Goal: Transaction & Acquisition: Book appointment/travel/reservation

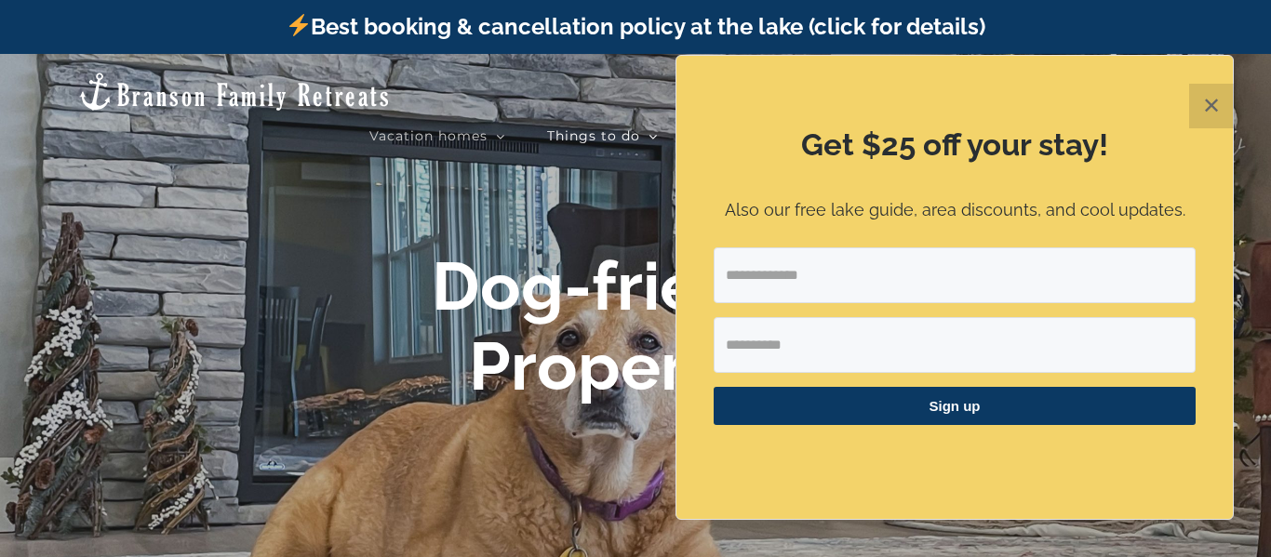
click at [1218, 96] on button "✕" at bounding box center [1211, 106] width 45 height 45
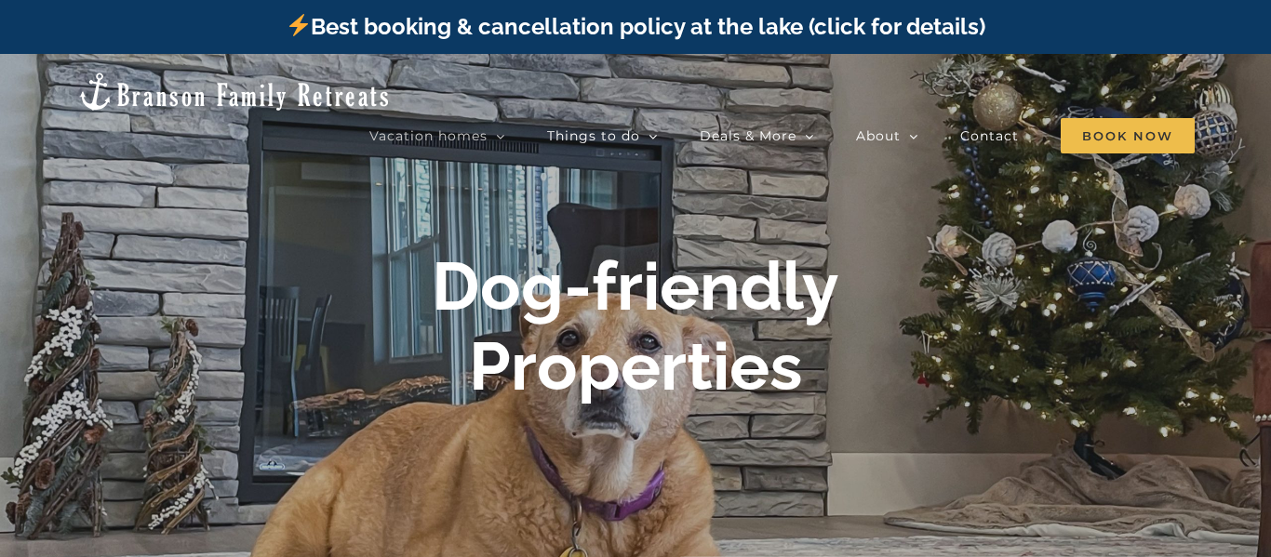
click at [767, 177] on div at bounding box center [635, 332] width 1271 height 557
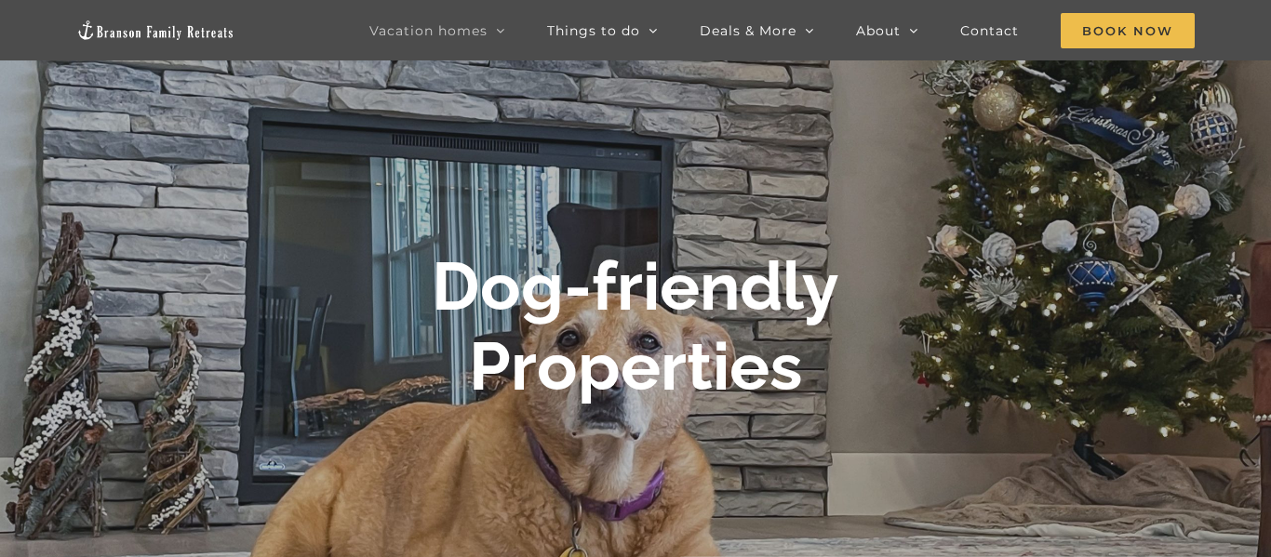
scroll to position [149, 0]
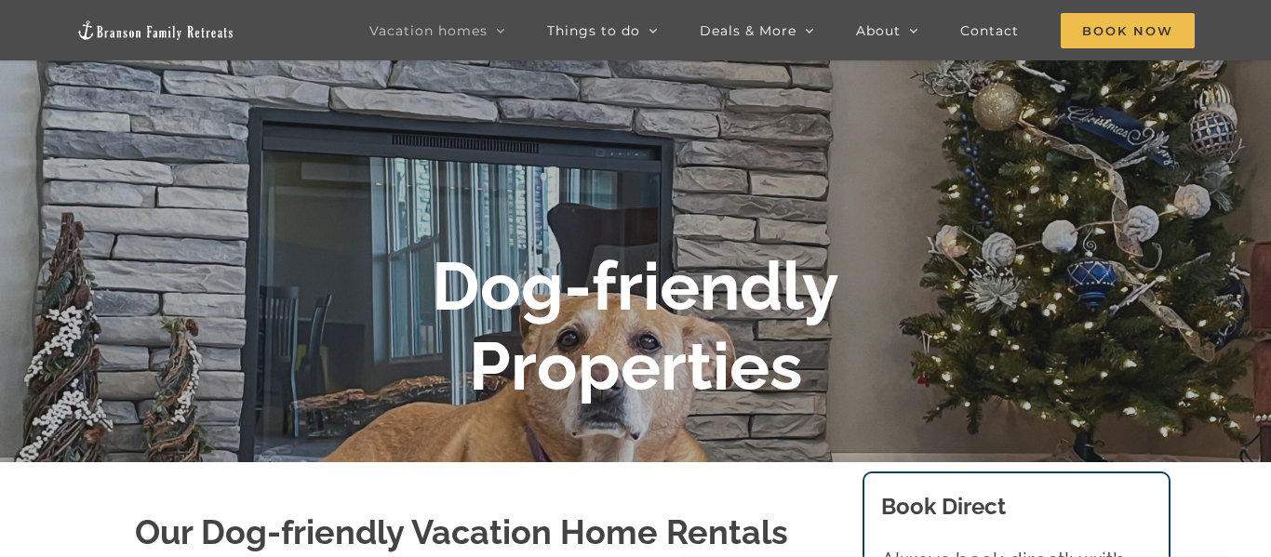
click at [801, 234] on div at bounding box center [635, 332] width 1271 height 557
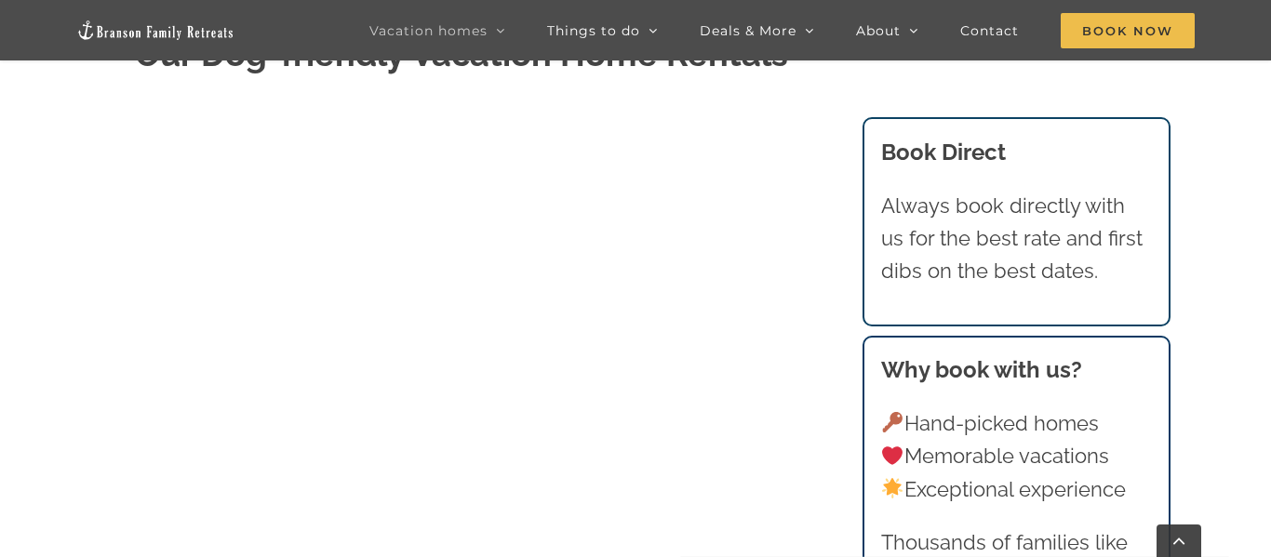
scroll to position [595, 0]
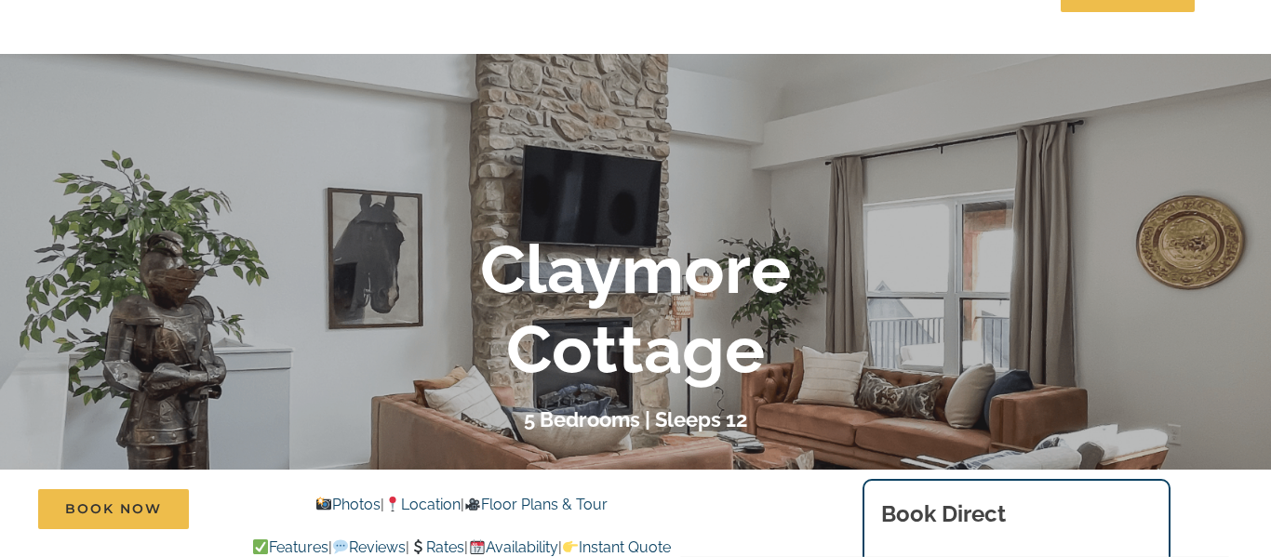
scroll to position [149, 0]
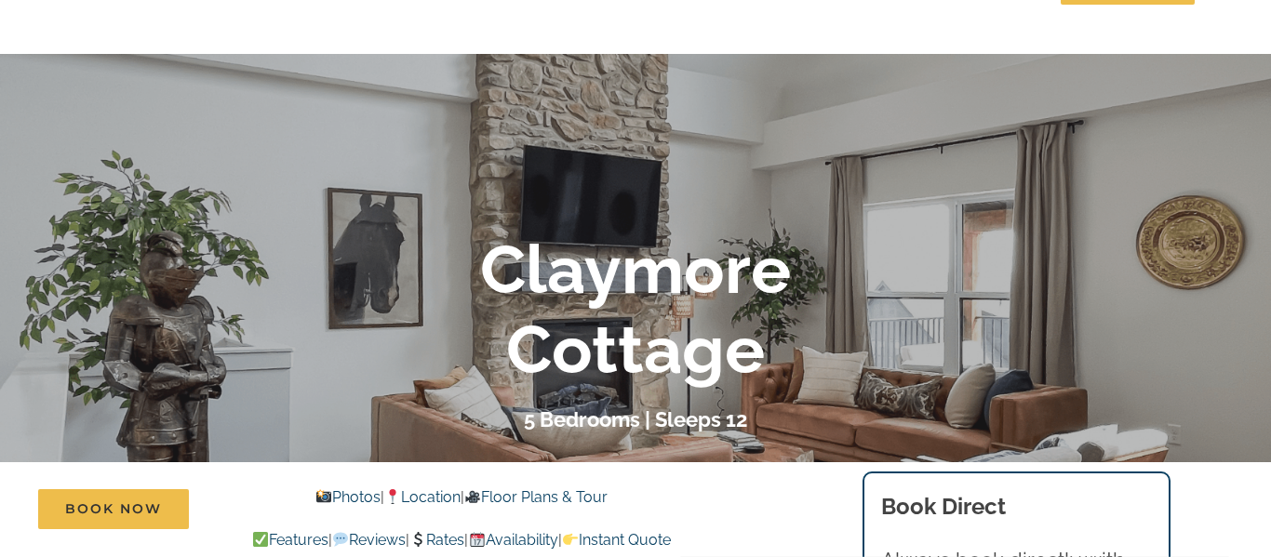
click at [807, 409] on div "5 Bedrooms | Sleeps 12" at bounding box center [635, 420] width 744 height 33
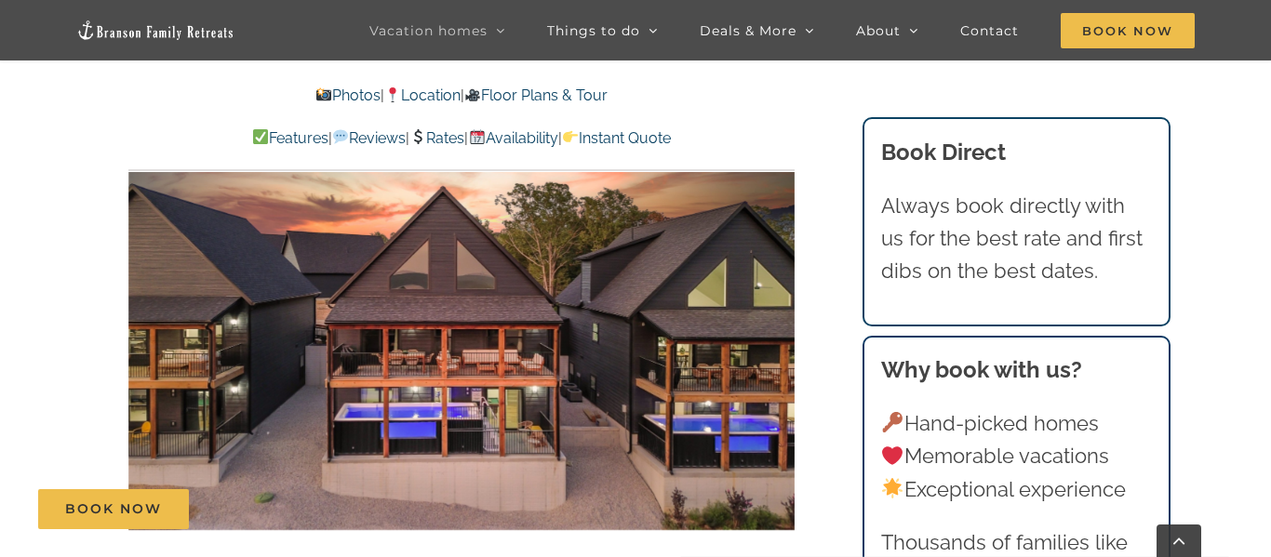
scroll to position [1116, 0]
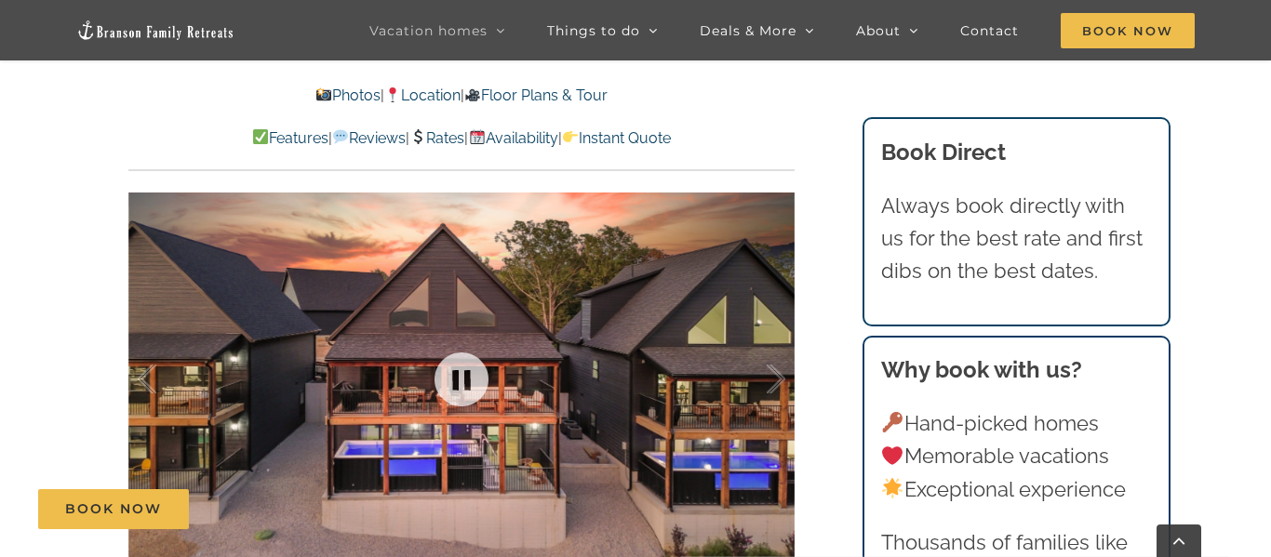
click at [641, 451] on div at bounding box center [461, 379] width 666 height 547
click at [781, 376] on div at bounding box center [756, 379] width 58 height 115
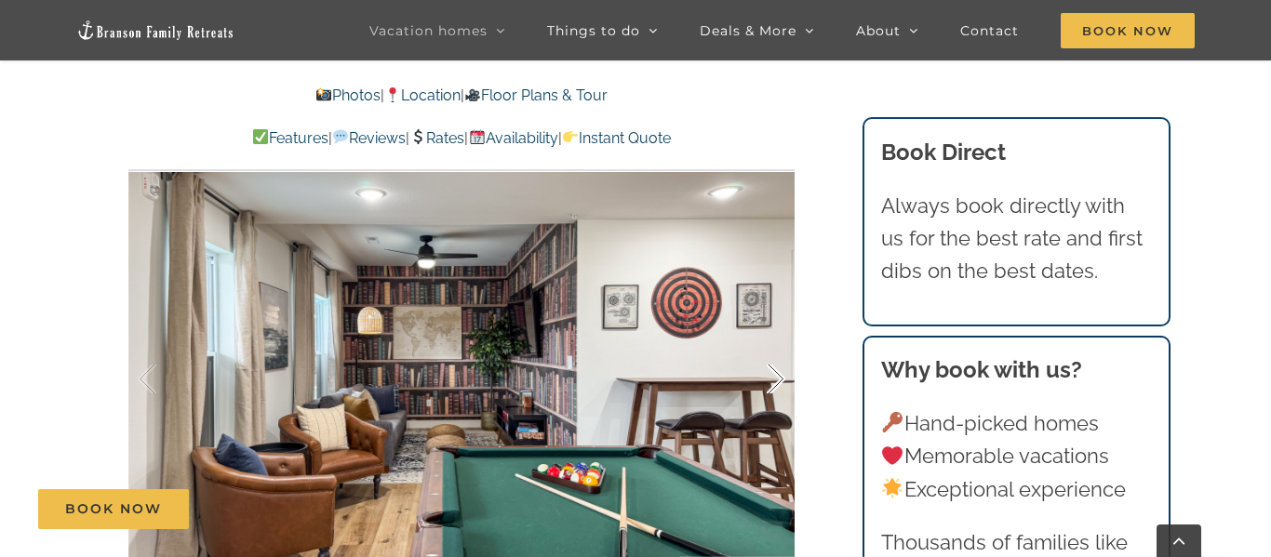
click at [781, 378] on div at bounding box center [756, 379] width 58 height 115
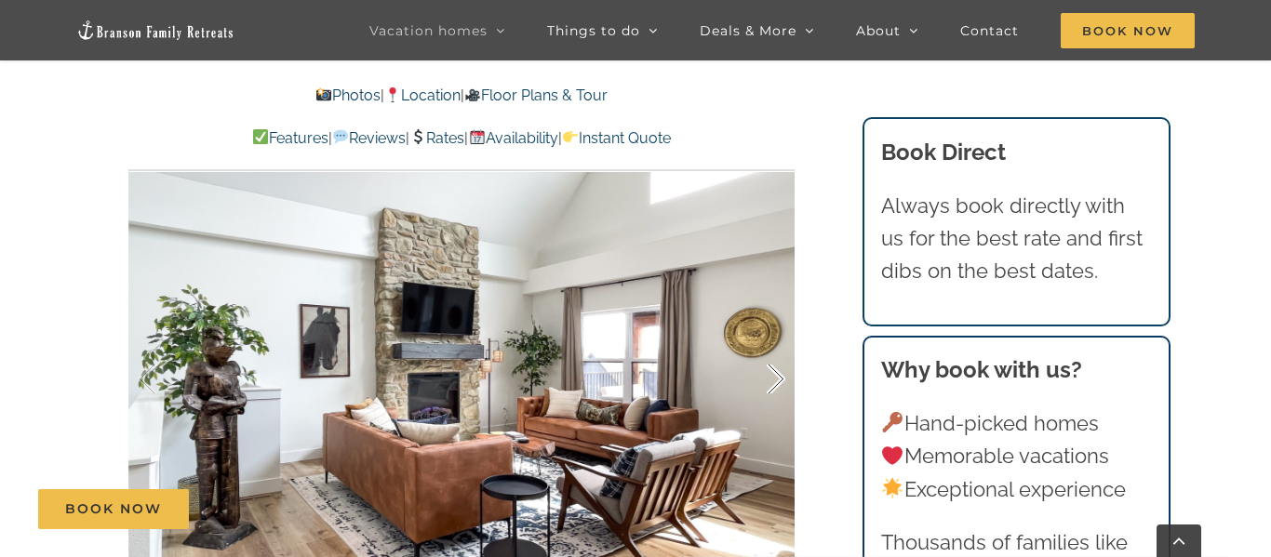
click at [781, 378] on div at bounding box center [756, 379] width 58 height 115
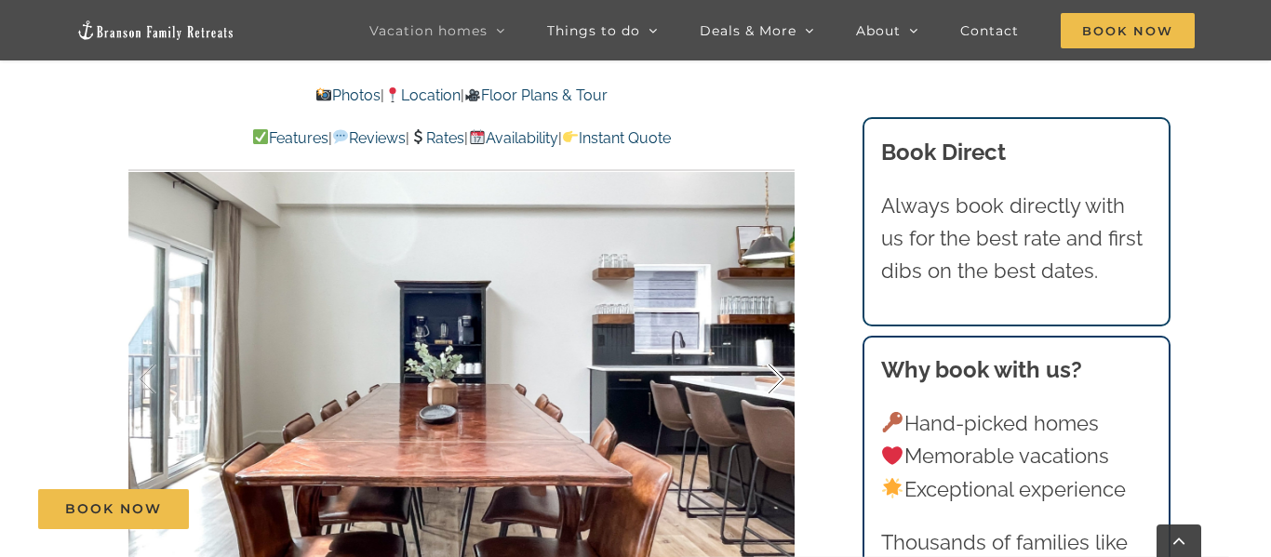
click at [781, 379] on div at bounding box center [756, 379] width 58 height 115
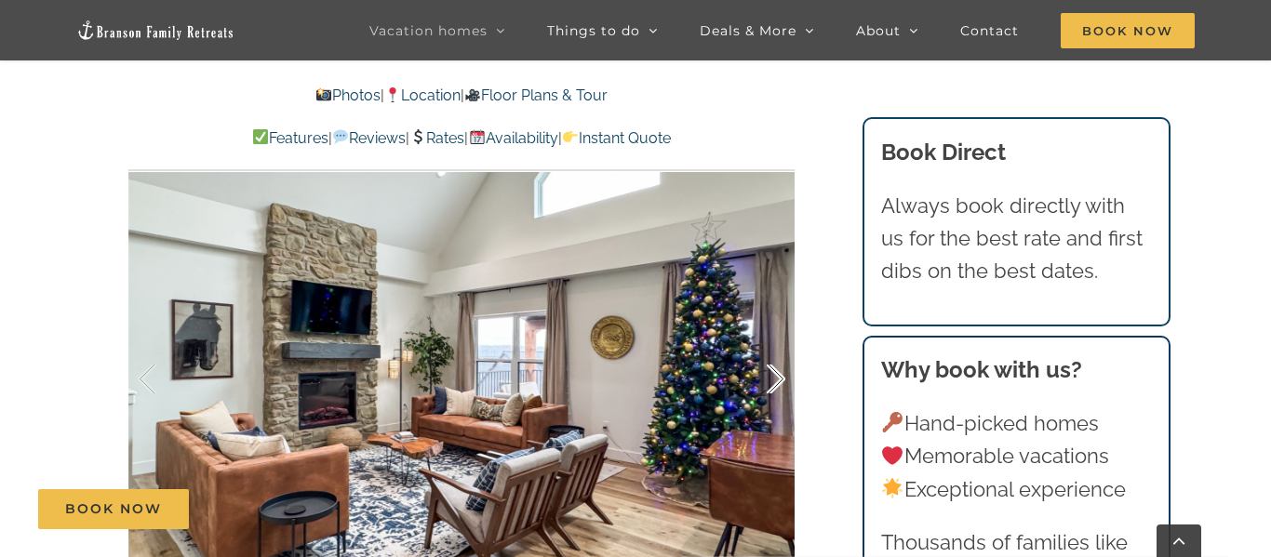
click at [781, 381] on div at bounding box center [756, 379] width 58 height 115
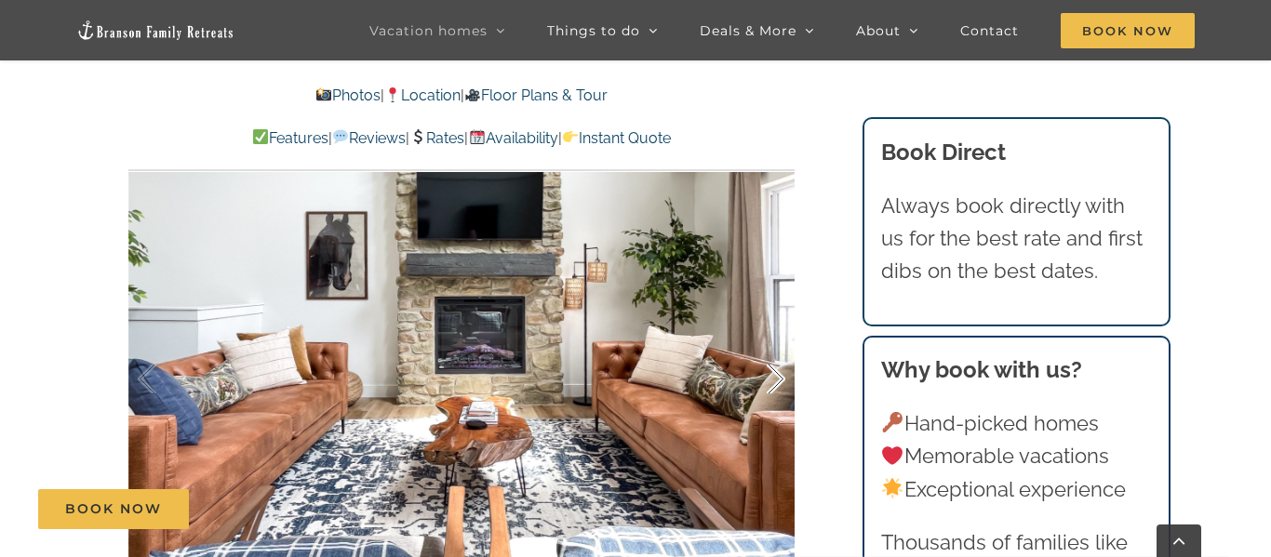
click at [781, 382] on div at bounding box center [756, 379] width 58 height 115
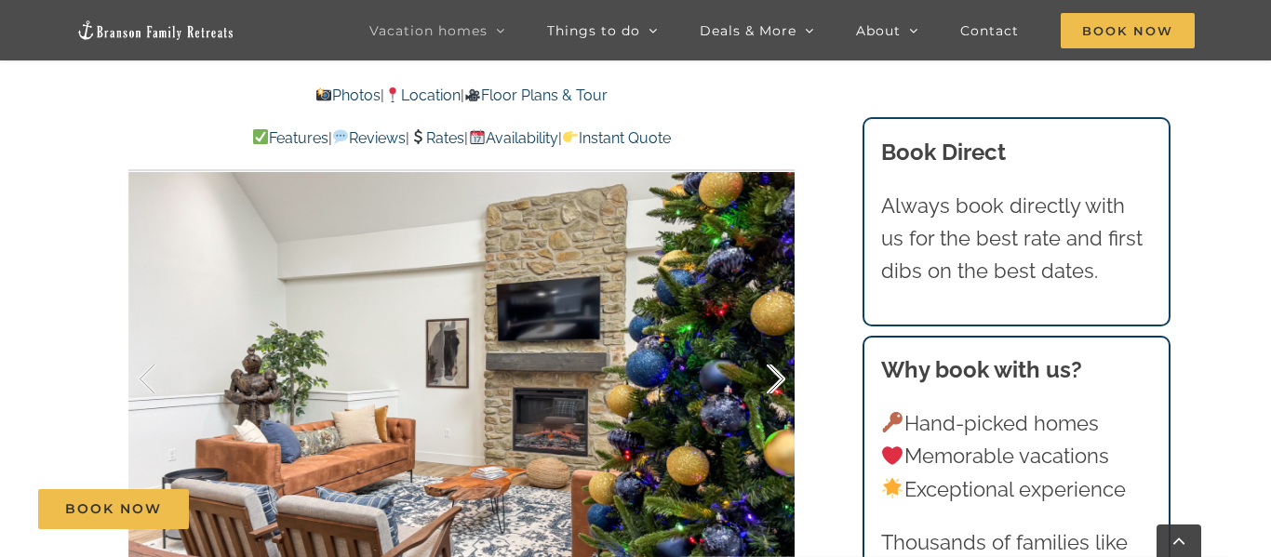
click at [781, 382] on div at bounding box center [756, 379] width 58 height 115
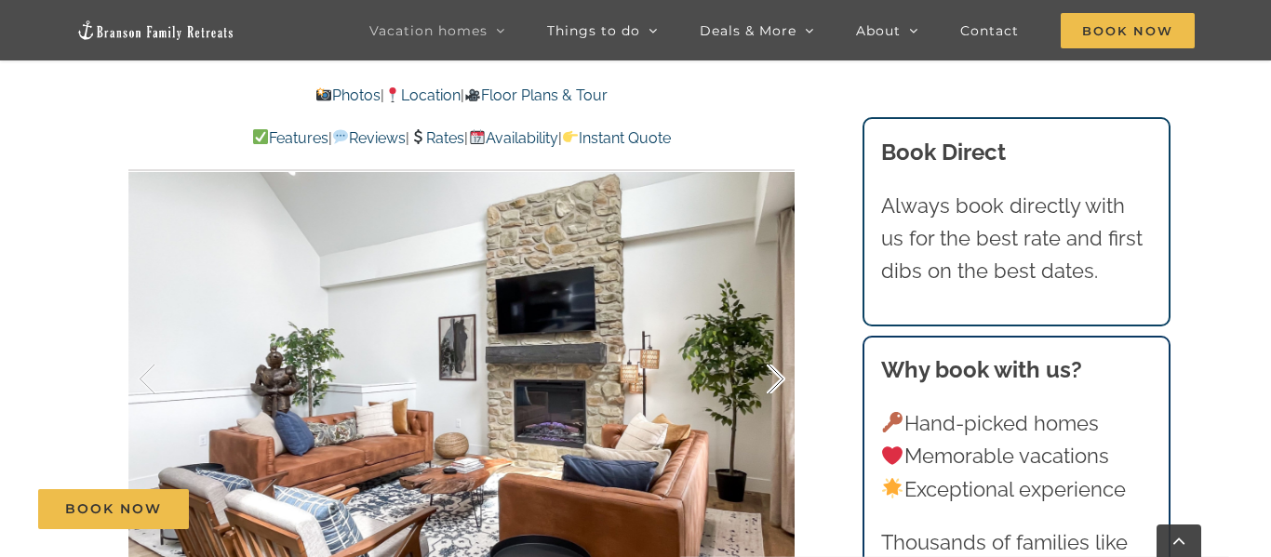
click at [781, 382] on div at bounding box center [756, 379] width 58 height 115
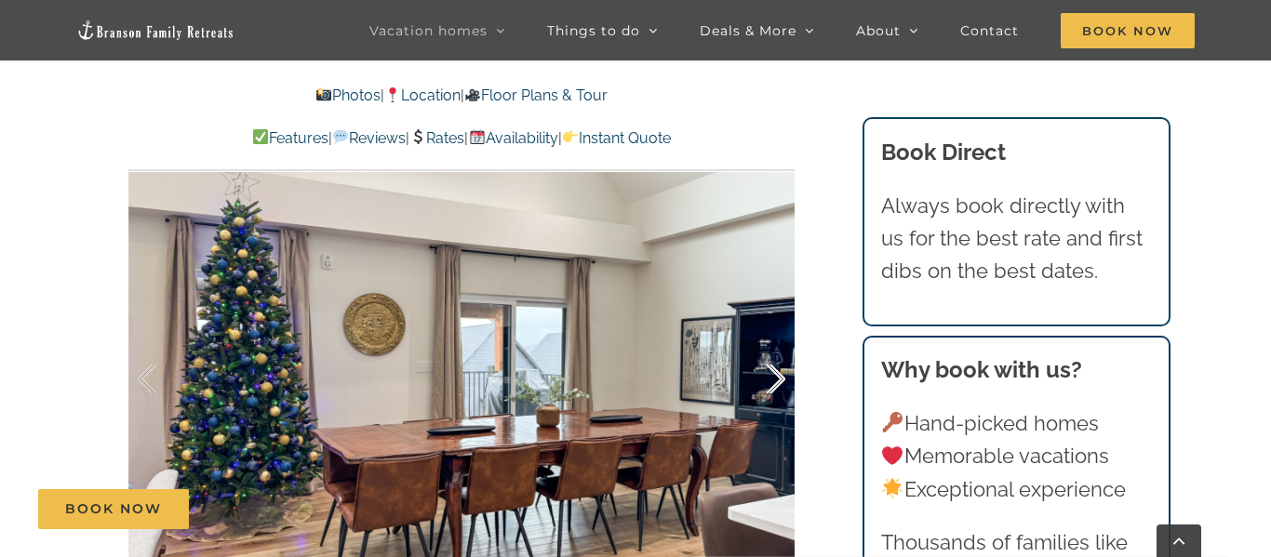
click at [781, 388] on div at bounding box center [756, 379] width 58 height 115
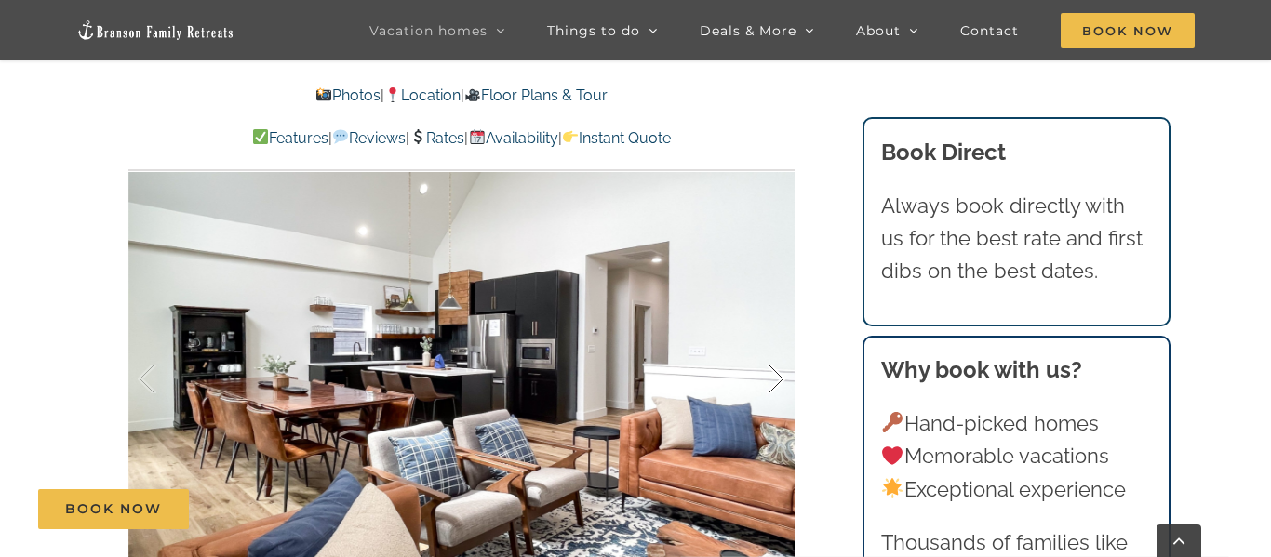
click at [781, 390] on div at bounding box center [756, 379] width 58 height 115
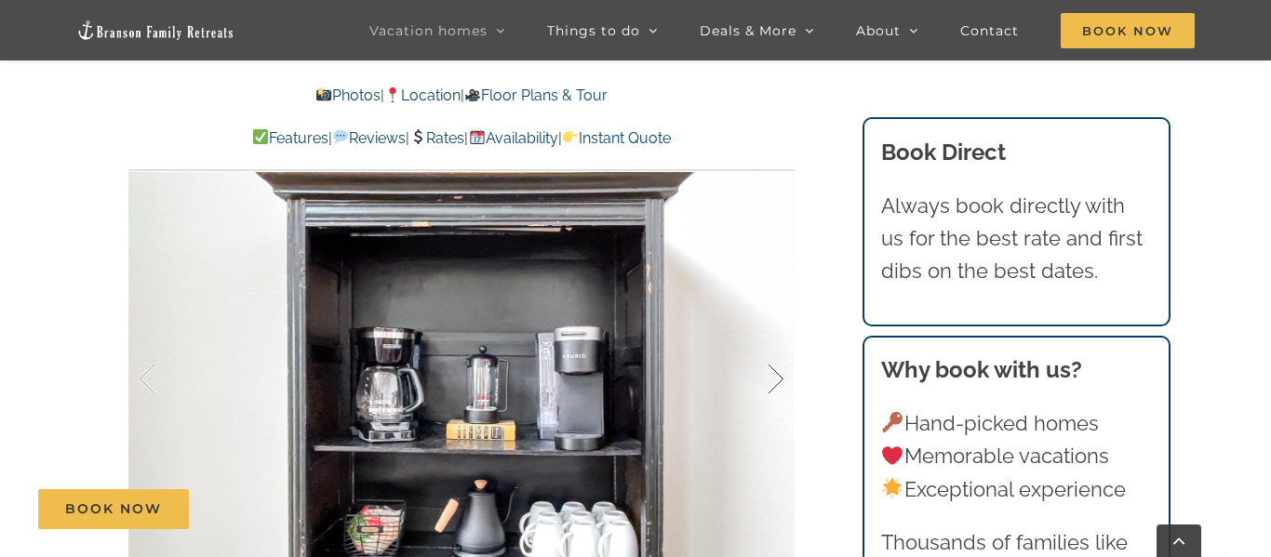
click at [781, 391] on div at bounding box center [756, 379] width 58 height 115
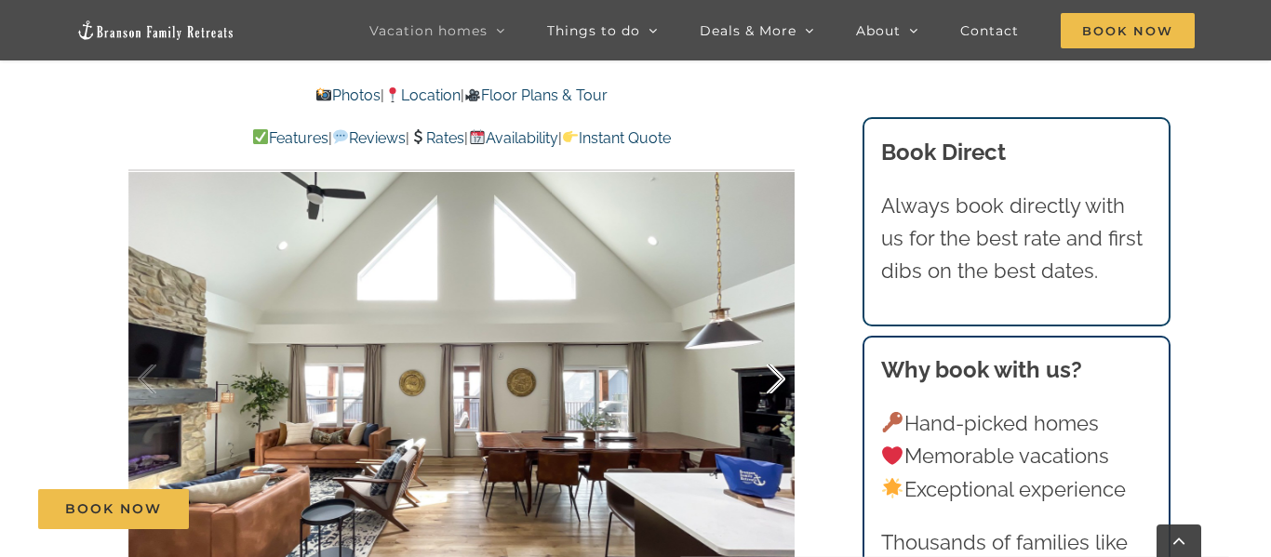
click at [780, 394] on div at bounding box center [756, 379] width 58 height 115
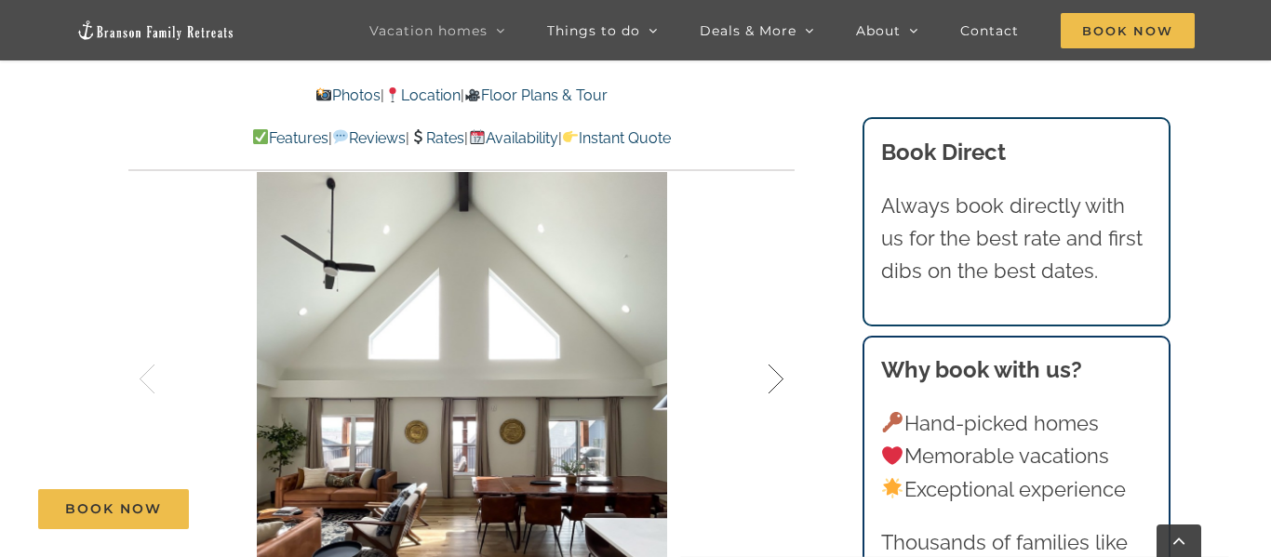
click at [779, 378] on div at bounding box center [756, 379] width 58 height 115
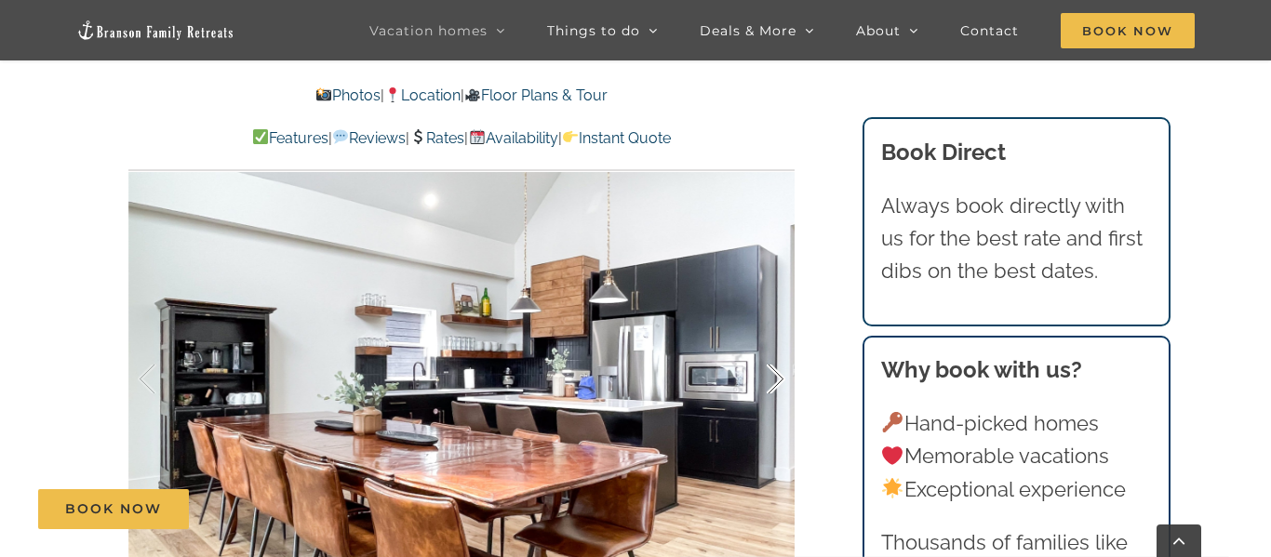
click at [779, 379] on div at bounding box center [756, 379] width 58 height 115
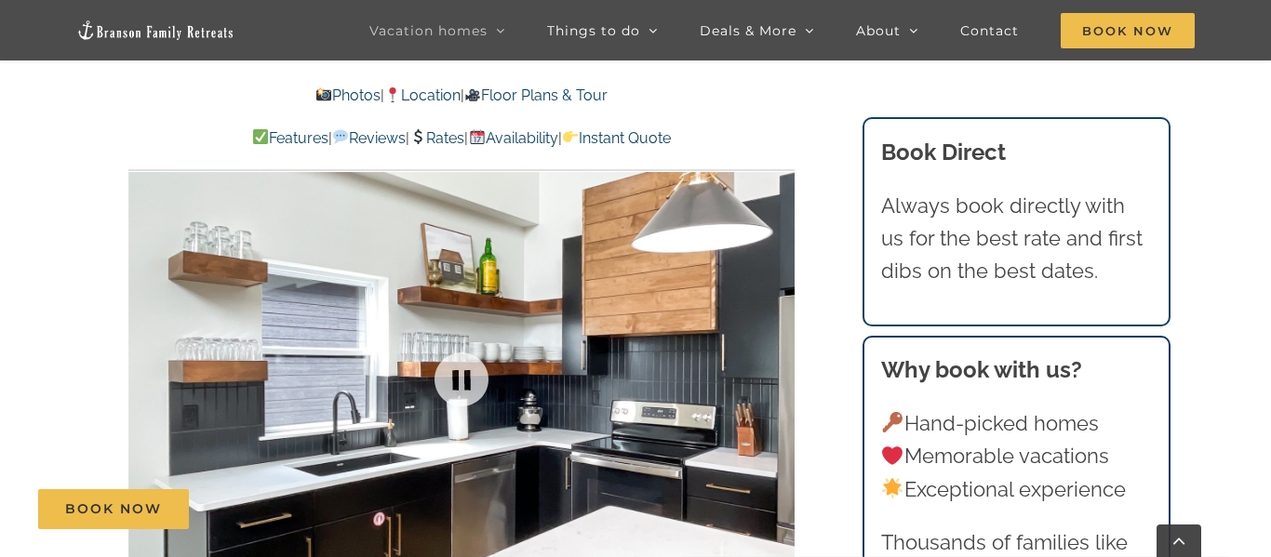
click at [779, 379] on div at bounding box center [461, 379] width 666 height 547
click at [778, 380] on div at bounding box center [756, 379] width 58 height 115
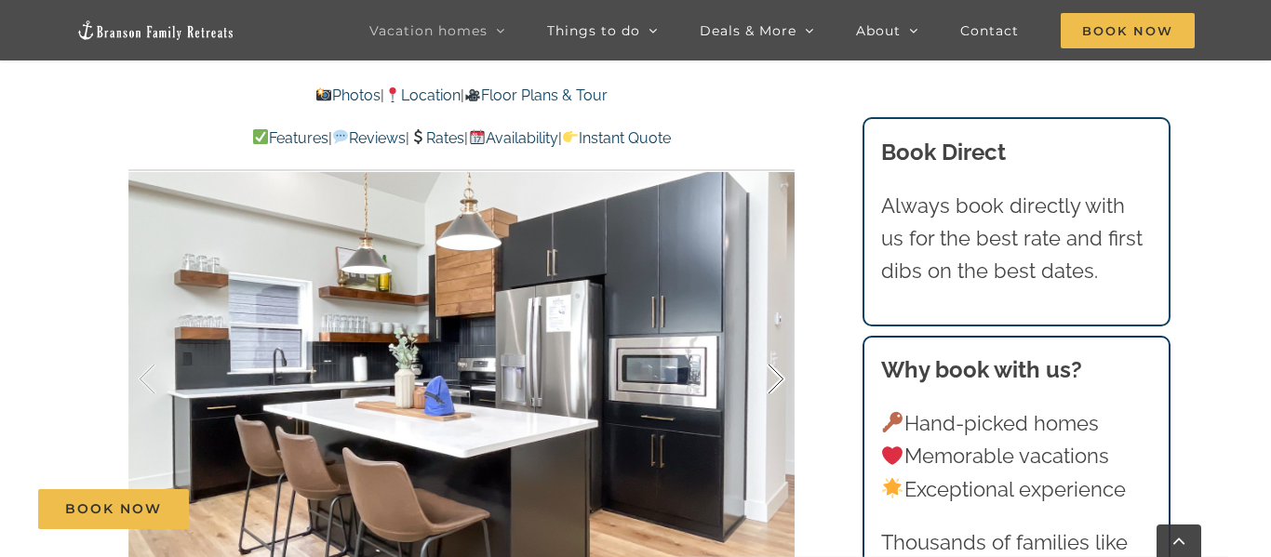
click at [778, 380] on div at bounding box center [756, 379] width 58 height 115
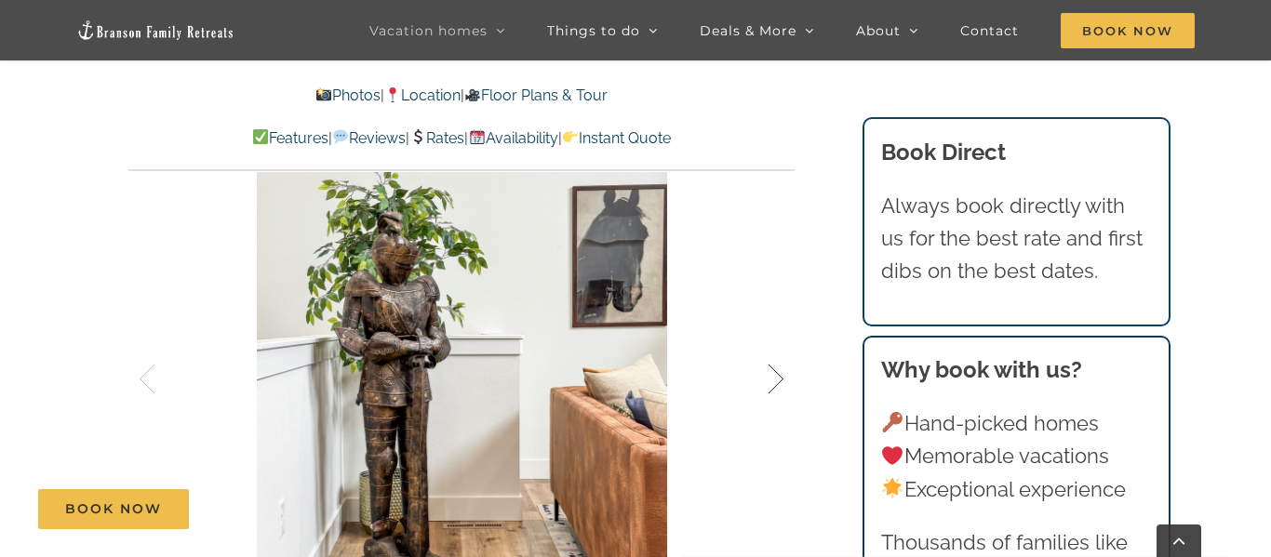
click at [778, 380] on div at bounding box center [756, 379] width 58 height 115
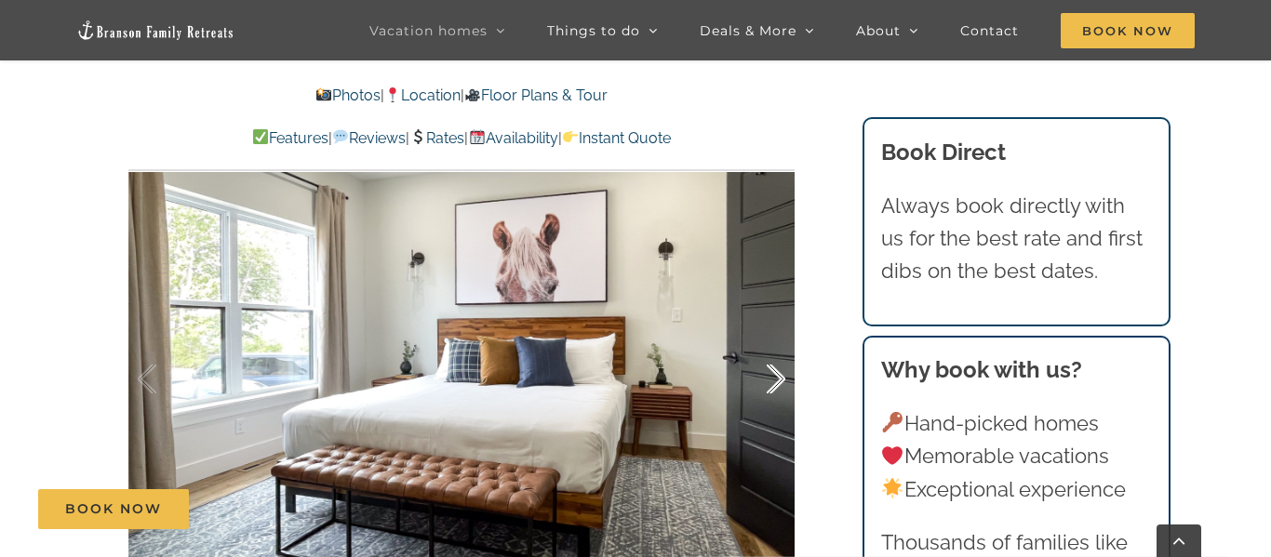
click at [778, 380] on div at bounding box center [756, 379] width 58 height 115
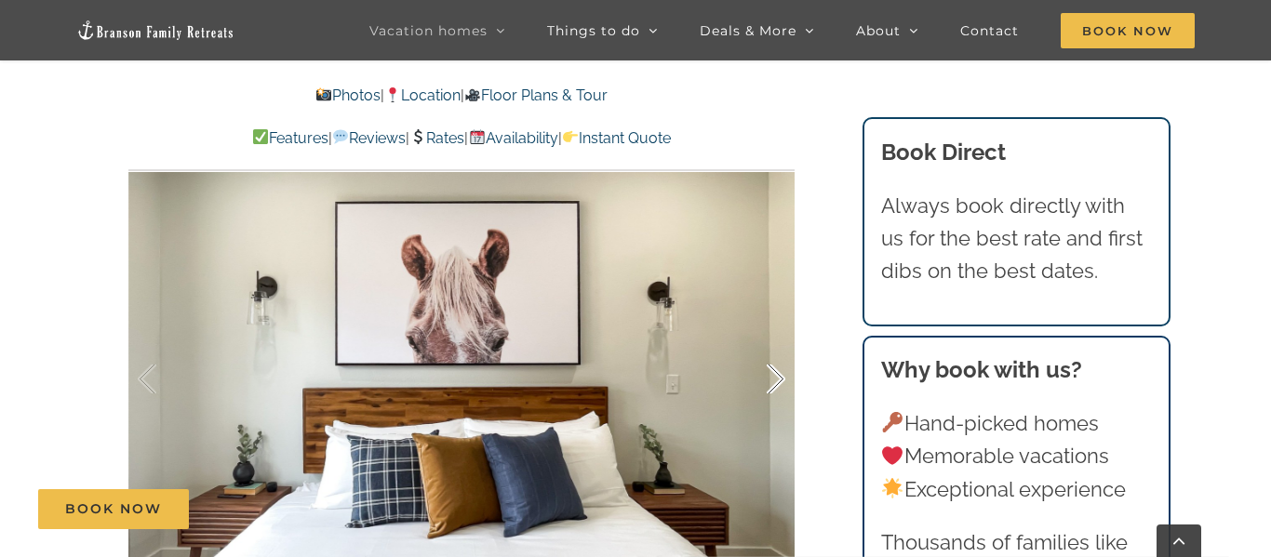
click at [778, 380] on div at bounding box center [756, 379] width 58 height 115
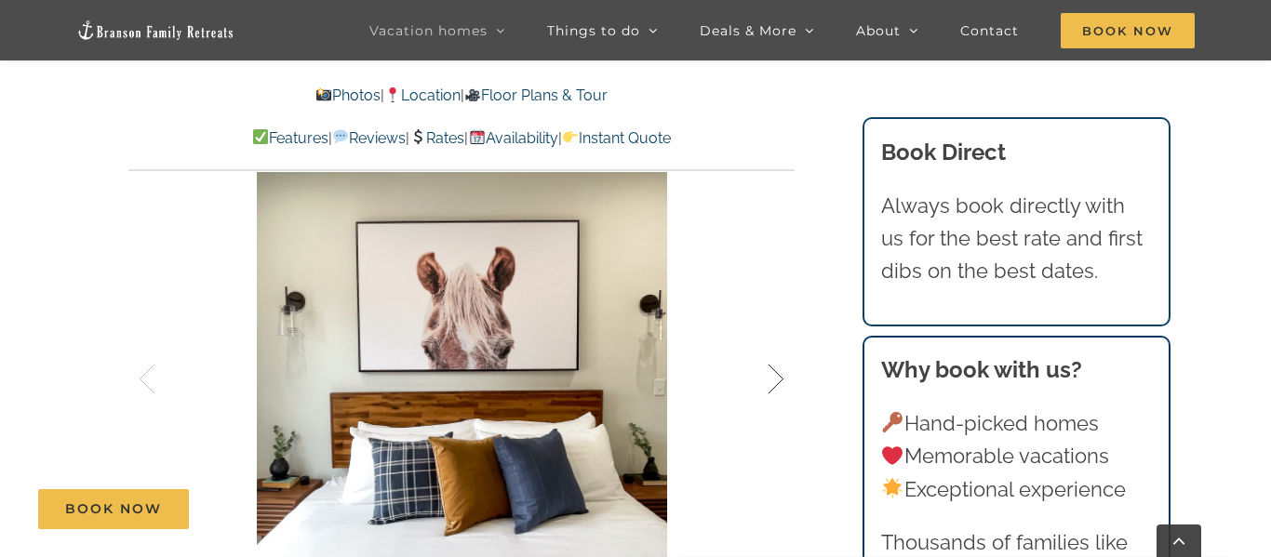
click at [778, 380] on div at bounding box center [756, 379] width 58 height 115
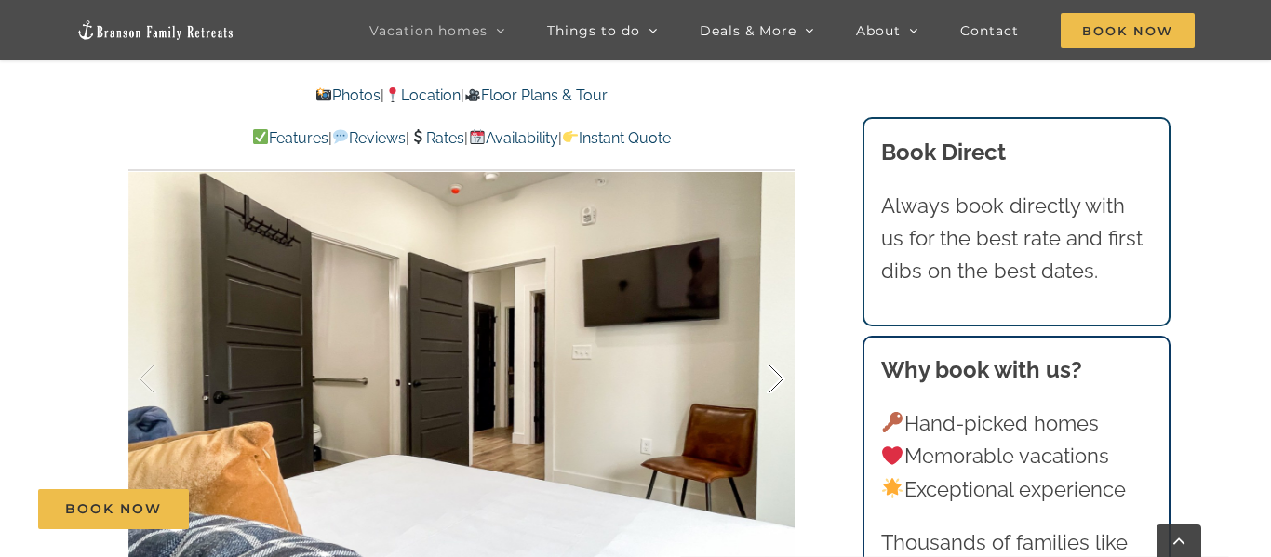
click at [778, 380] on div at bounding box center [756, 379] width 58 height 115
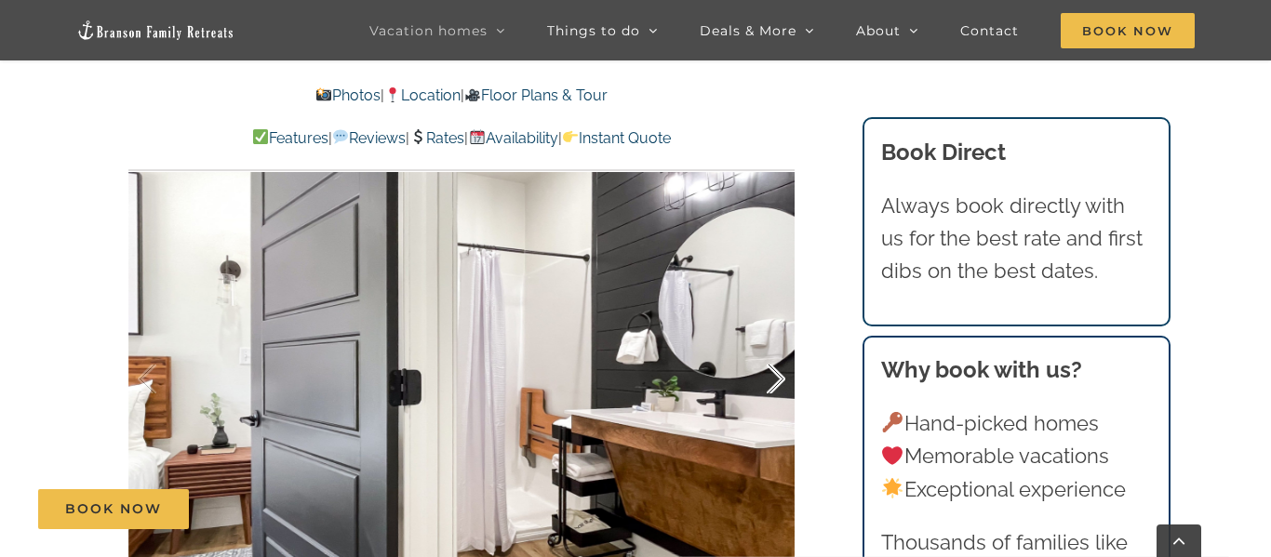
click at [778, 381] on div at bounding box center [756, 379] width 58 height 115
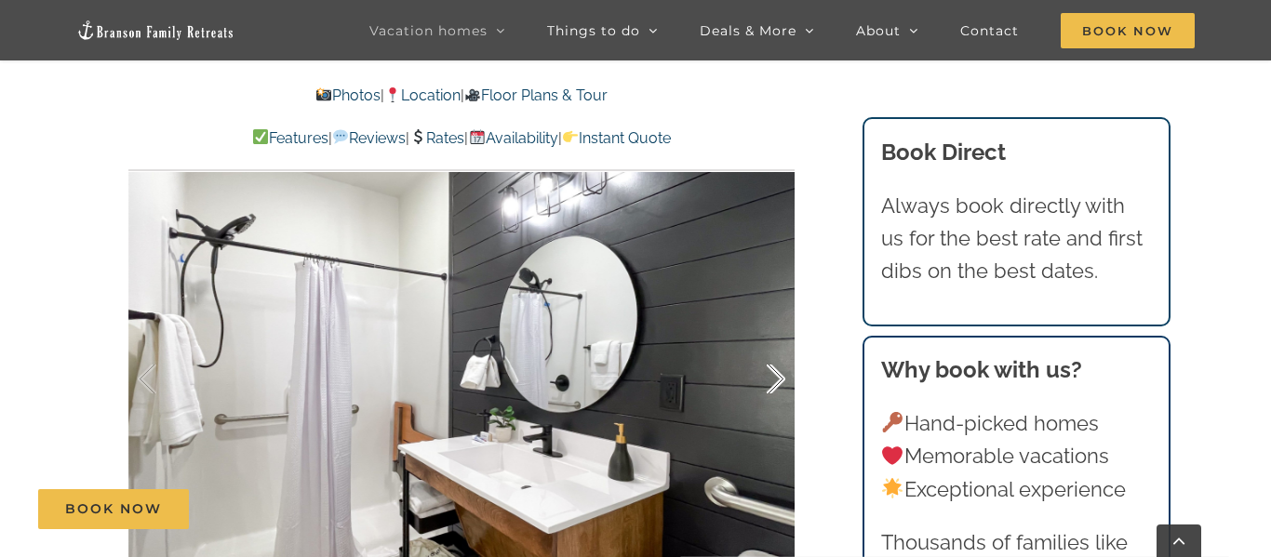
click at [778, 381] on div at bounding box center [756, 379] width 58 height 115
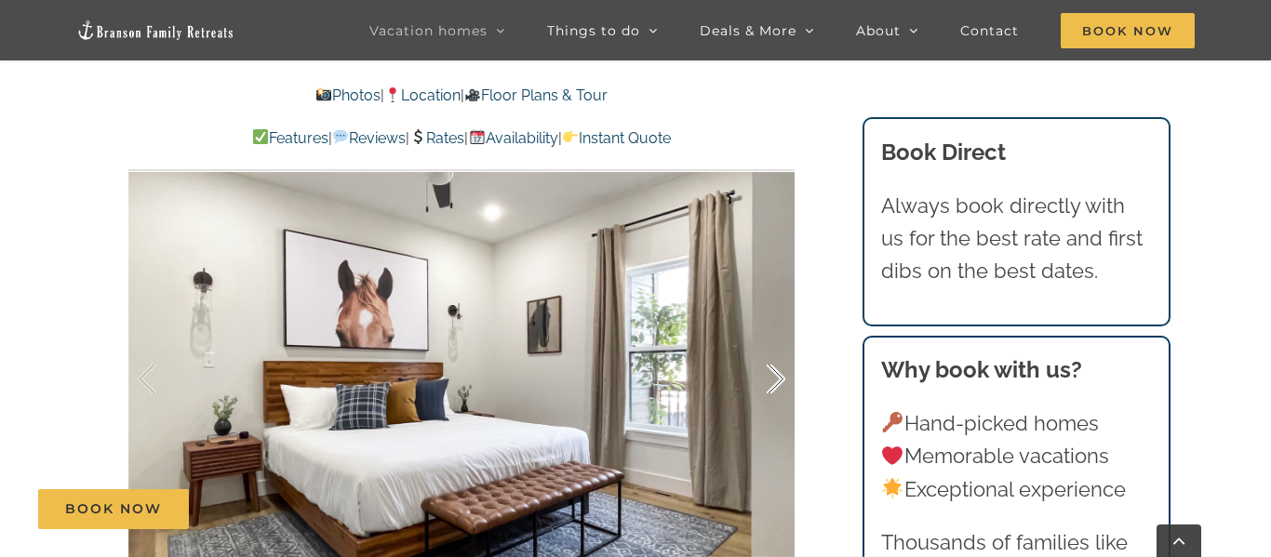
click at [778, 381] on div at bounding box center [756, 379] width 58 height 115
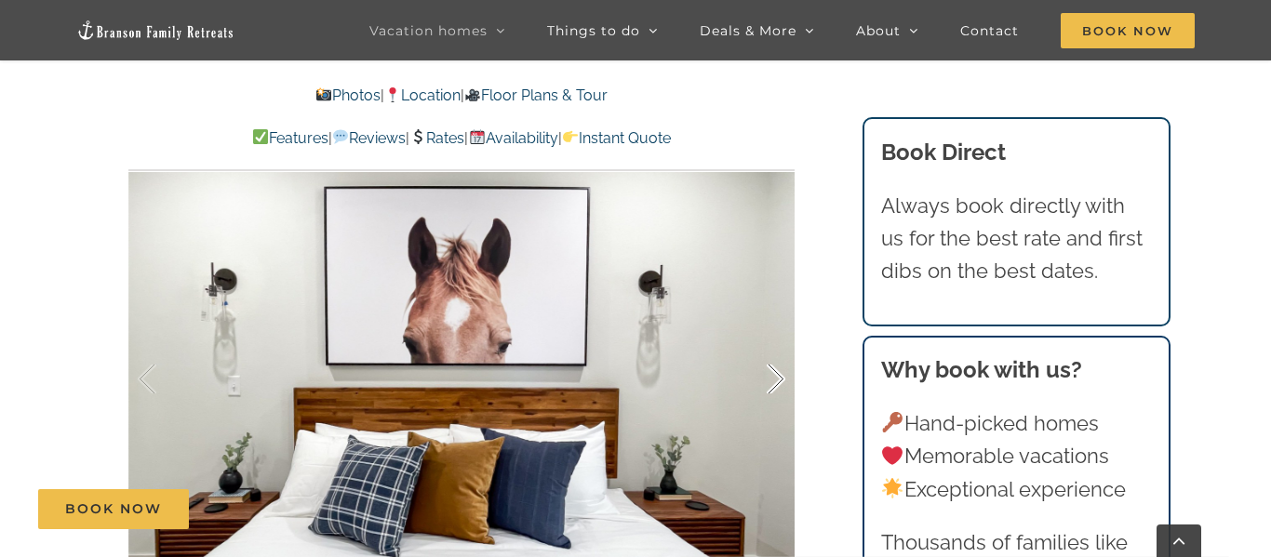
click at [778, 381] on div at bounding box center [756, 379] width 58 height 115
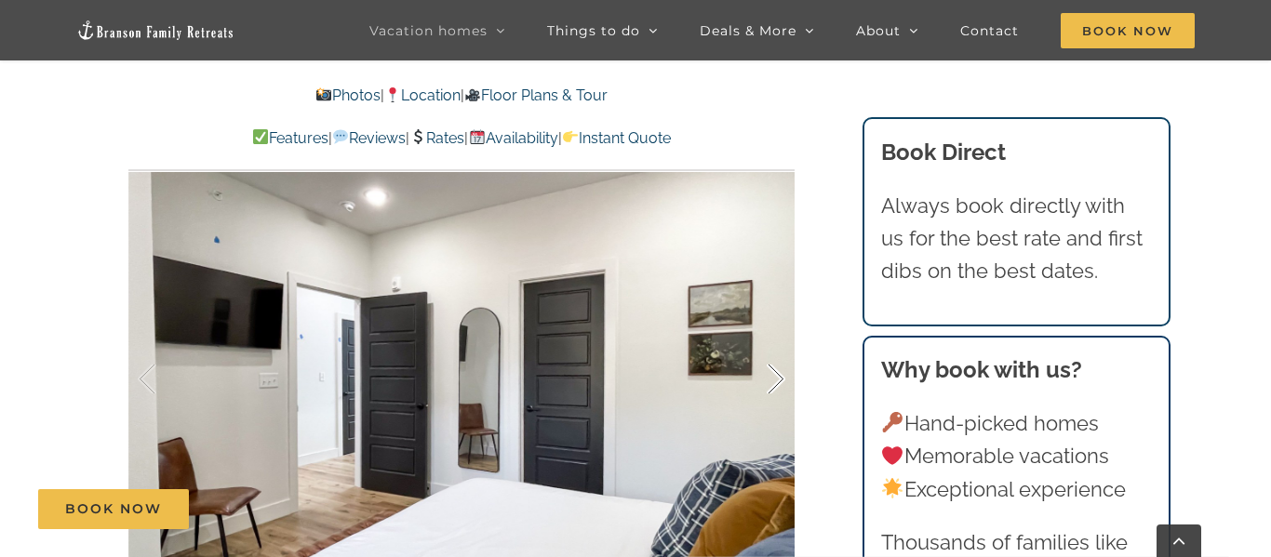
click at [778, 381] on div at bounding box center [756, 379] width 58 height 115
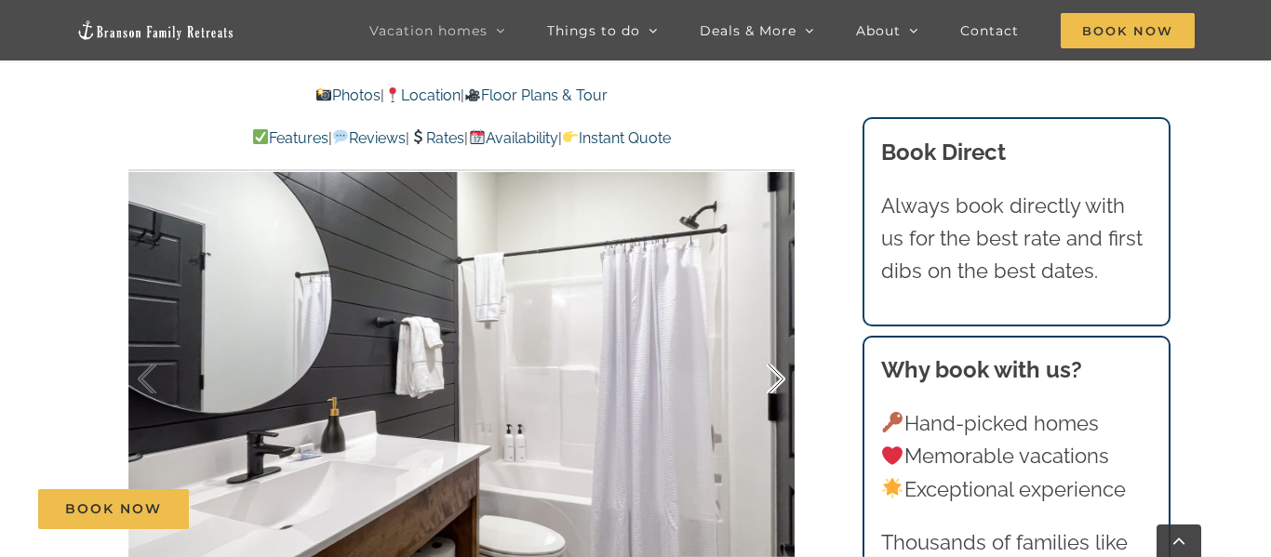
click at [778, 381] on div at bounding box center [756, 379] width 58 height 115
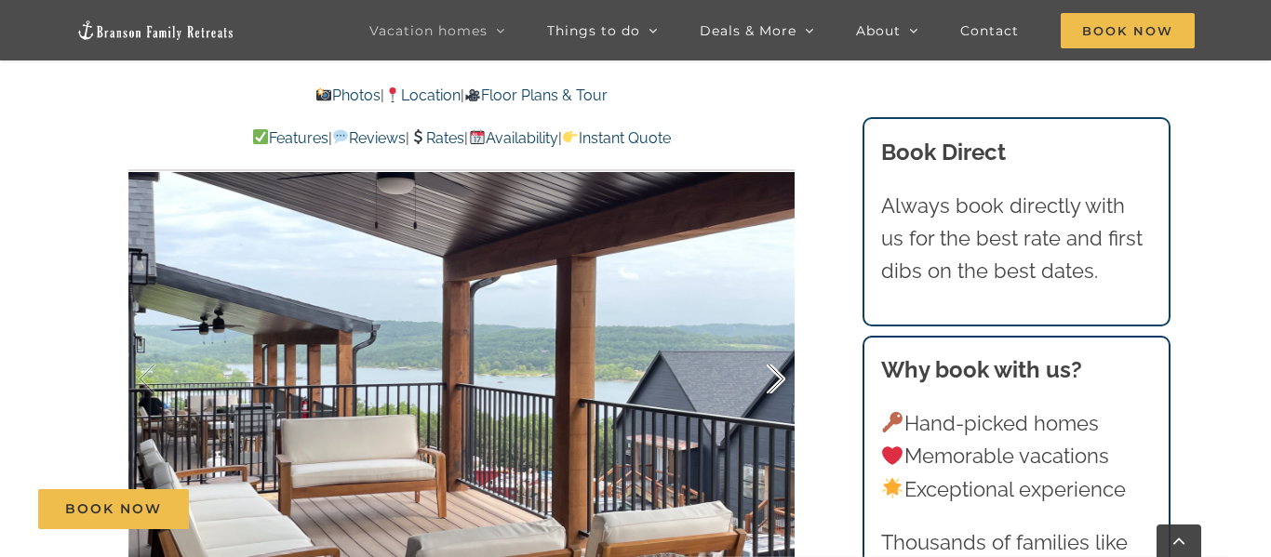
click at [778, 385] on div at bounding box center [756, 379] width 58 height 115
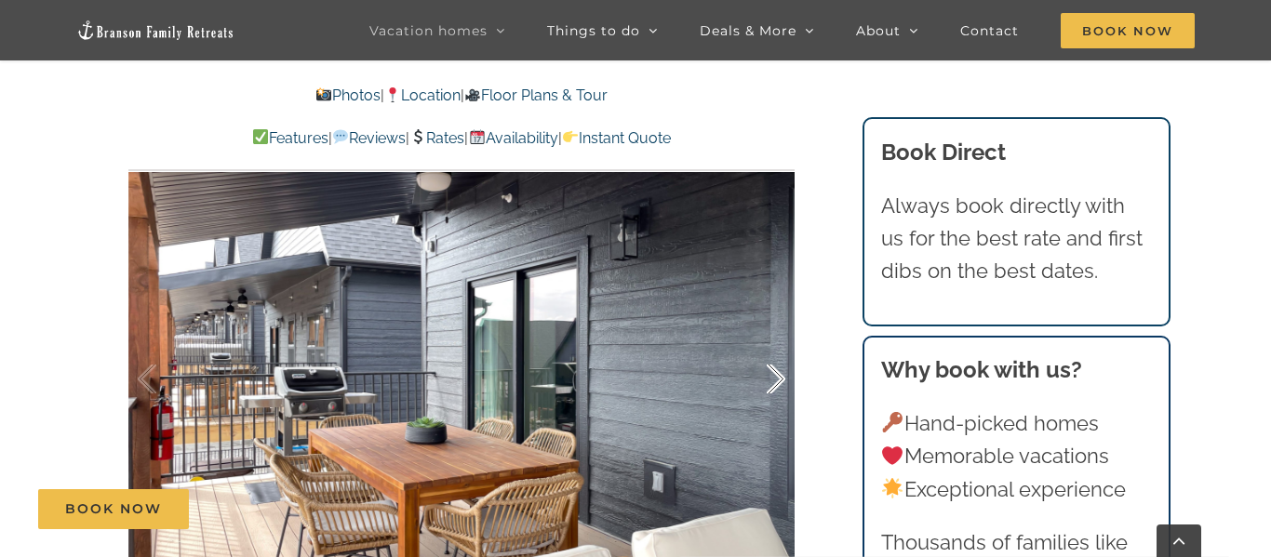
click at [778, 386] on div at bounding box center [756, 379] width 58 height 115
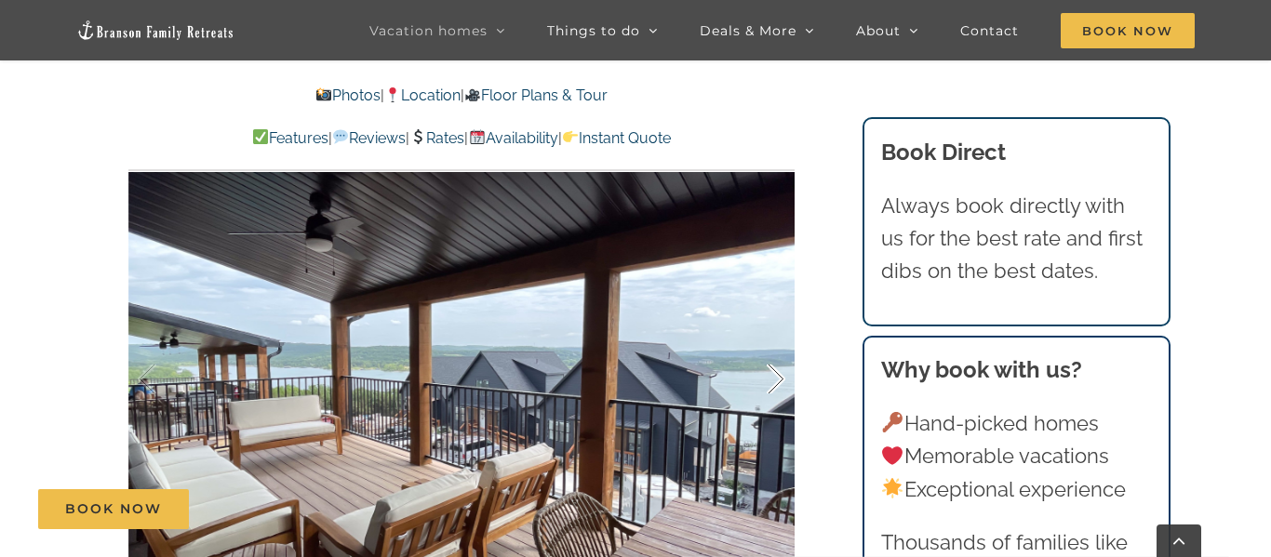
click at [778, 386] on div at bounding box center [756, 379] width 58 height 115
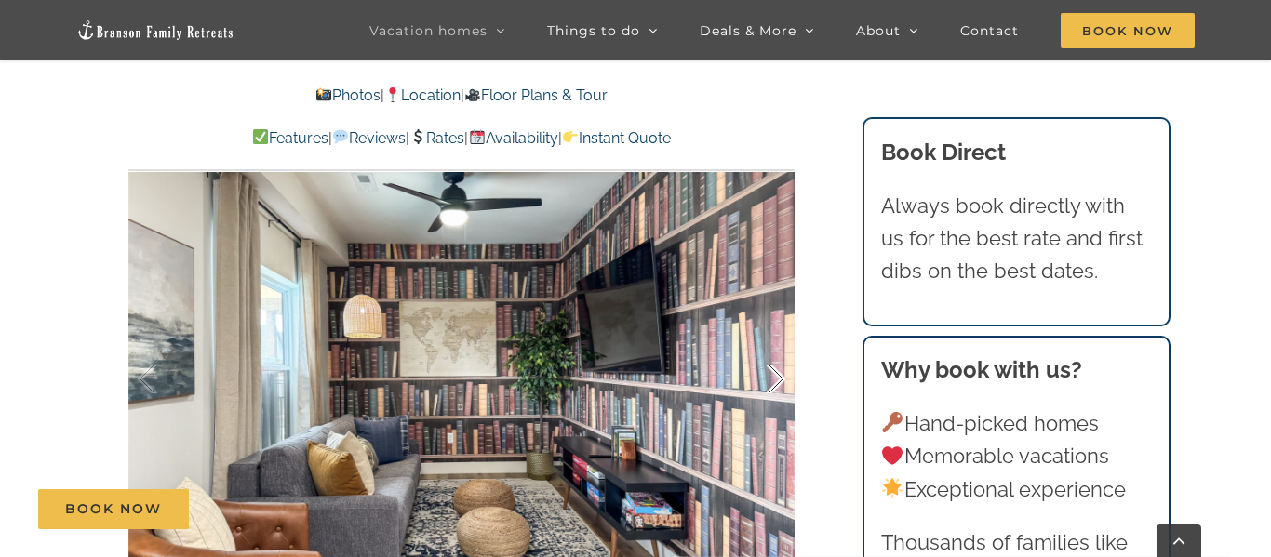
click at [778, 386] on div at bounding box center [756, 379] width 58 height 115
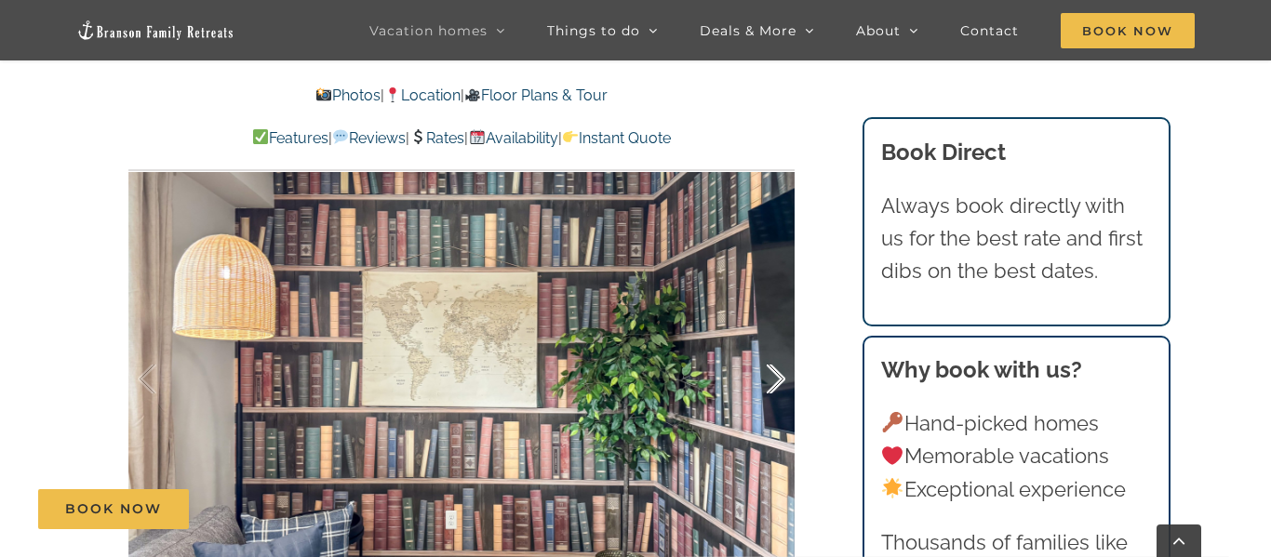
click at [778, 386] on div at bounding box center [756, 379] width 58 height 115
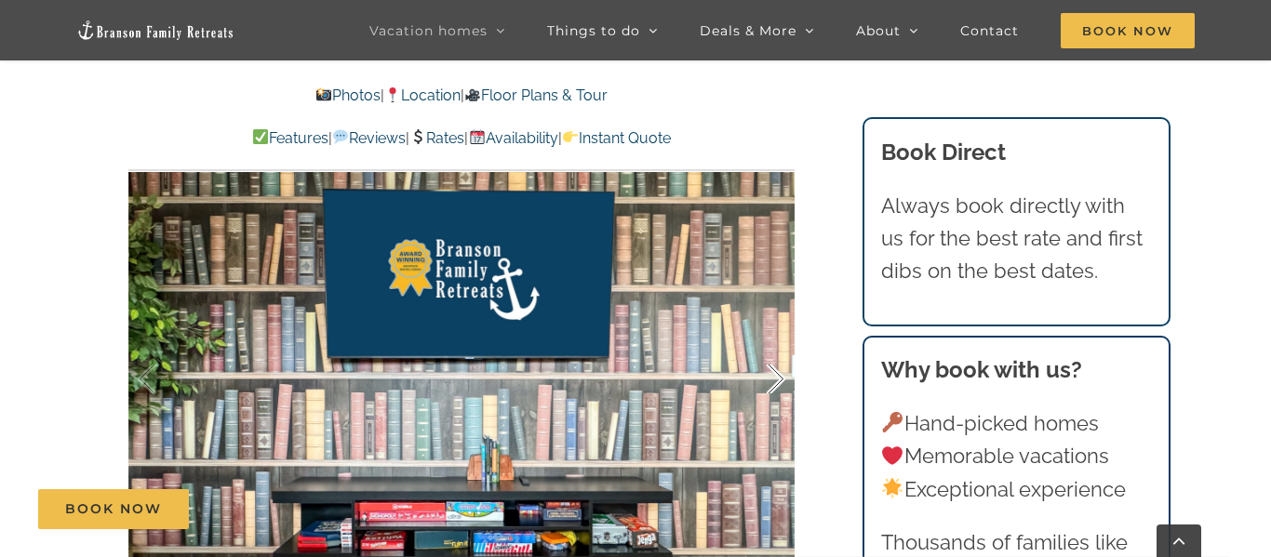
click at [778, 387] on div at bounding box center [756, 379] width 58 height 115
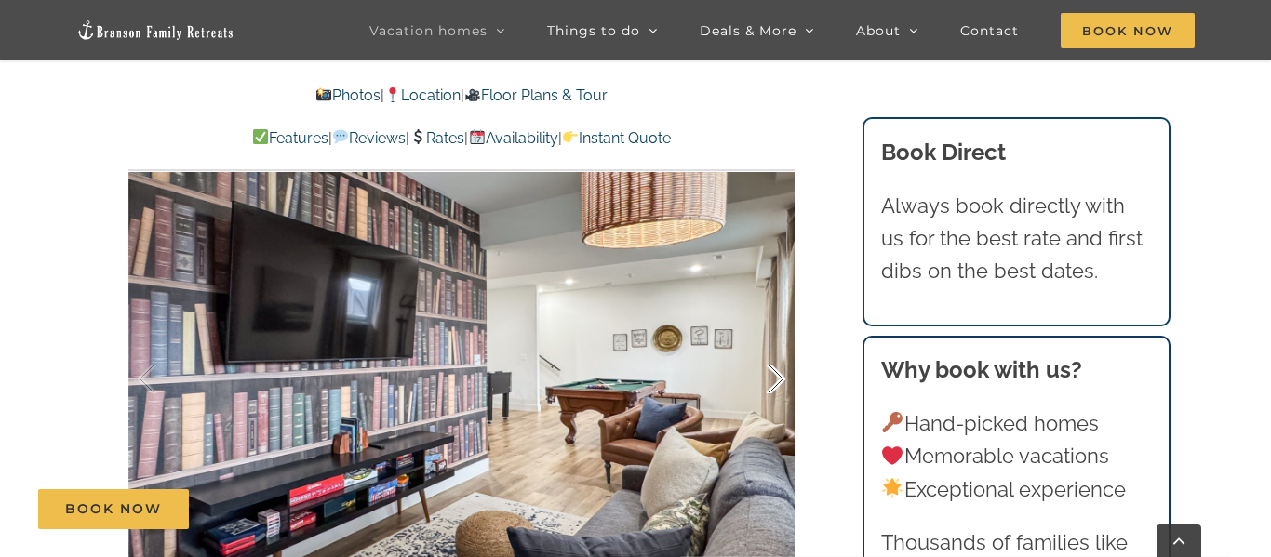
click at [778, 387] on div at bounding box center [756, 379] width 58 height 115
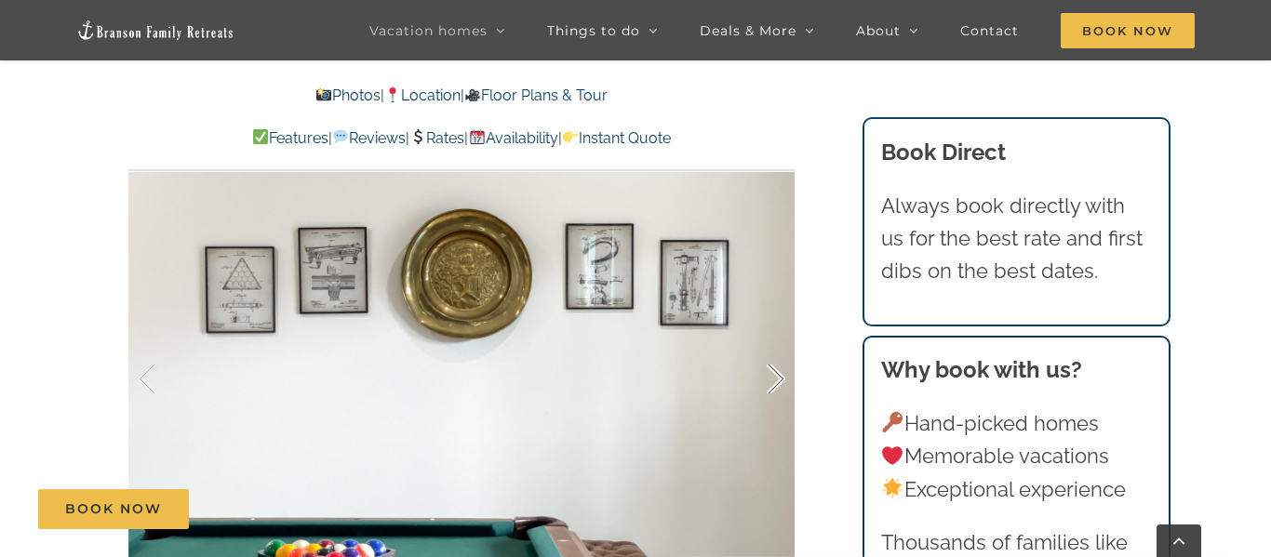
click at [778, 387] on div at bounding box center [756, 379] width 58 height 115
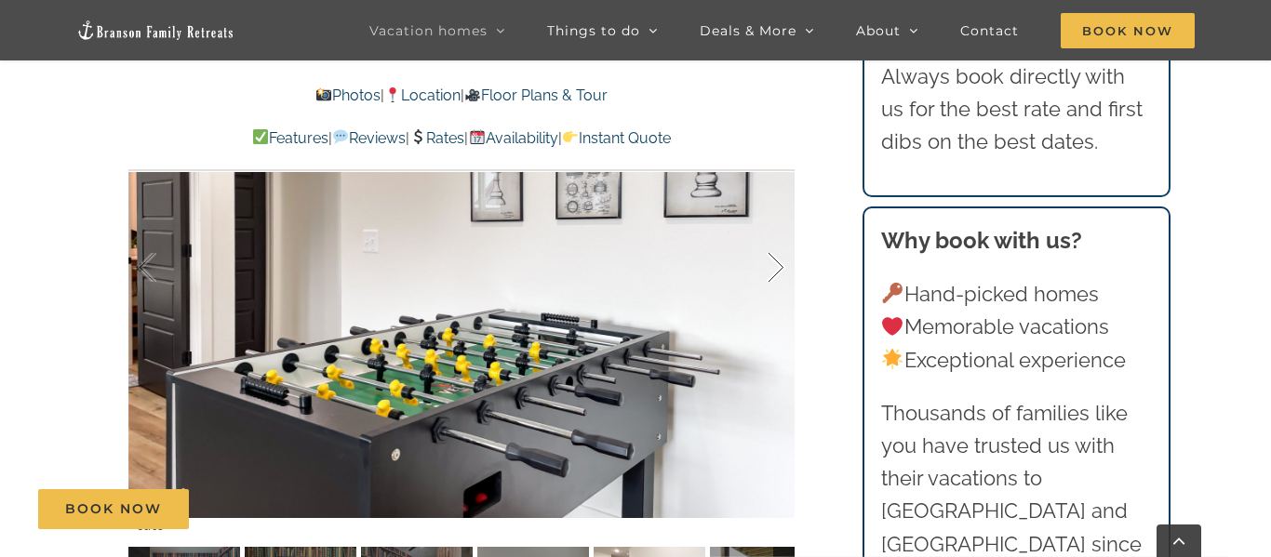
scroll to position [1265, 0]
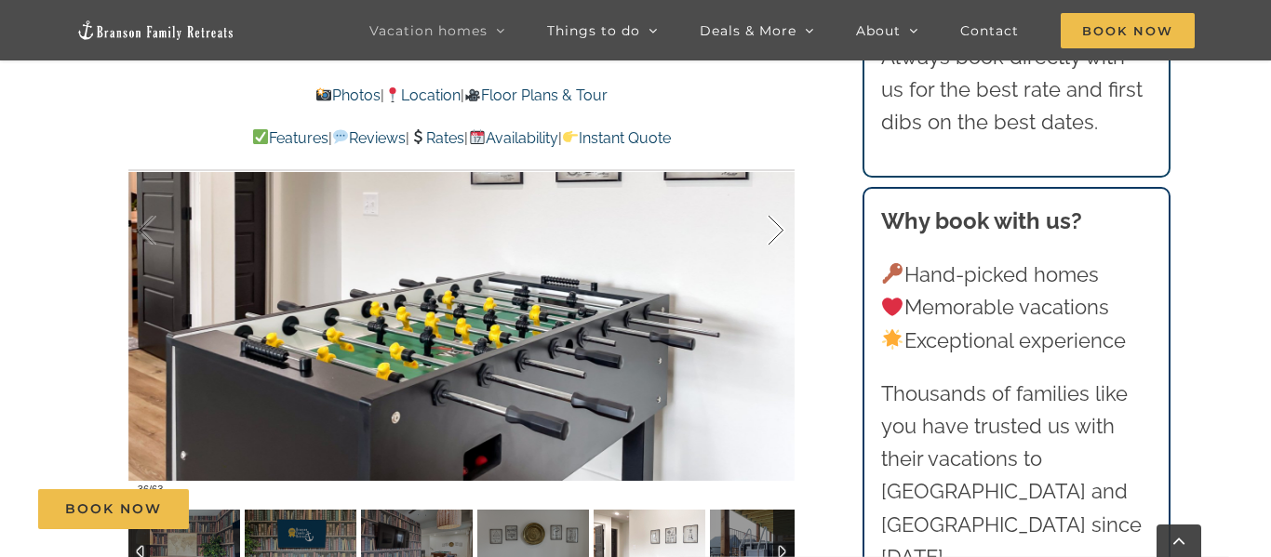
click at [773, 229] on div at bounding box center [756, 230] width 58 height 115
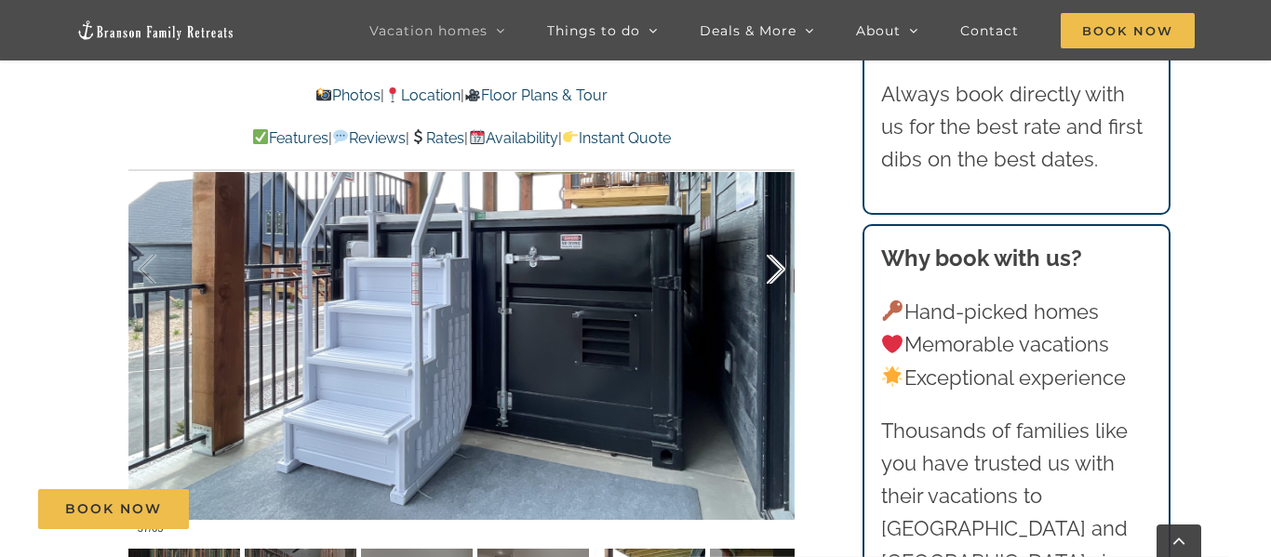
scroll to position [1191, 0]
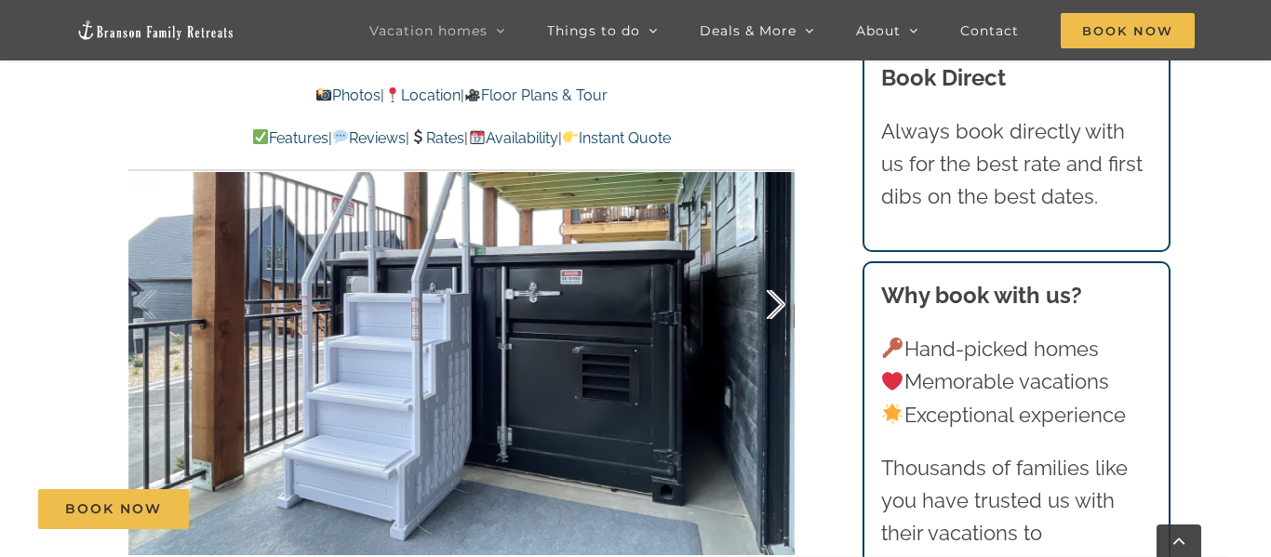
click at [778, 307] on div at bounding box center [756, 304] width 58 height 115
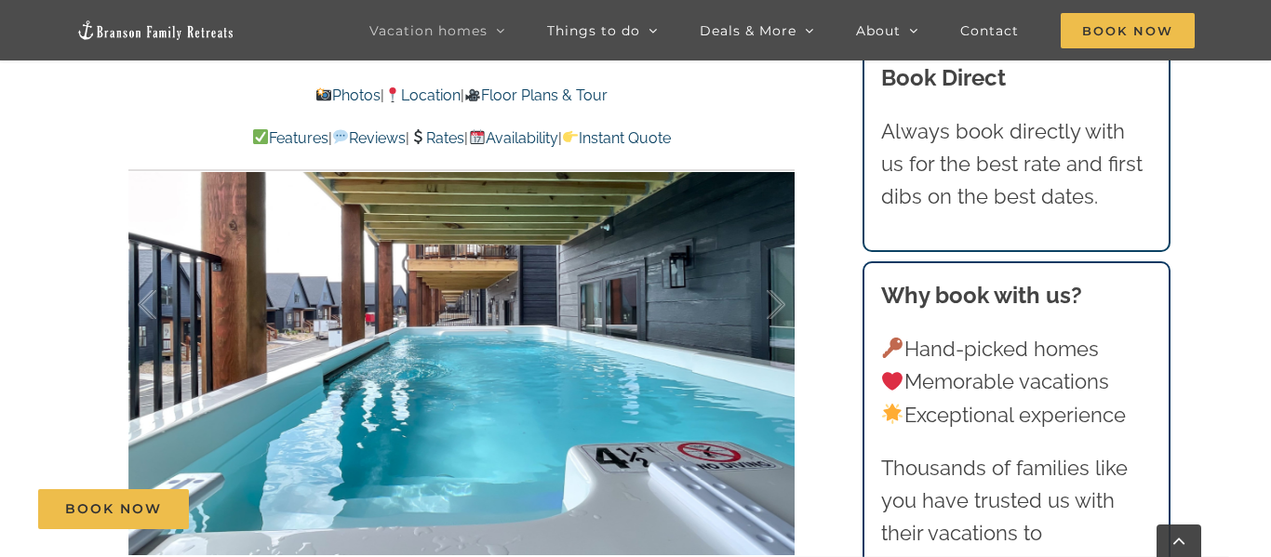
click at [778, 308] on div at bounding box center [756, 304] width 58 height 115
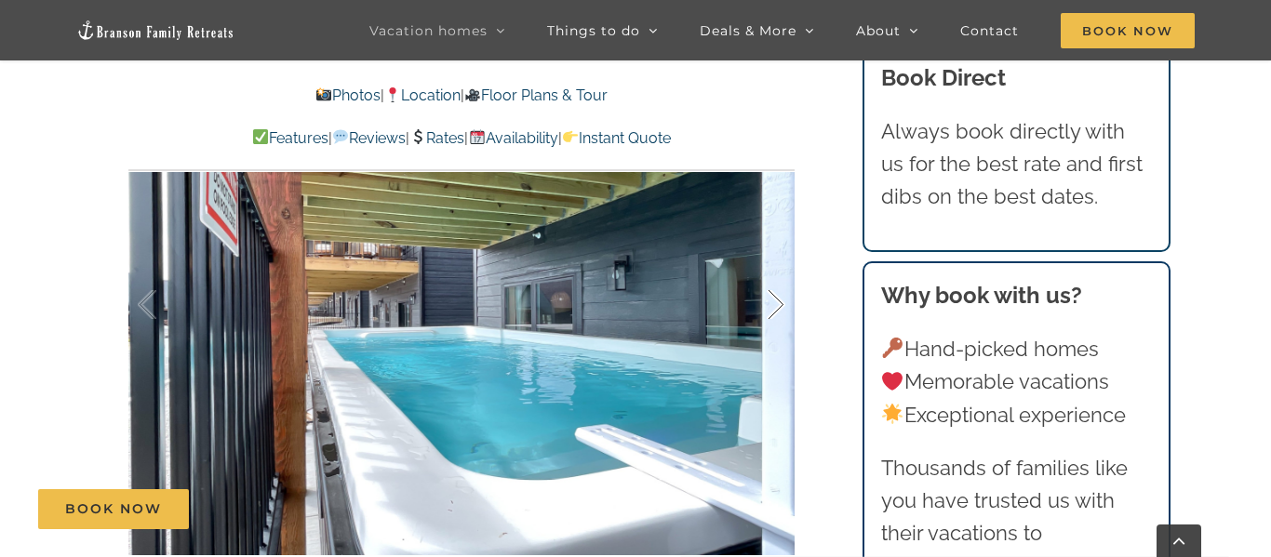
click at [778, 309] on div at bounding box center [756, 304] width 58 height 115
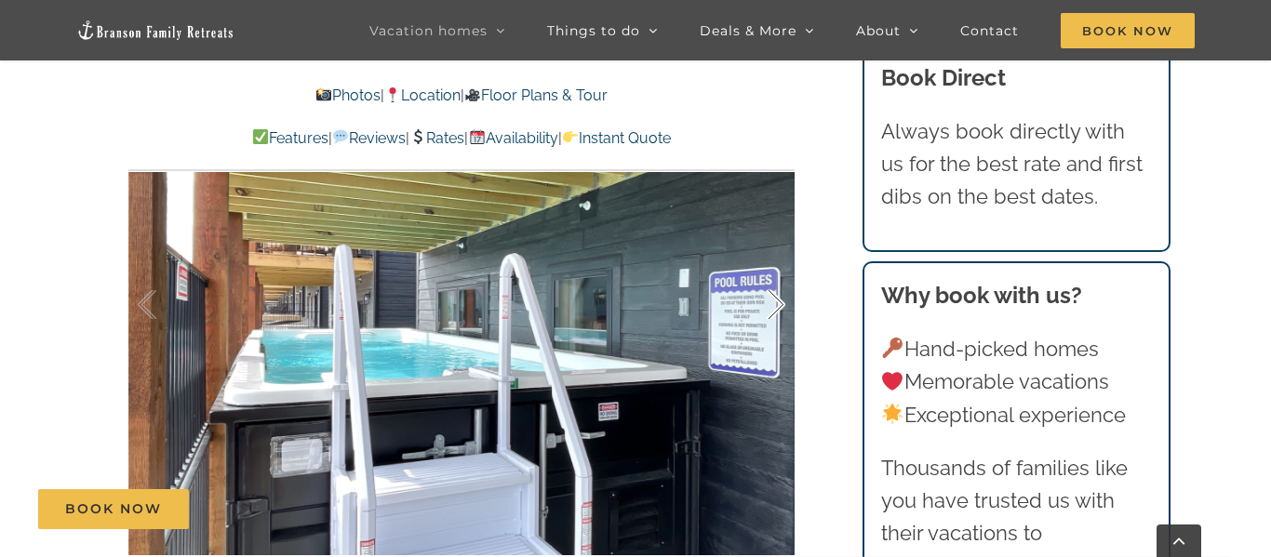
click at [777, 314] on div at bounding box center [756, 304] width 58 height 115
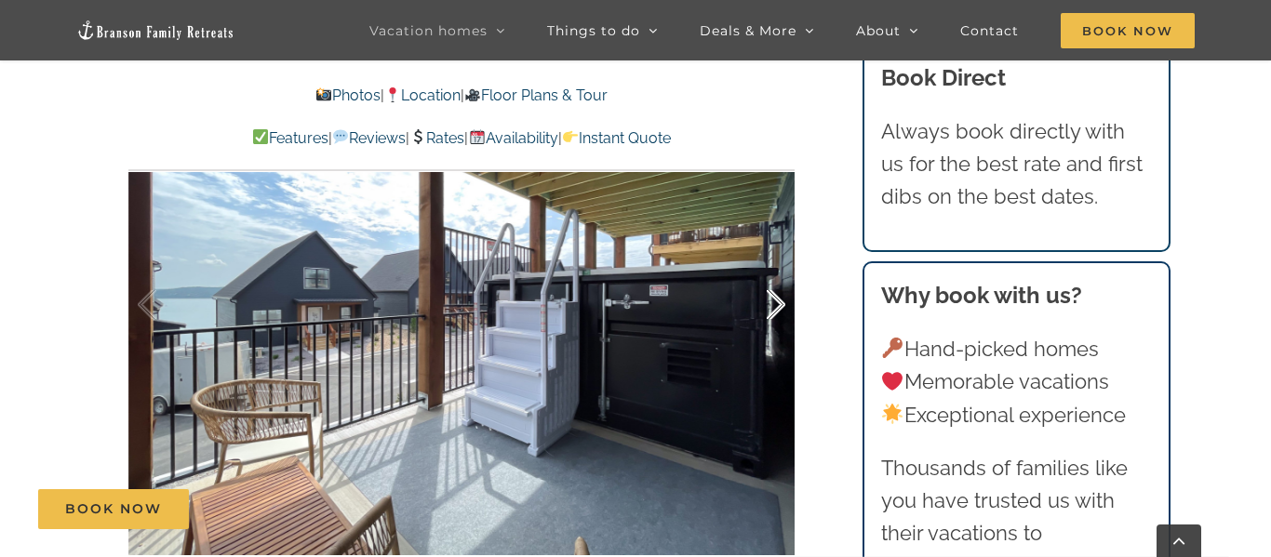
click at [777, 314] on div at bounding box center [756, 304] width 58 height 115
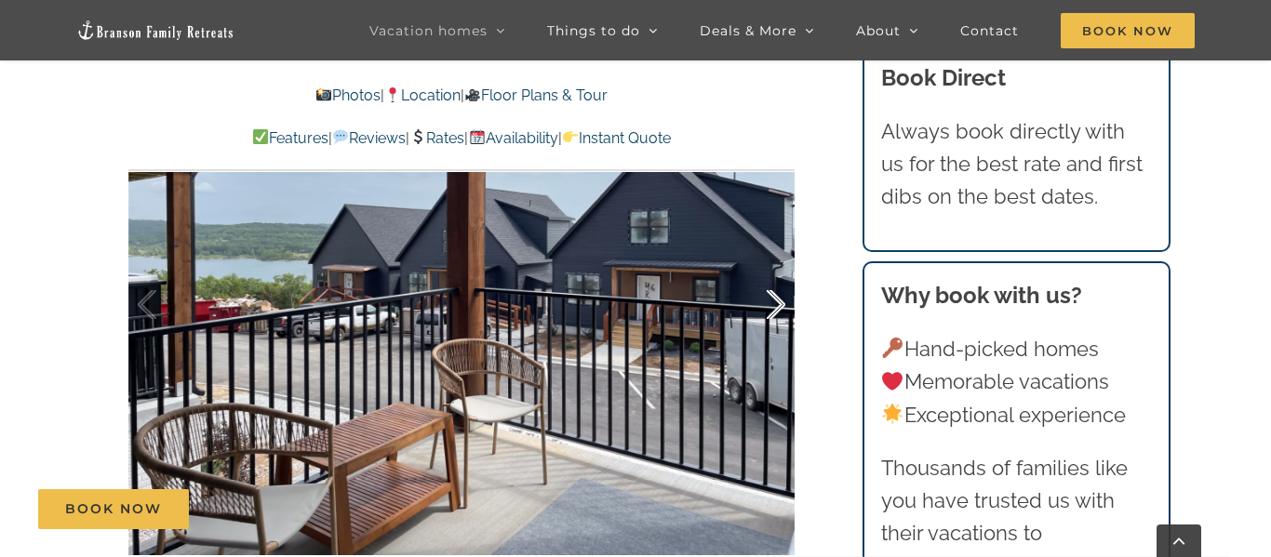
click at [777, 314] on div at bounding box center [756, 304] width 58 height 115
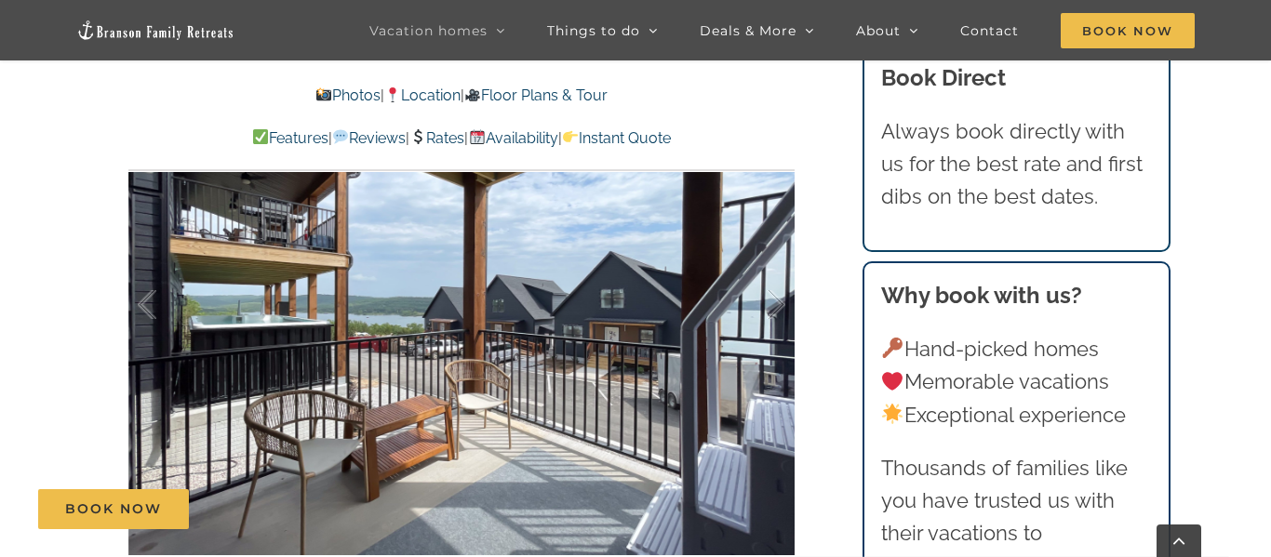
click at [523, 140] on link "Availability" at bounding box center [512, 138] width 89 height 18
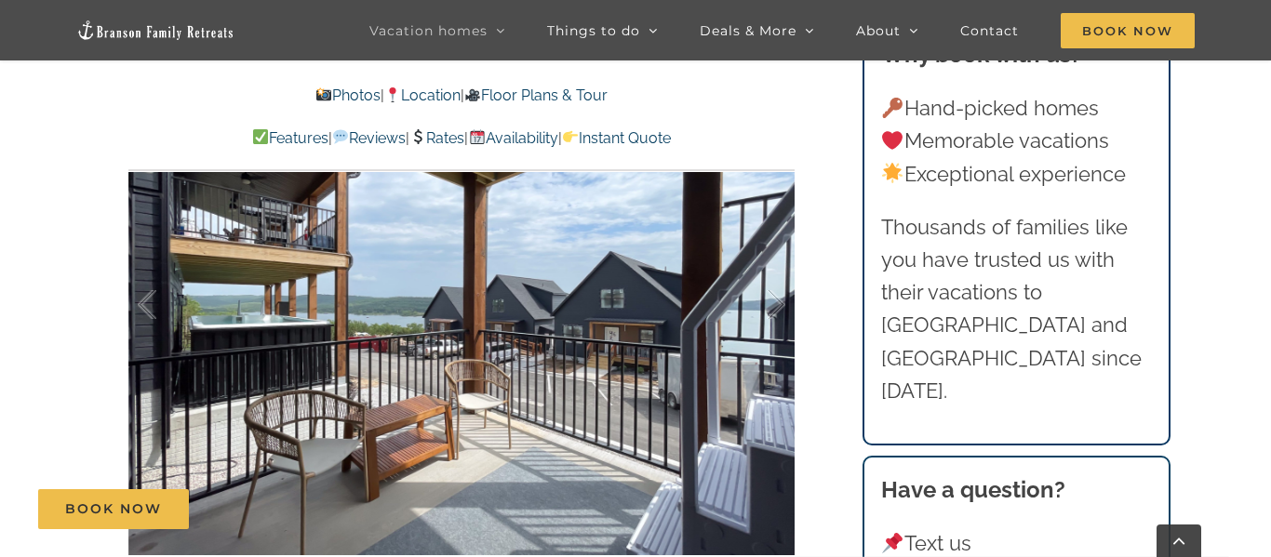
scroll to position [11906, 0]
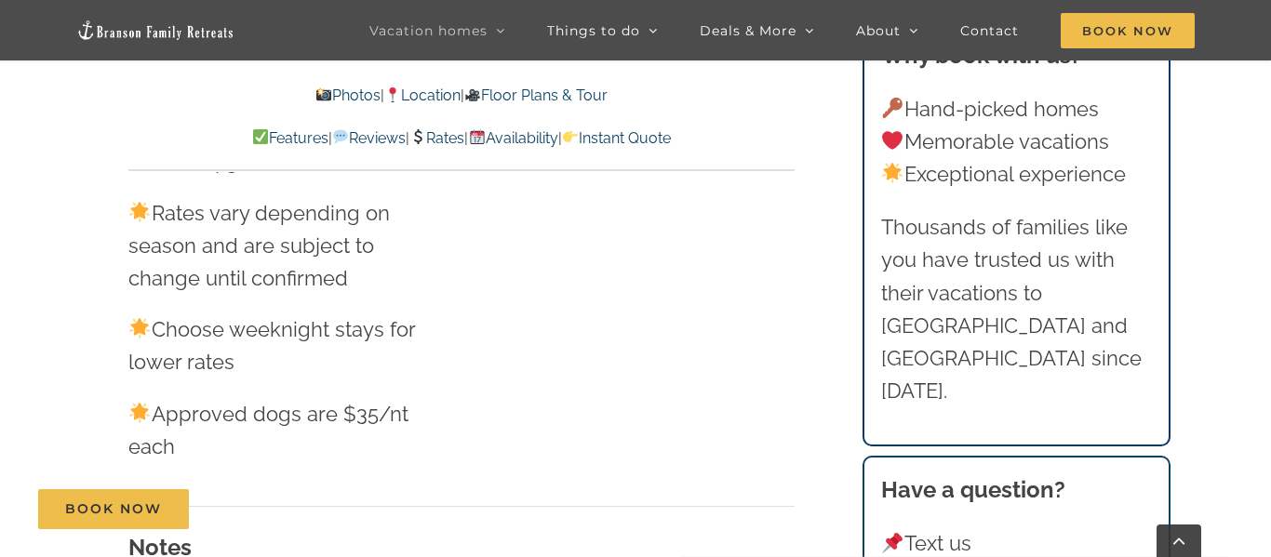
click at [522, 142] on link "Availability" at bounding box center [512, 138] width 89 height 18
click at [448, 140] on link "Rates" at bounding box center [436, 138] width 55 height 18
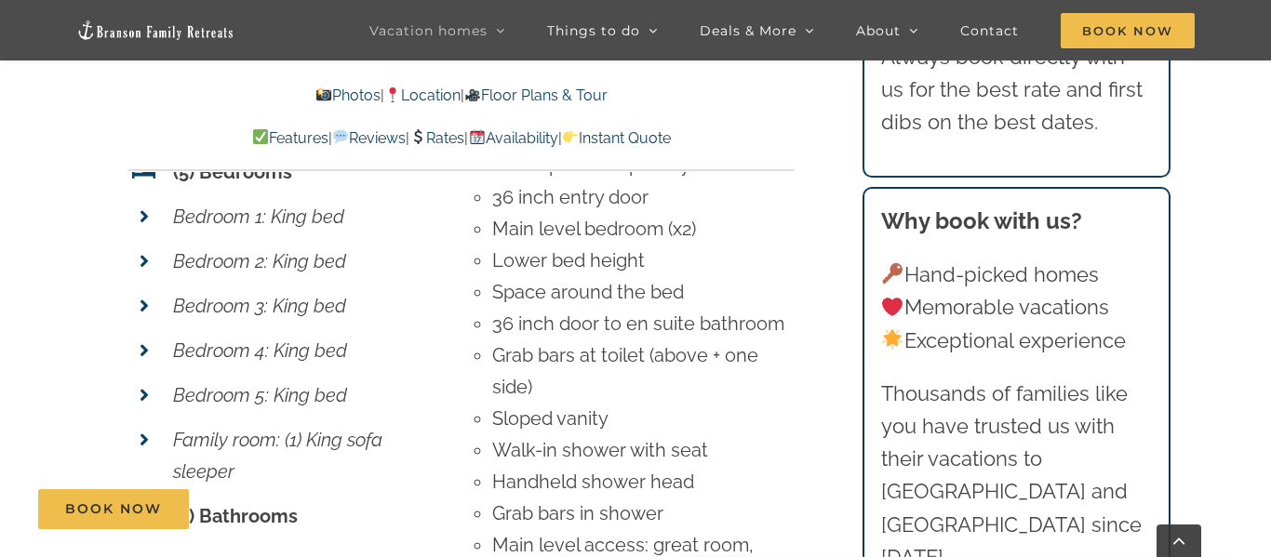
scroll to position [7813, 0]
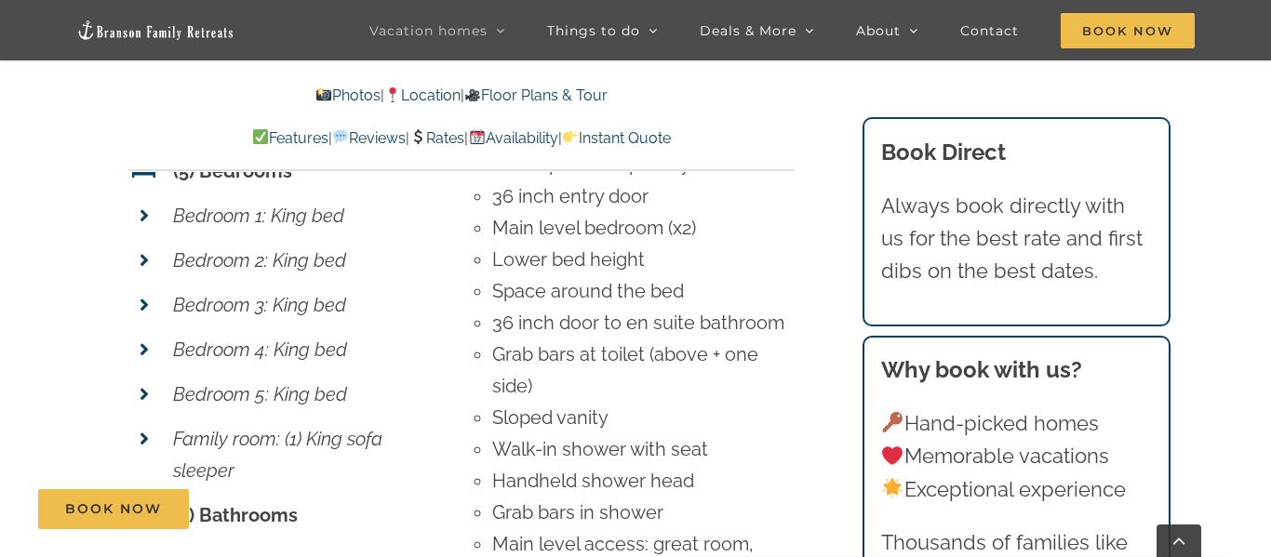
scroll to position [1191, 0]
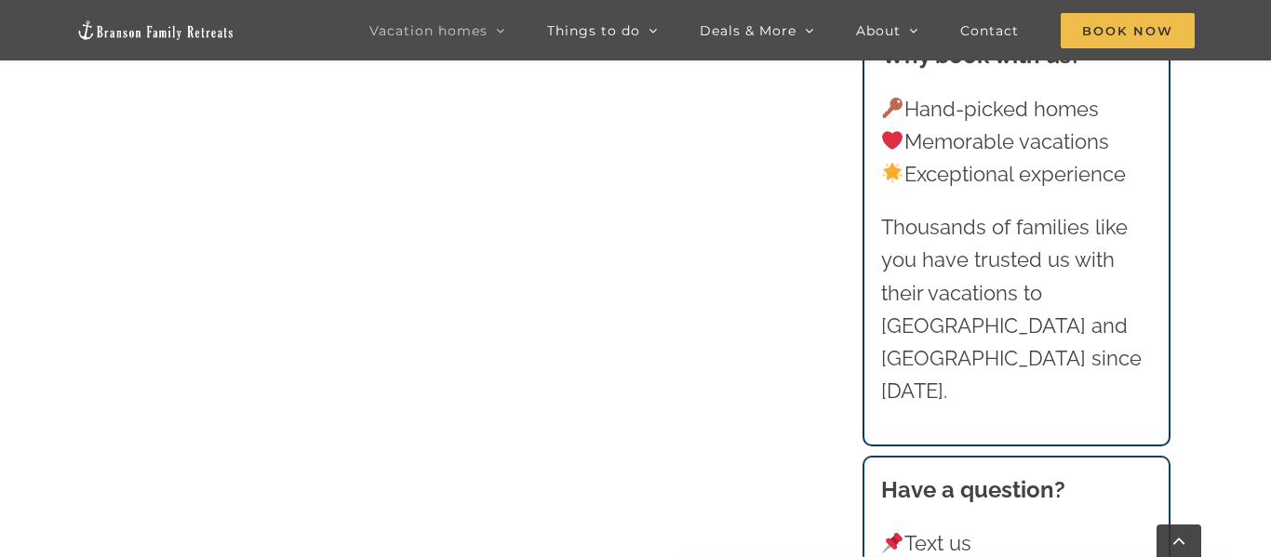
scroll to position [1191, 0]
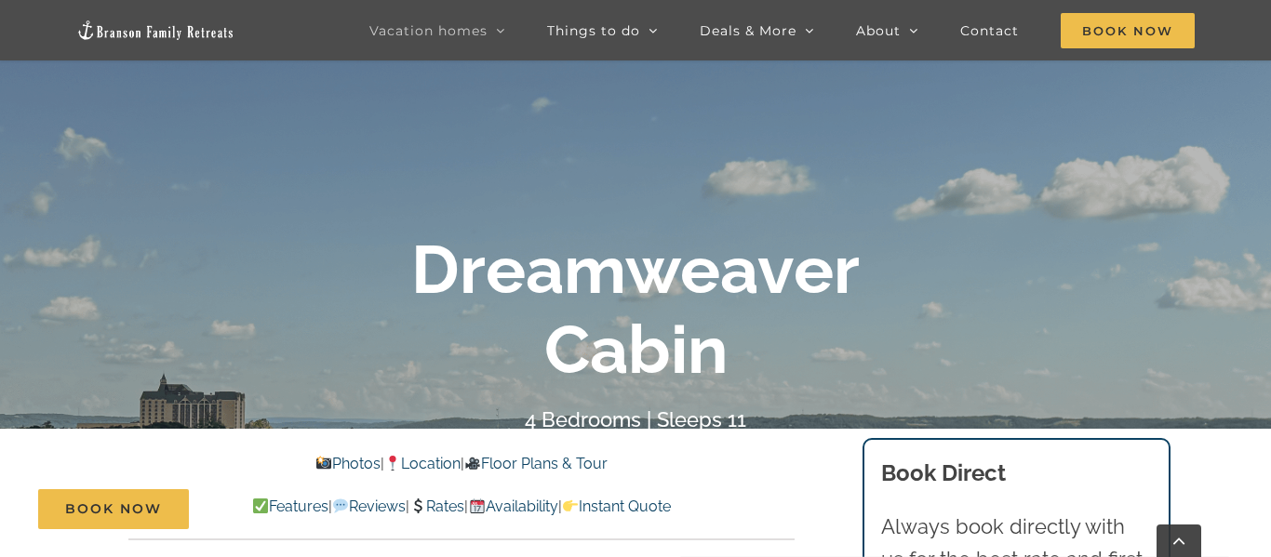
scroll to position [298, 0]
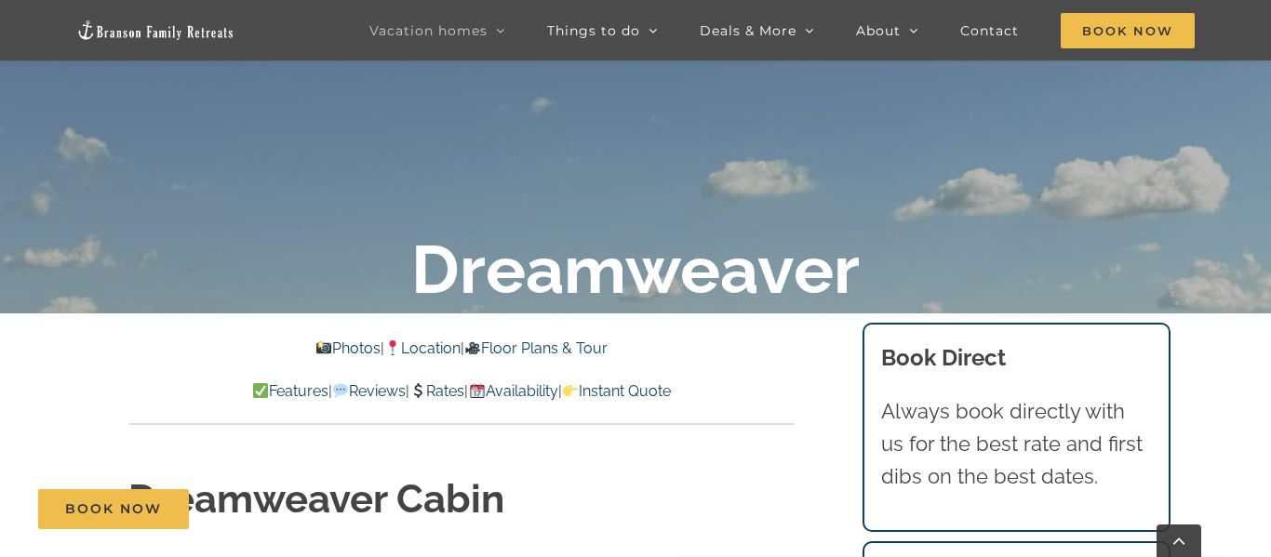
click at [1253, 179] on div at bounding box center [635, 332] width 1271 height 557
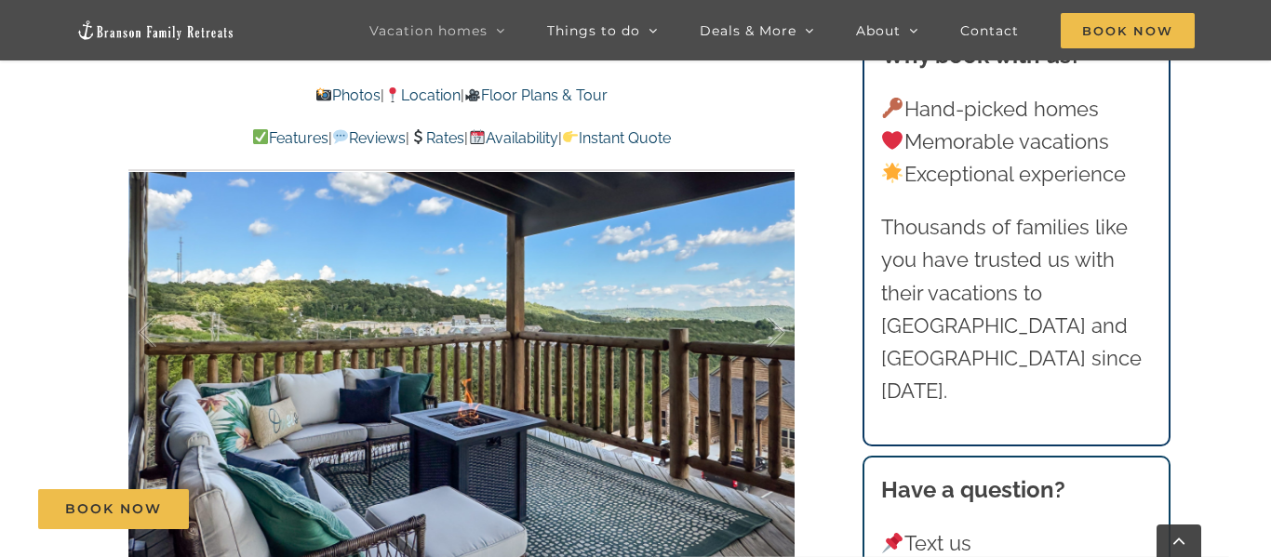
scroll to position [1191, 0]
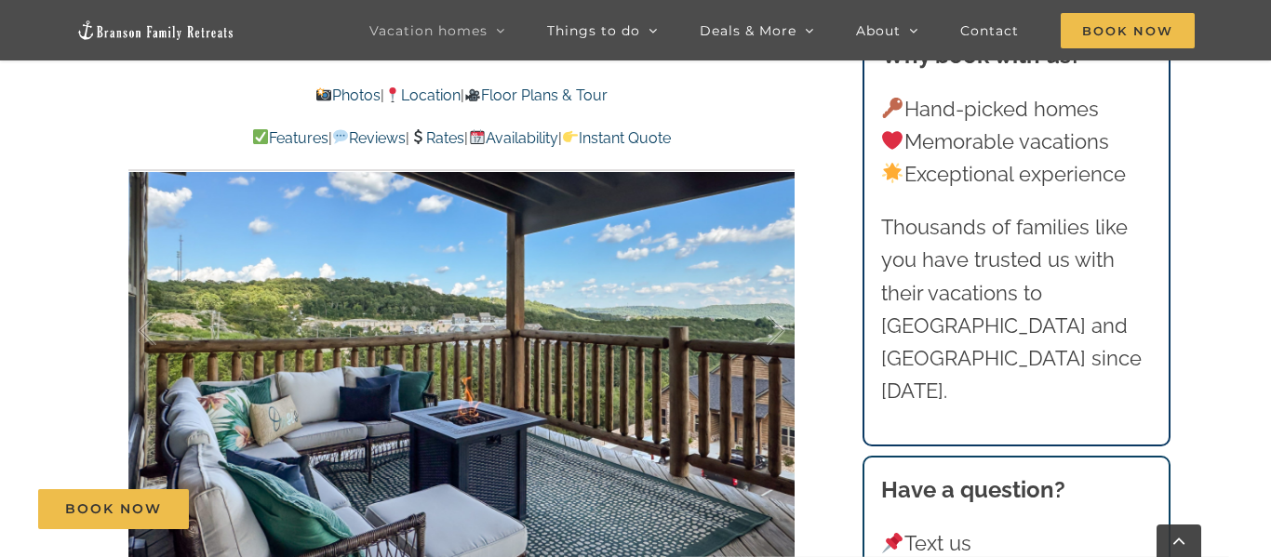
click at [765, 314] on div at bounding box center [756, 331] width 58 height 115
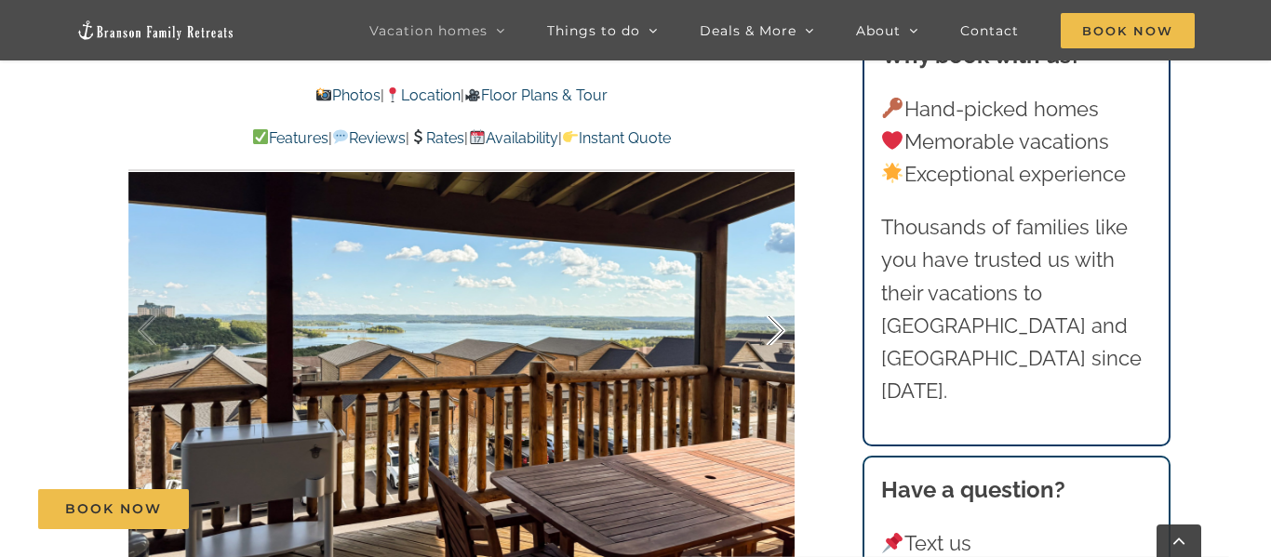
click at [777, 304] on div at bounding box center [756, 331] width 58 height 115
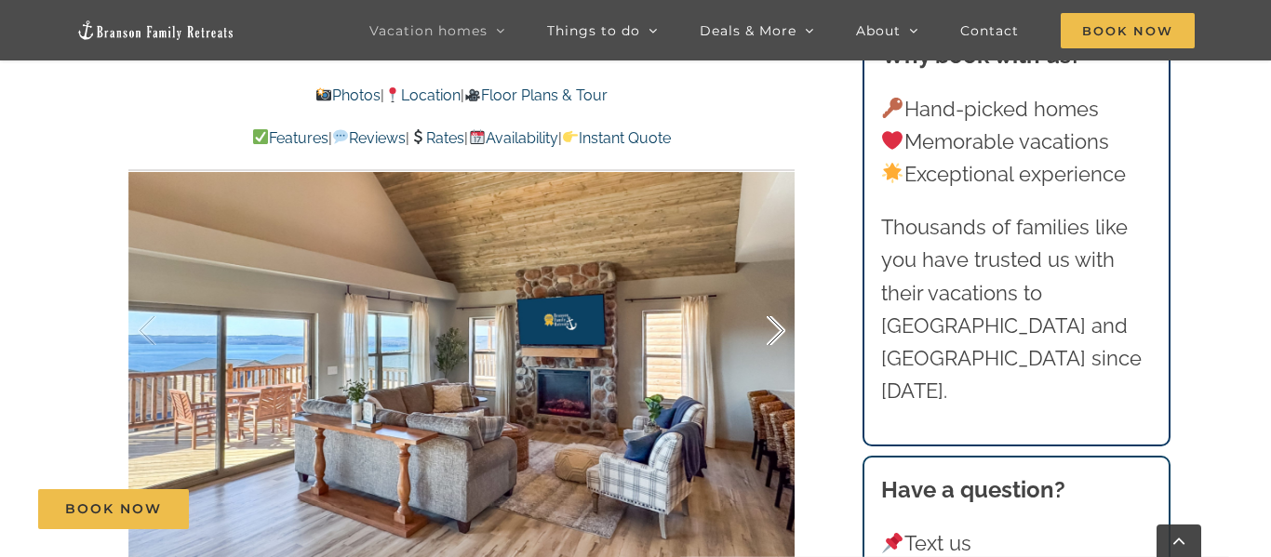
click at [777, 306] on div at bounding box center [756, 331] width 58 height 115
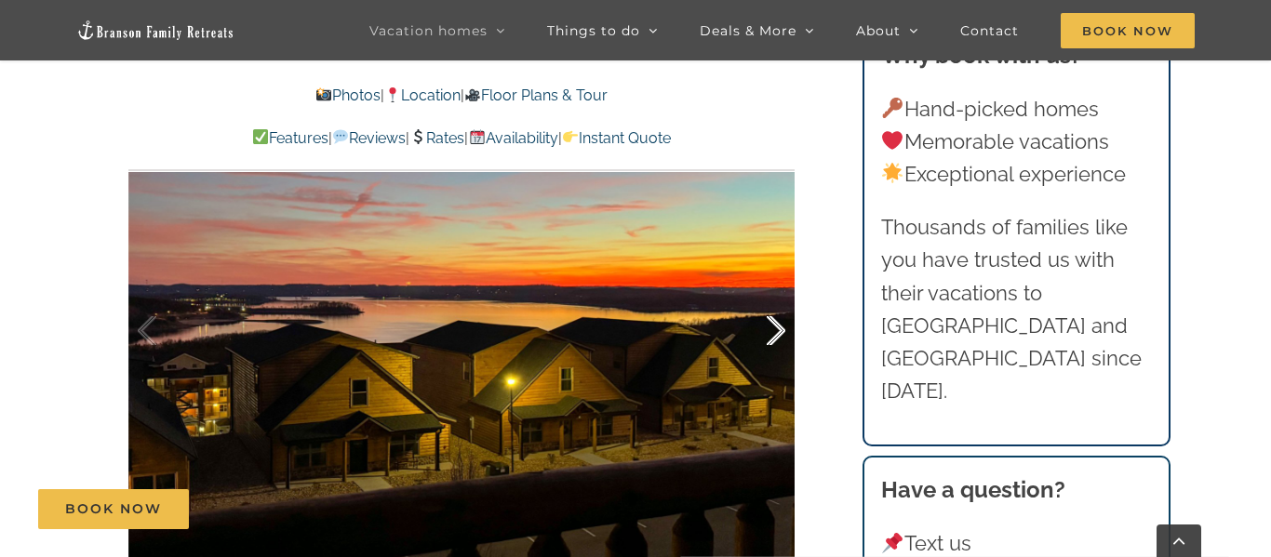
click at [777, 306] on div at bounding box center [756, 331] width 58 height 115
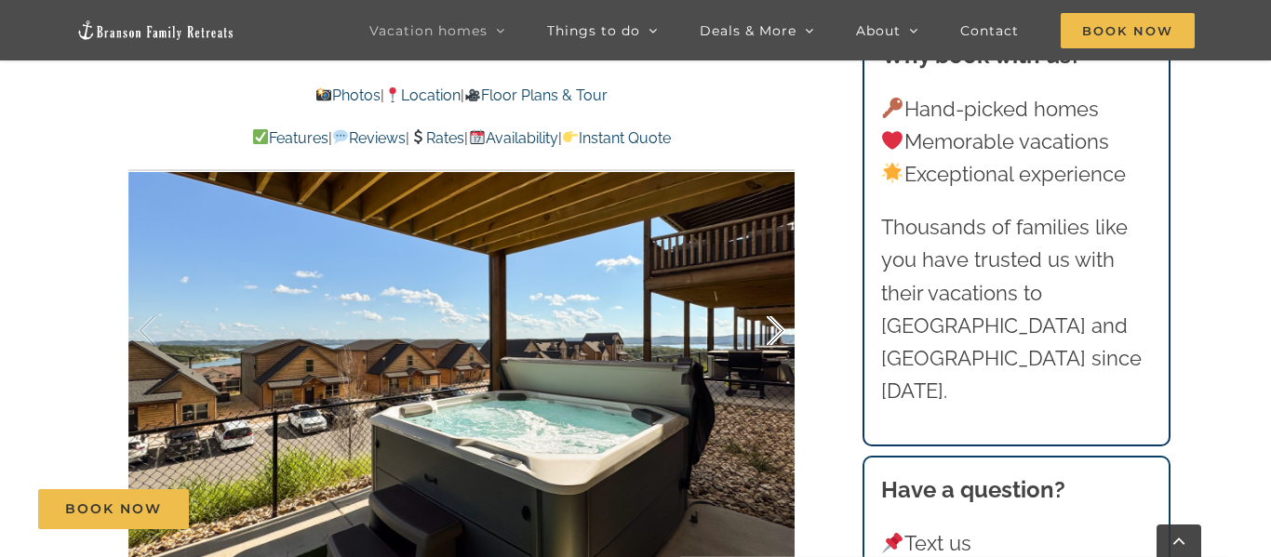
click at [774, 309] on div at bounding box center [756, 331] width 58 height 115
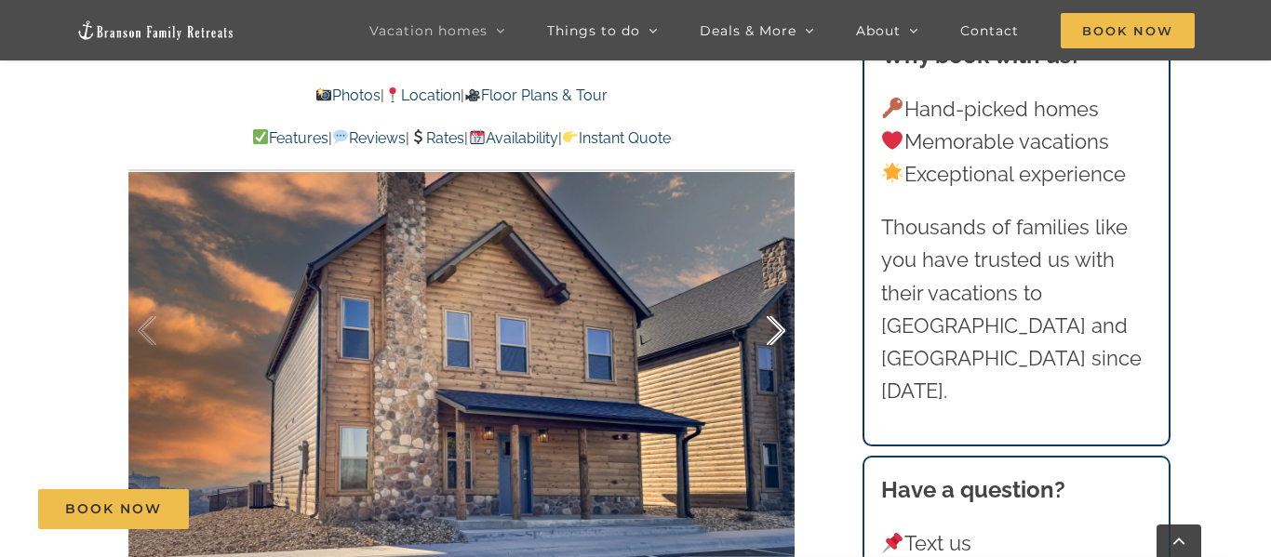
click at [774, 309] on div at bounding box center [756, 331] width 58 height 115
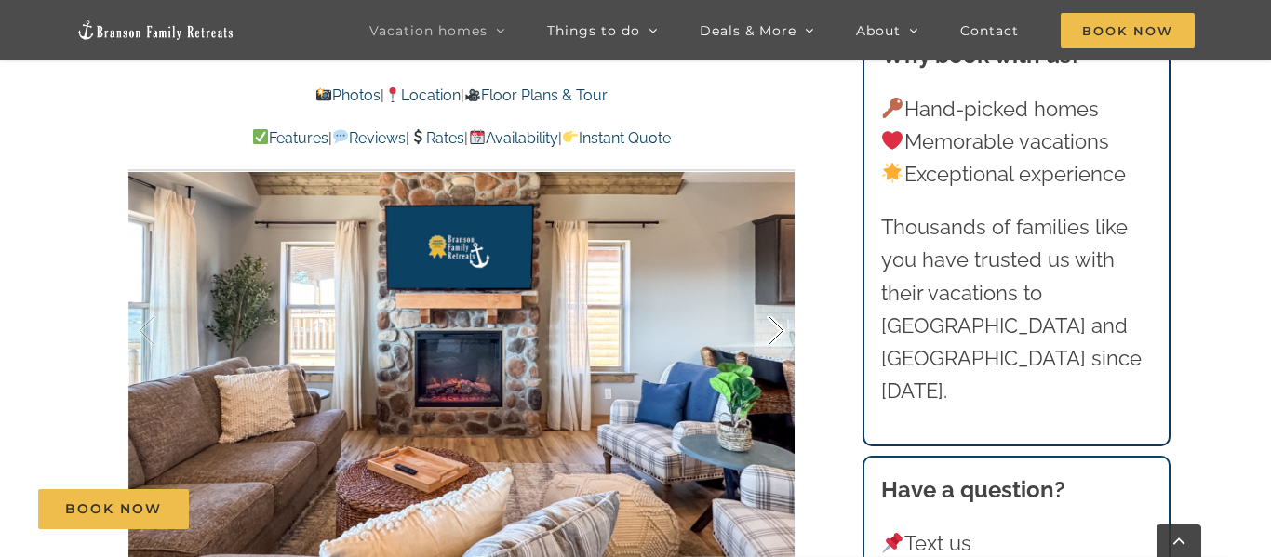
click at [772, 310] on div at bounding box center [756, 331] width 58 height 115
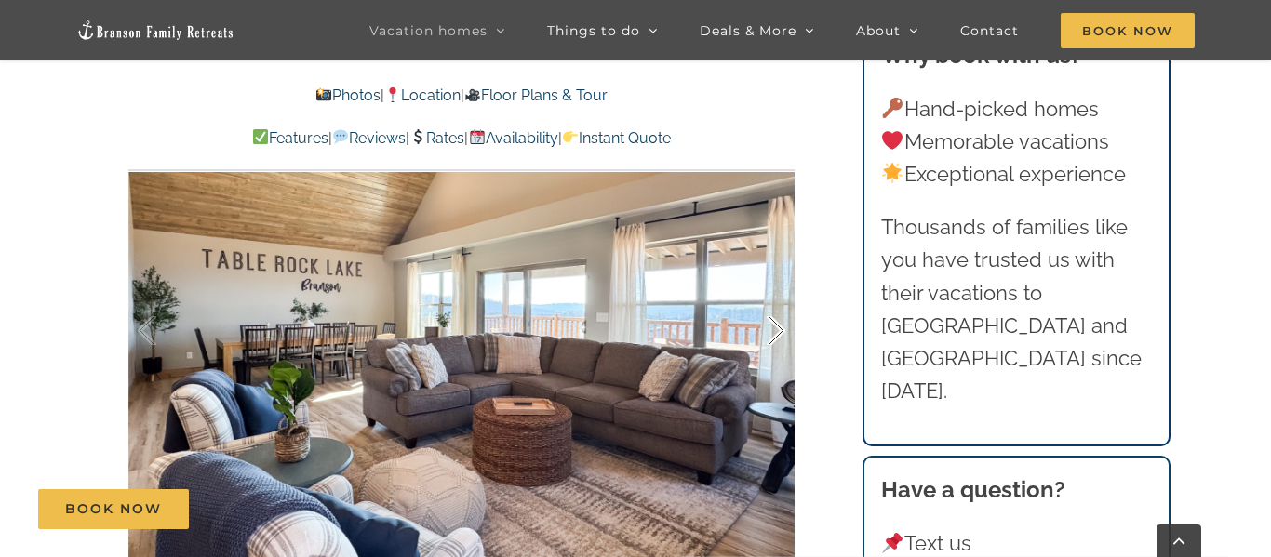
click at [770, 311] on div at bounding box center [756, 331] width 58 height 115
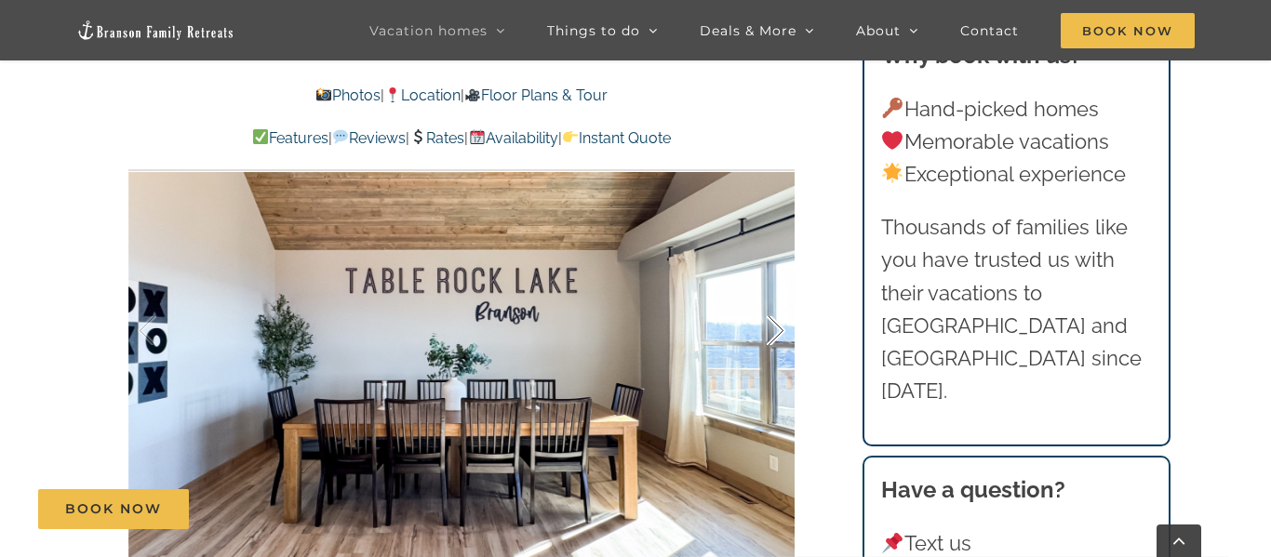
click at [767, 314] on div at bounding box center [756, 331] width 58 height 115
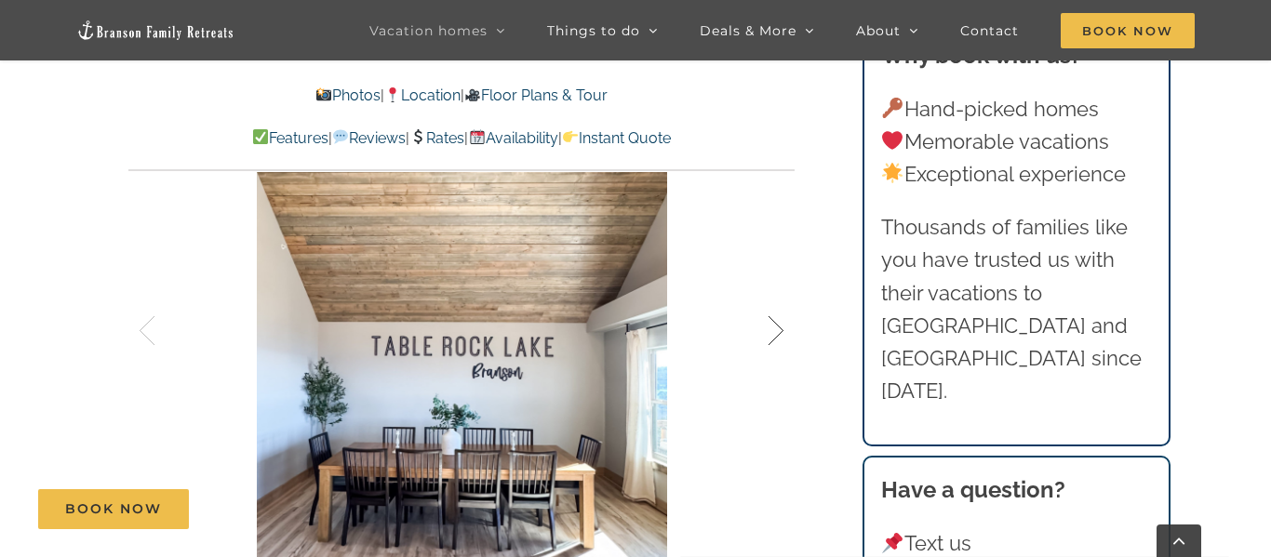
click at [767, 314] on div at bounding box center [756, 331] width 58 height 115
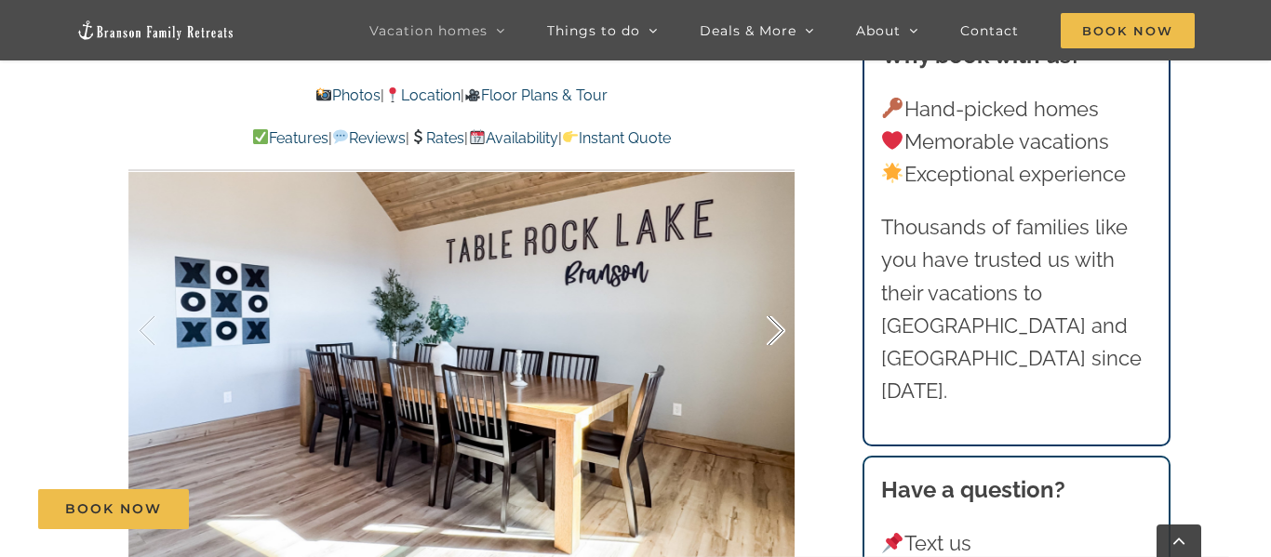
click at [767, 314] on div at bounding box center [756, 331] width 58 height 115
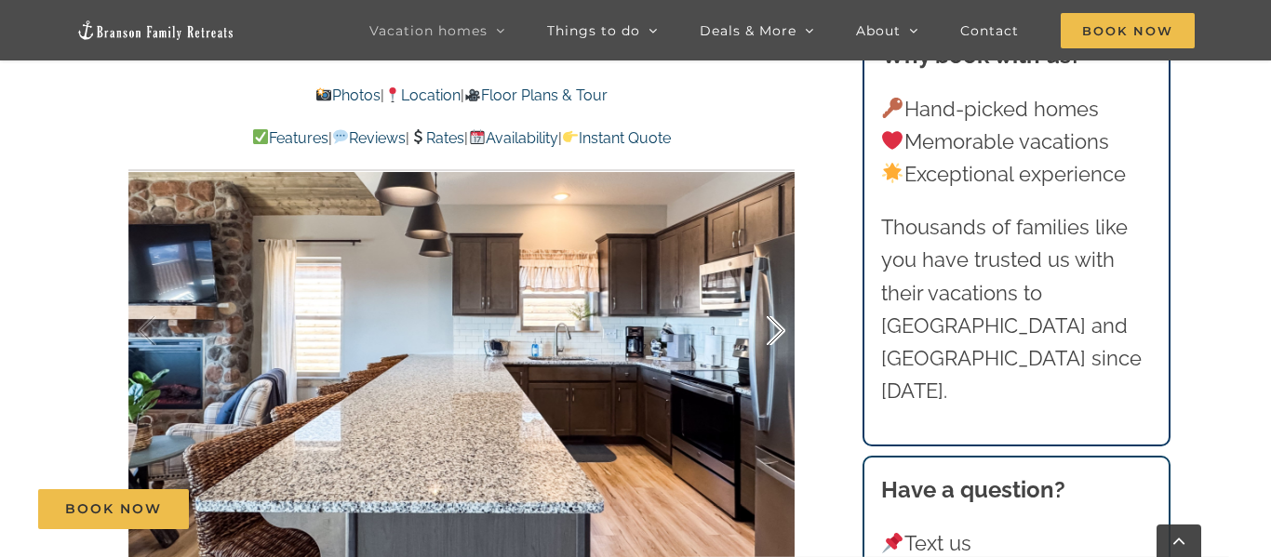
click at [765, 314] on div at bounding box center [756, 331] width 58 height 115
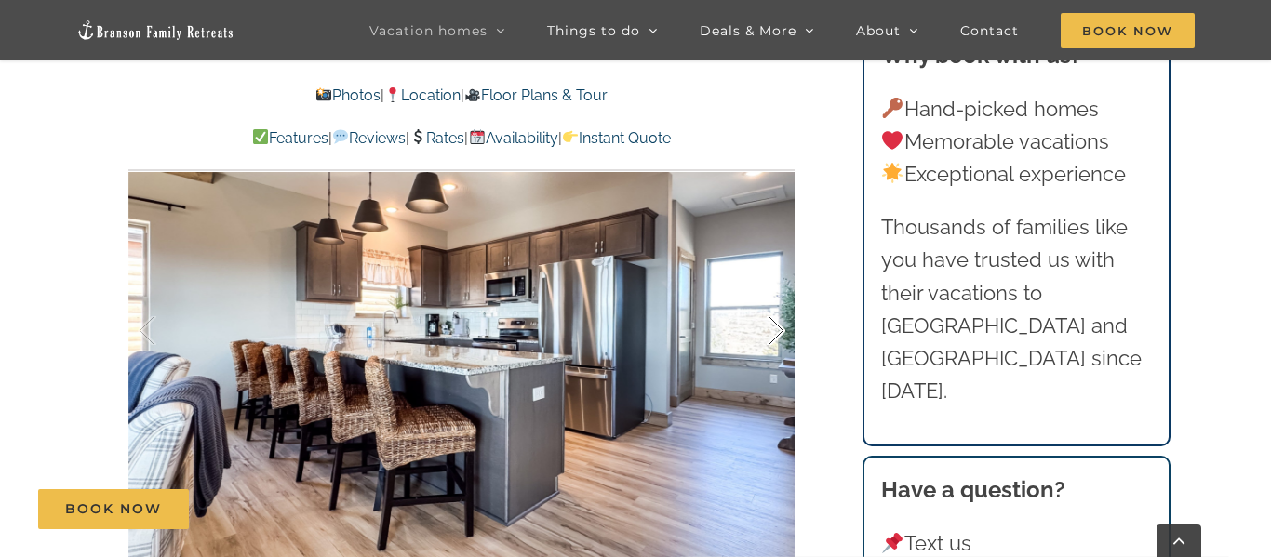
click at [763, 318] on div at bounding box center [756, 331] width 58 height 115
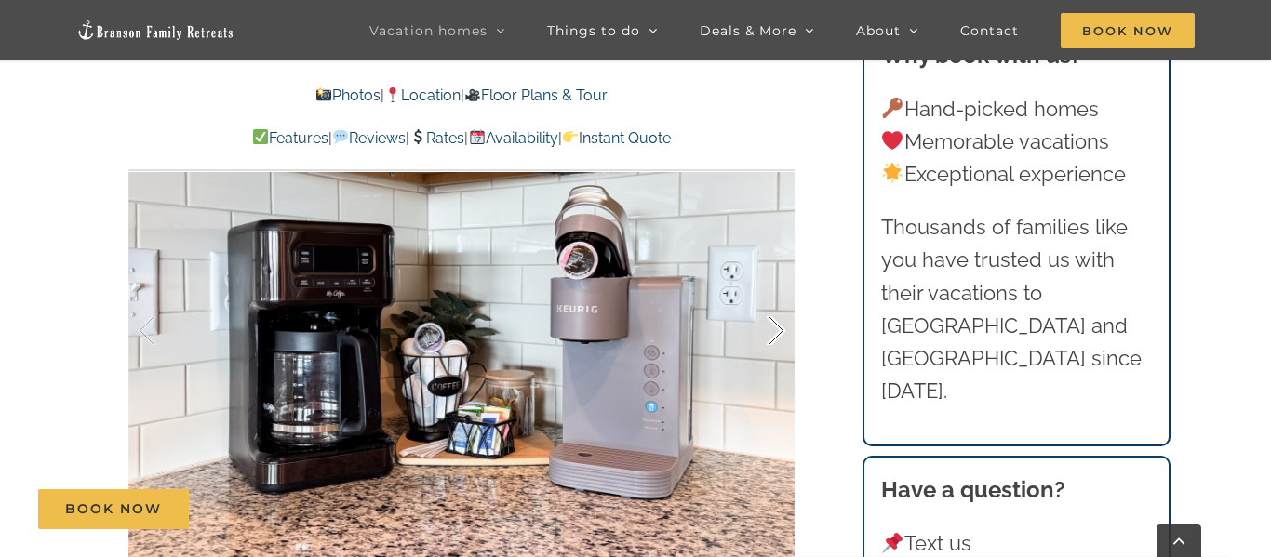
click at [763, 296] on div at bounding box center [756, 331] width 58 height 115
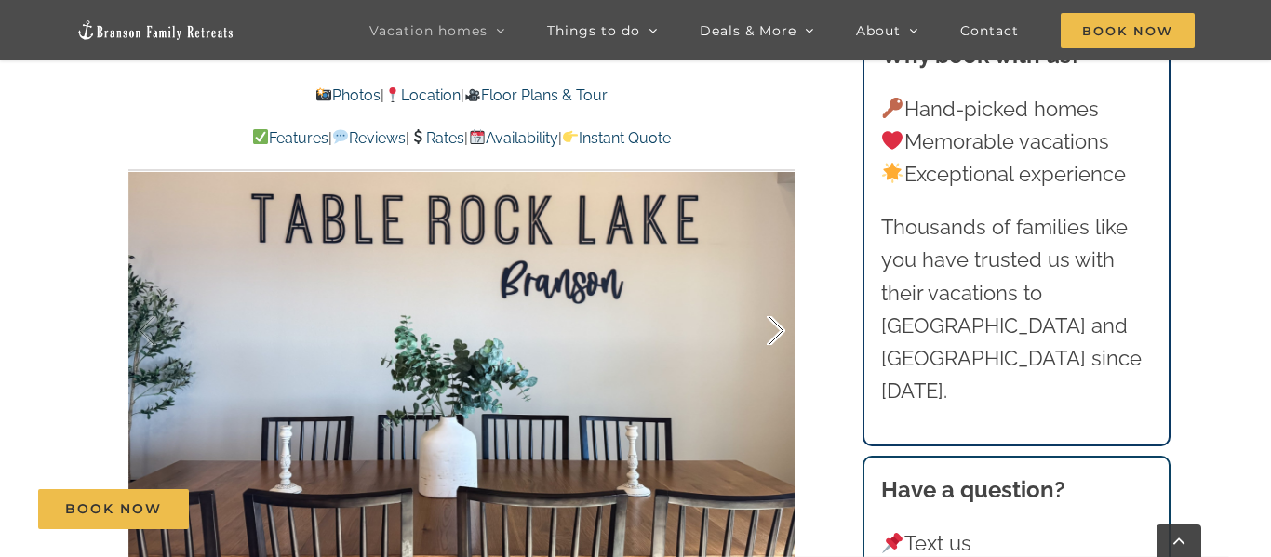
click at [763, 296] on div at bounding box center [756, 331] width 58 height 115
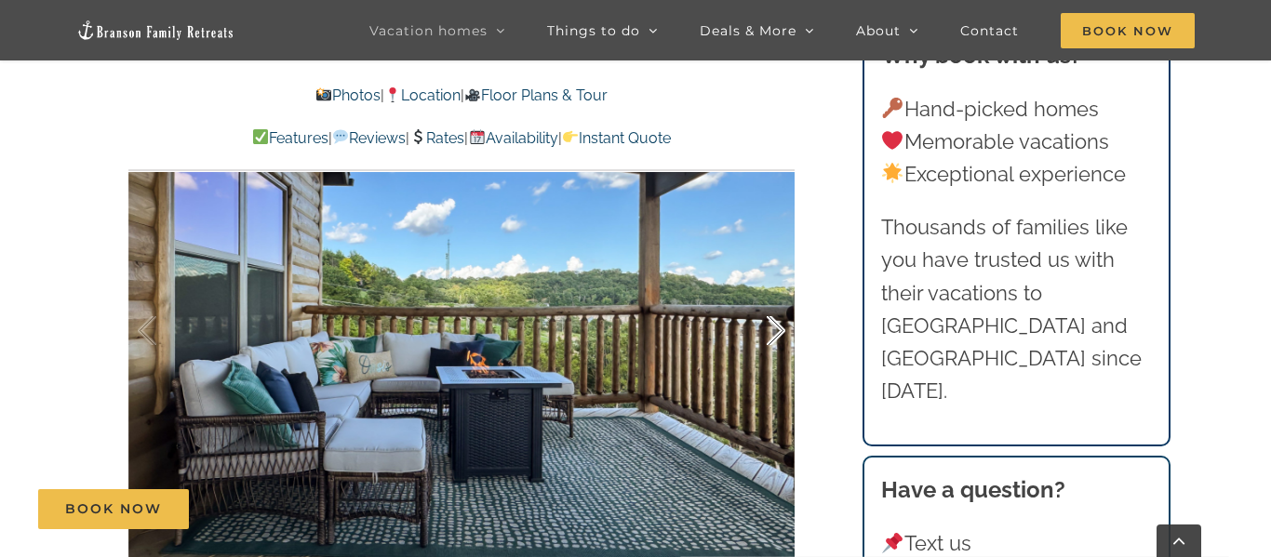
click at [762, 297] on div at bounding box center [756, 331] width 58 height 115
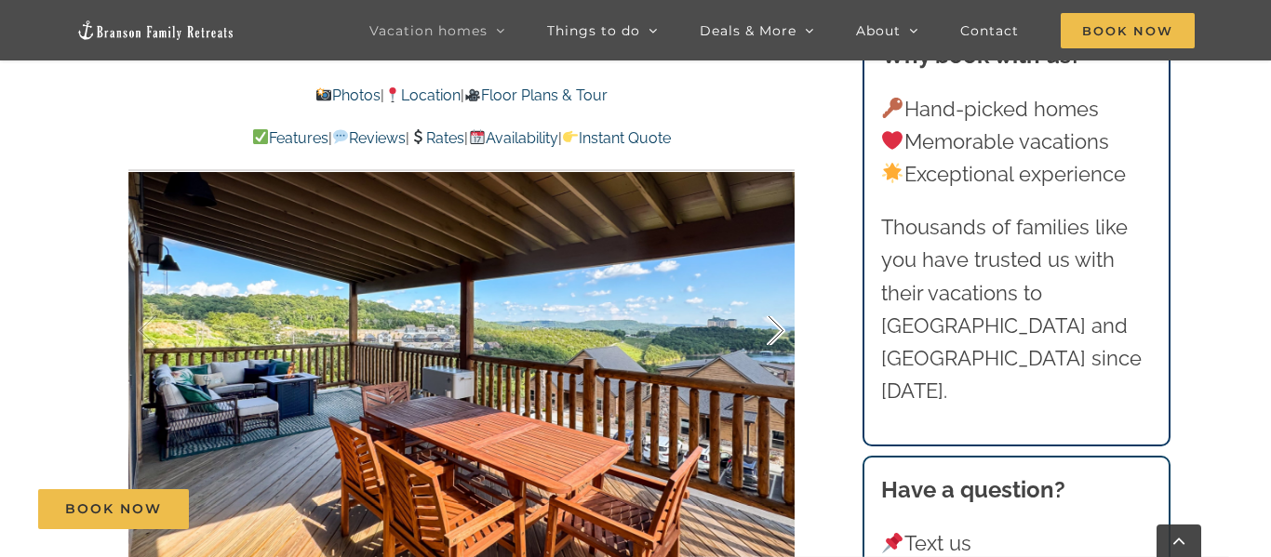
click at [779, 297] on div at bounding box center [756, 331] width 58 height 115
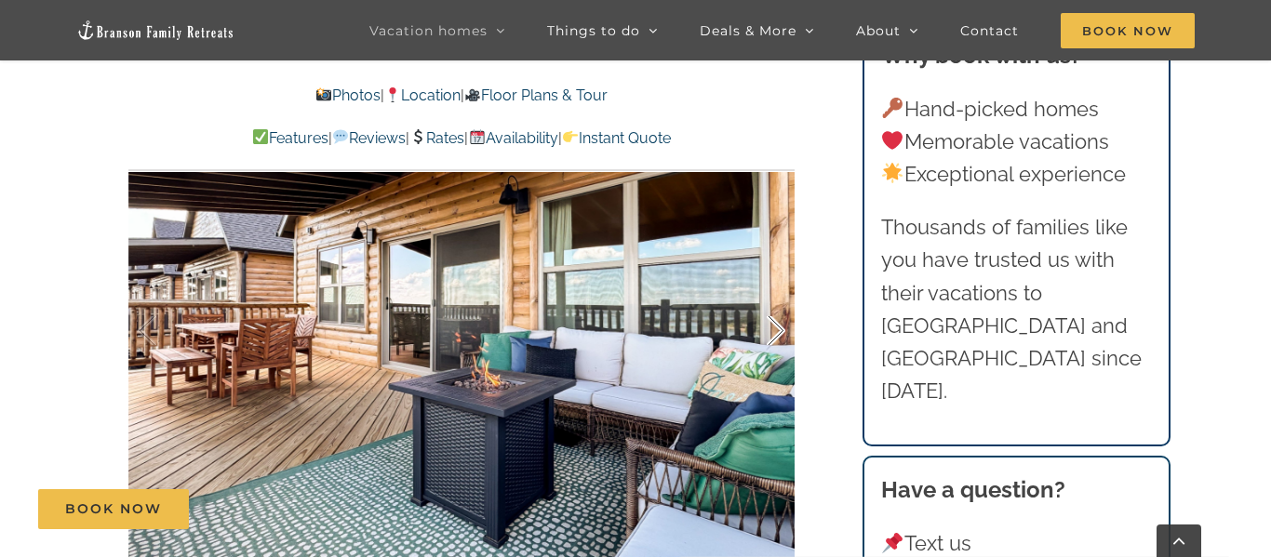
click at [779, 297] on div at bounding box center [756, 331] width 58 height 115
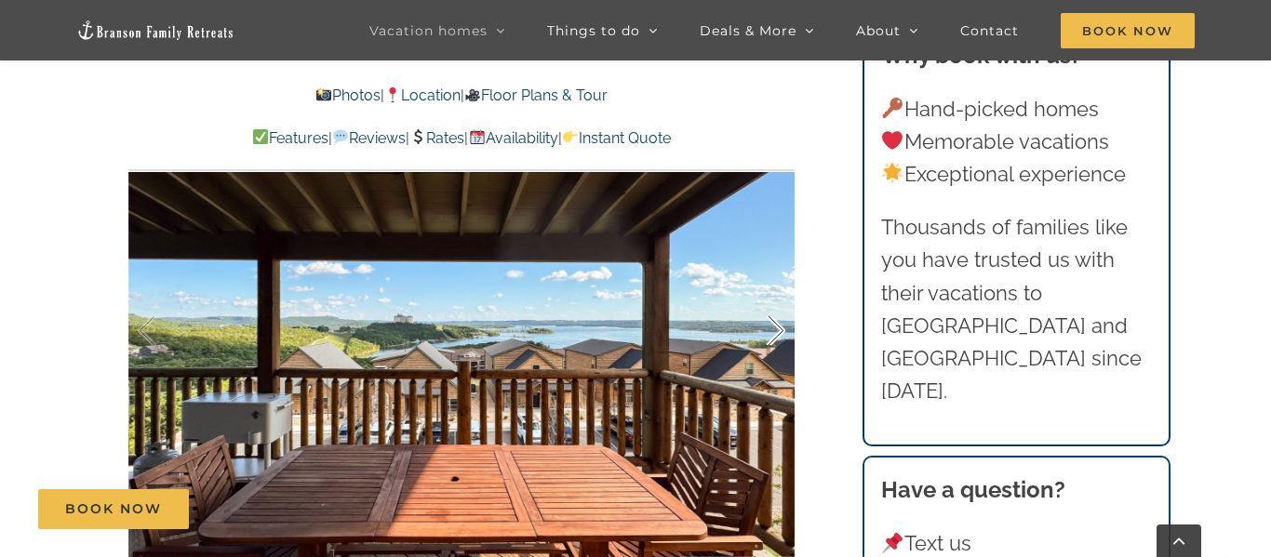
click at [779, 297] on div at bounding box center [756, 331] width 58 height 115
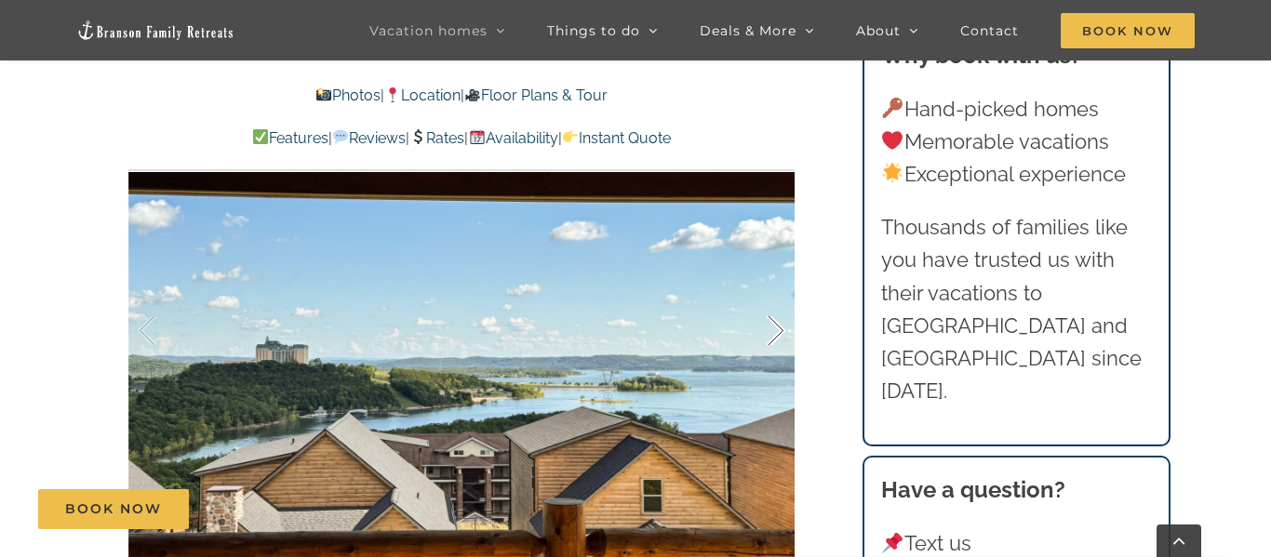
click at [779, 297] on div at bounding box center [756, 331] width 58 height 115
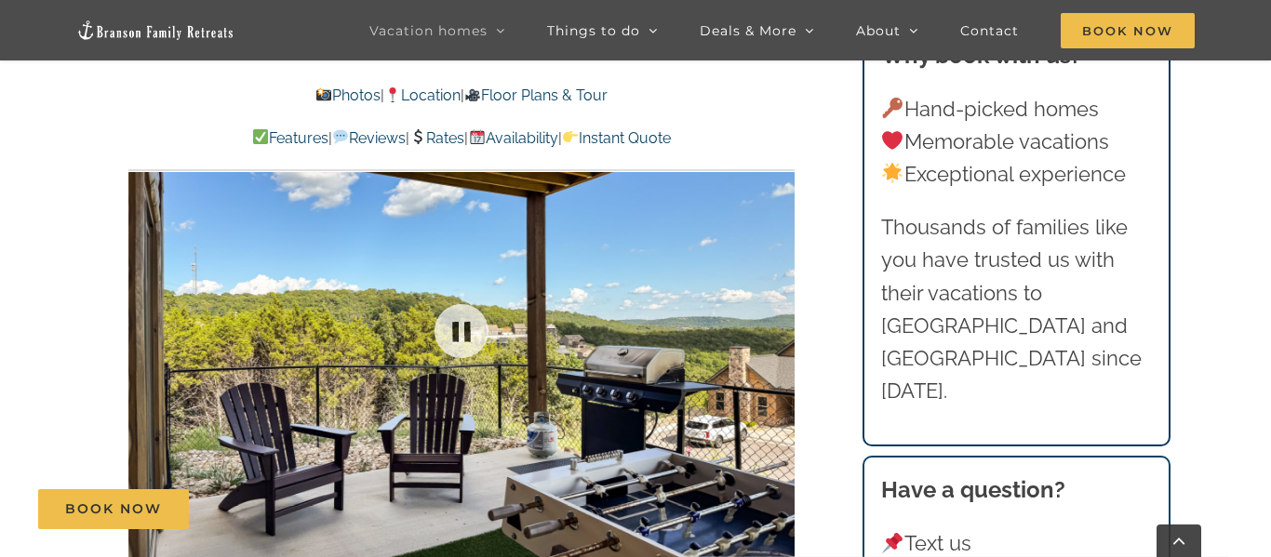
click at [779, 297] on div at bounding box center [461, 331] width 666 height 547
click at [779, 298] on div at bounding box center [756, 331] width 58 height 115
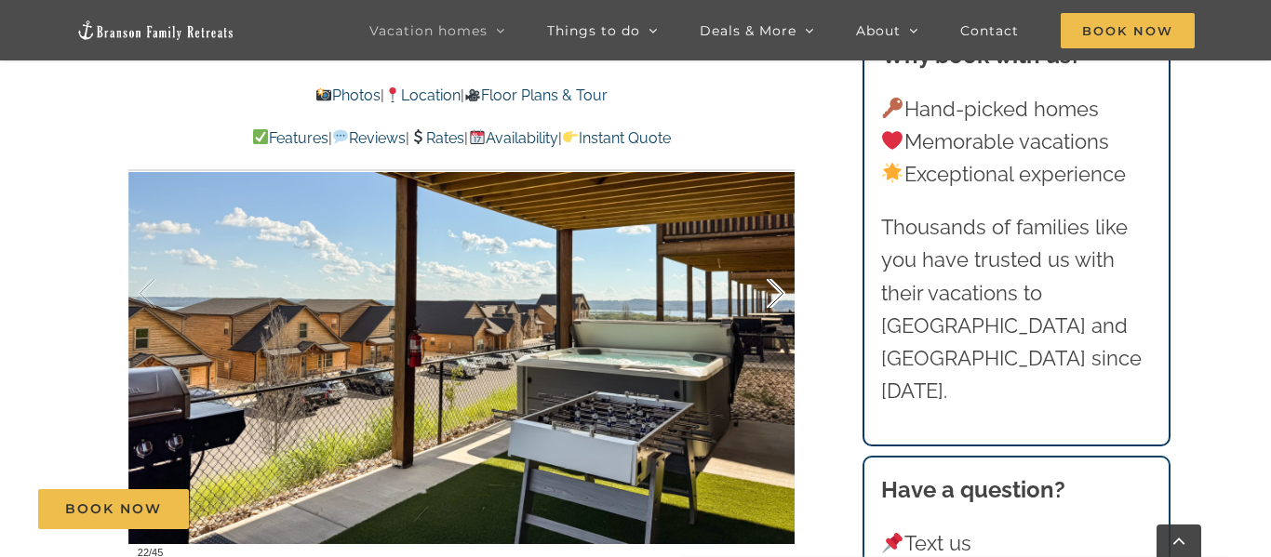
scroll to position [1265, 0]
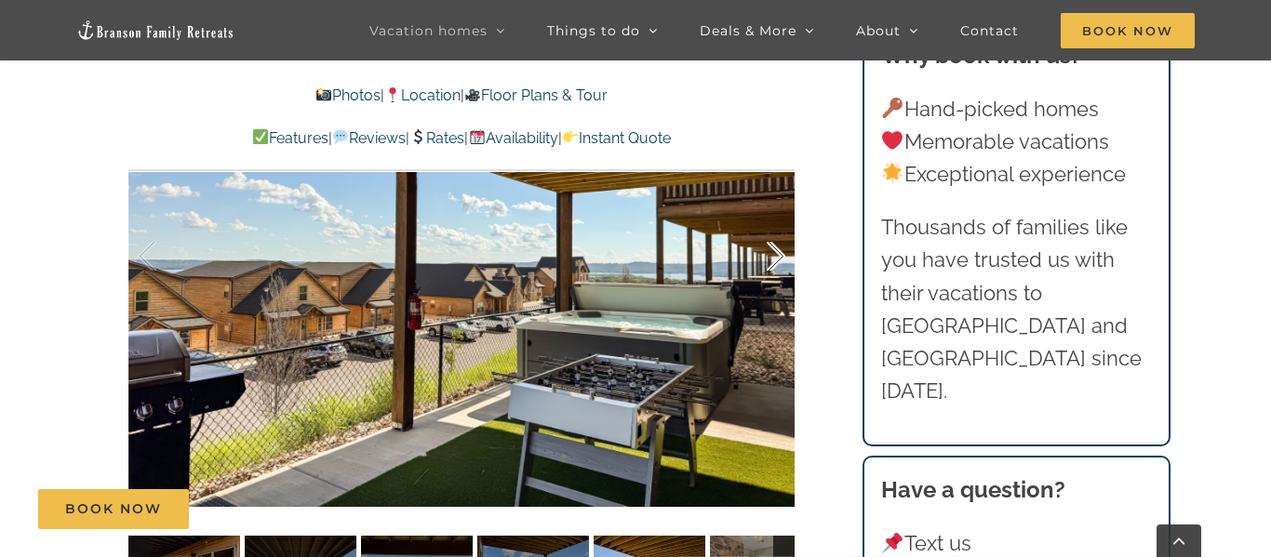
click at [779, 298] on div at bounding box center [461, 256] width 666 height 547
click at [778, 220] on div at bounding box center [756, 256] width 58 height 115
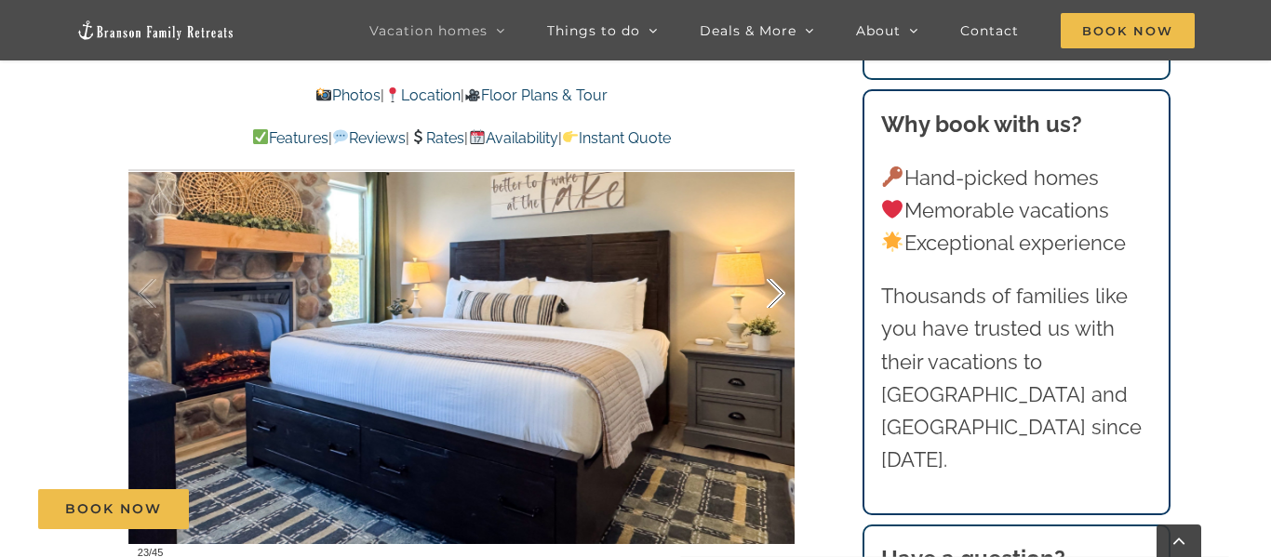
scroll to position [1191, 0]
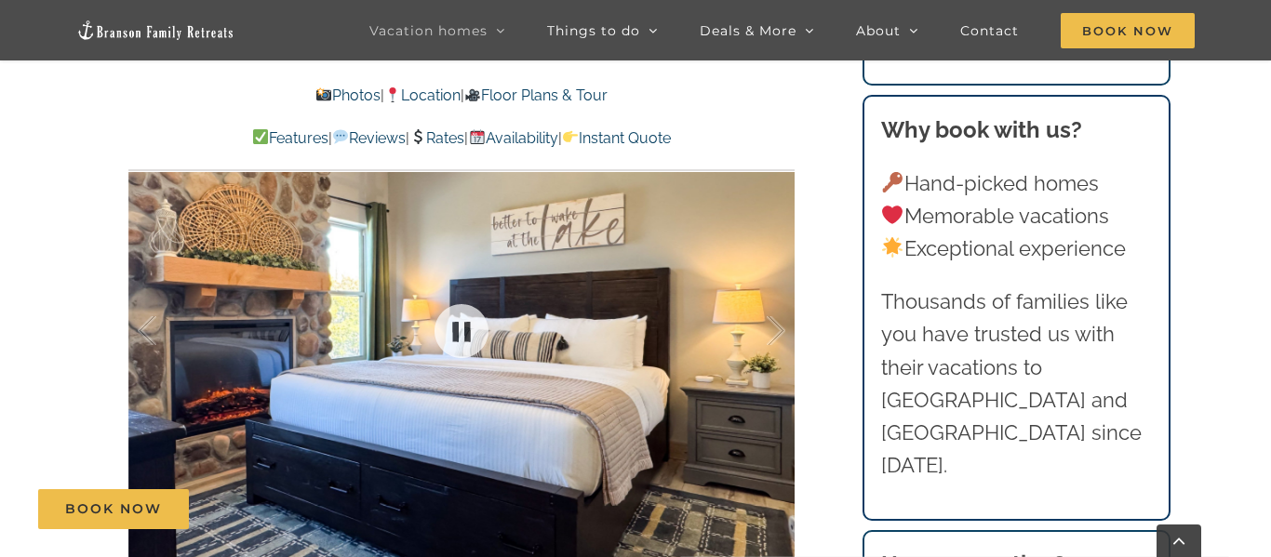
click at [776, 221] on div at bounding box center [461, 331] width 666 height 547
click at [778, 298] on div at bounding box center [756, 331] width 58 height 115
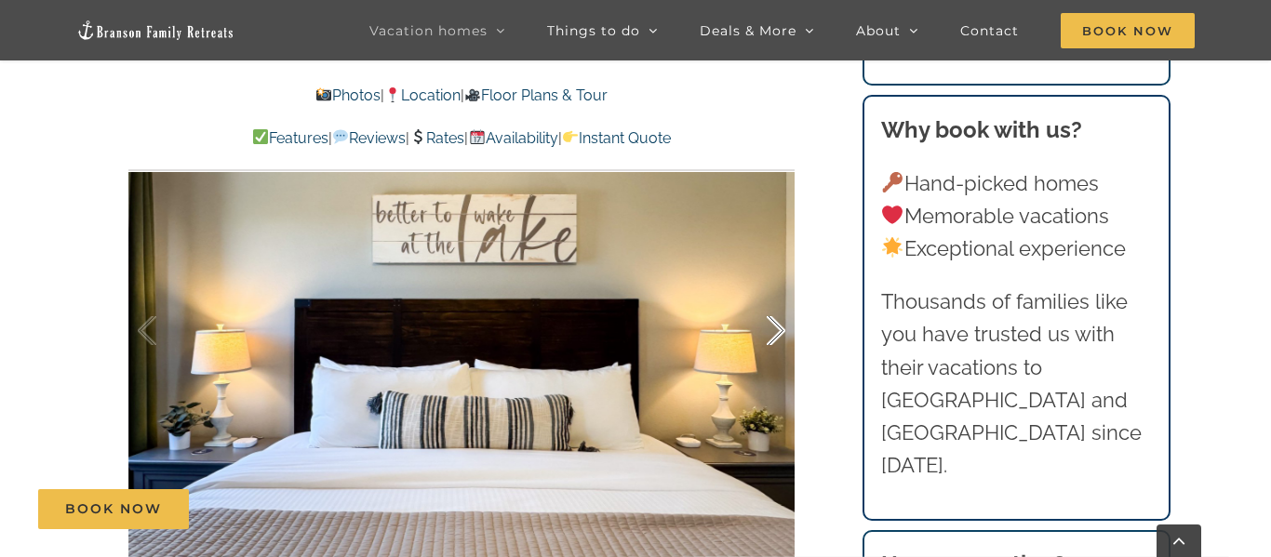
click at [778, 298] on div at bounding box center [756, 331] width 58 height 115
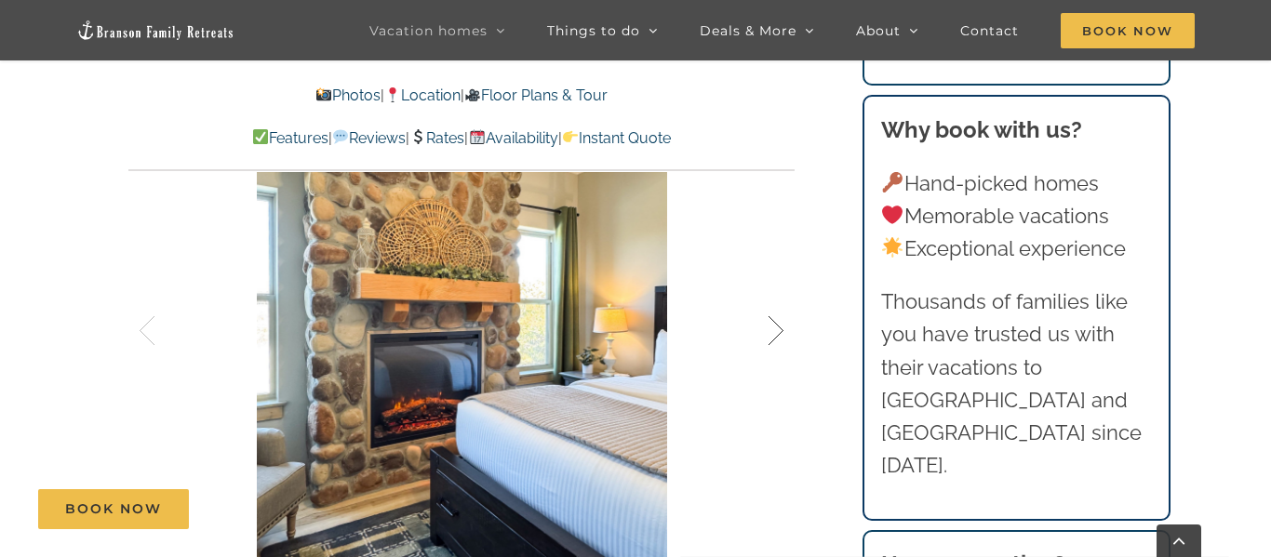
click at [778, 298] on div at bounding box center [756, 331] width 58 height 115
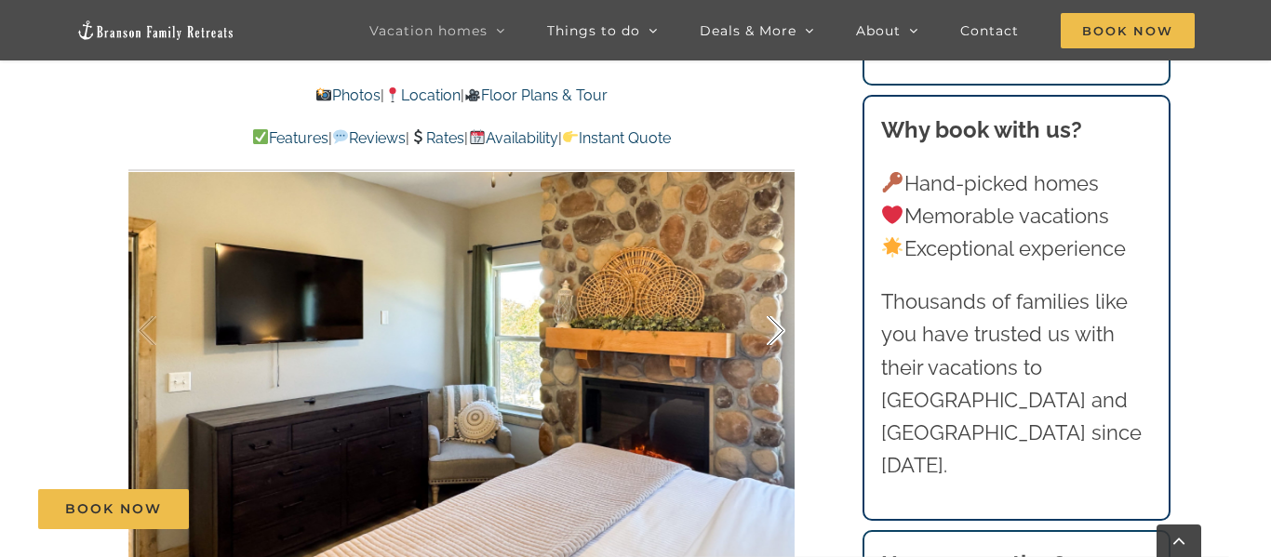
click at [778, 298] on div at bounding box center [756, 331] width 58 height 115
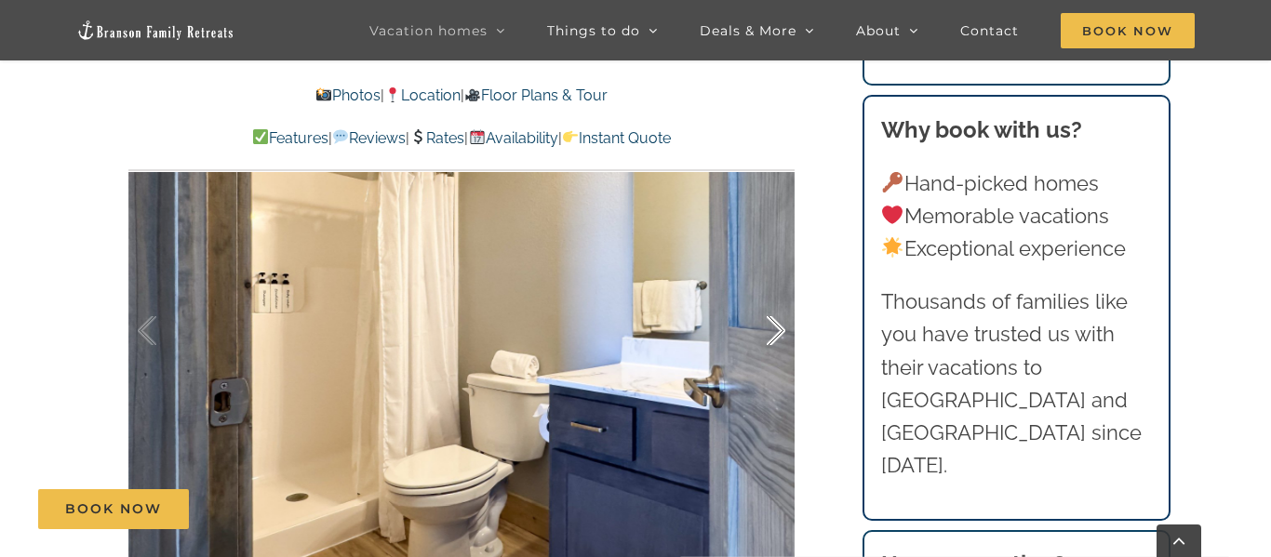
click at [778, 298] on div at bounding box center [756, 331] width 58 height 115
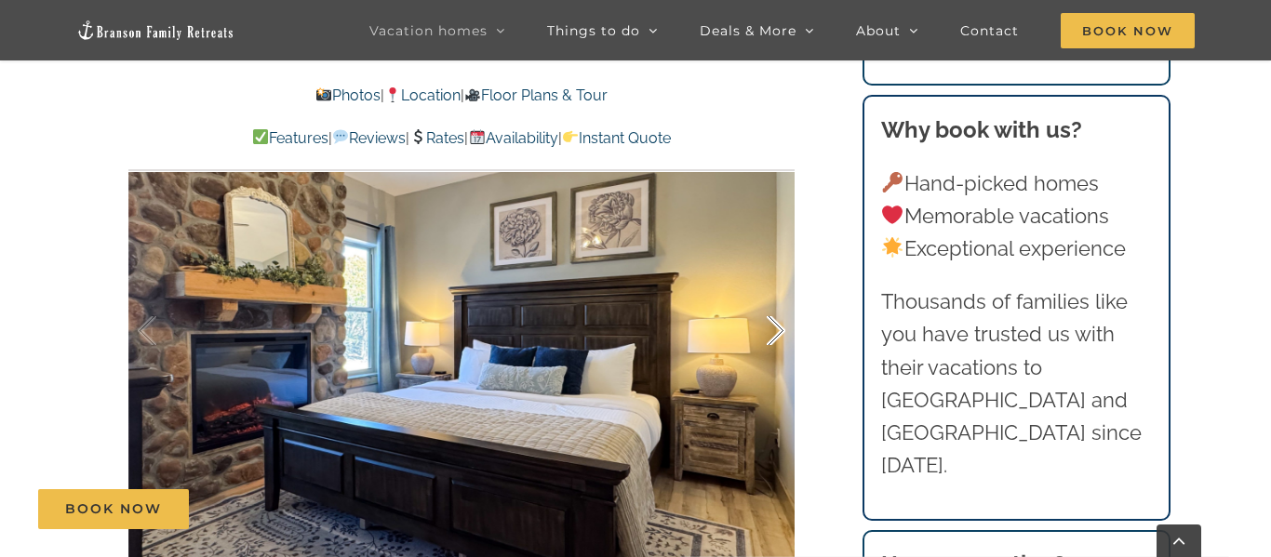
click at [778, 298] on div at bounding box center [756, 331] width 58 height 115
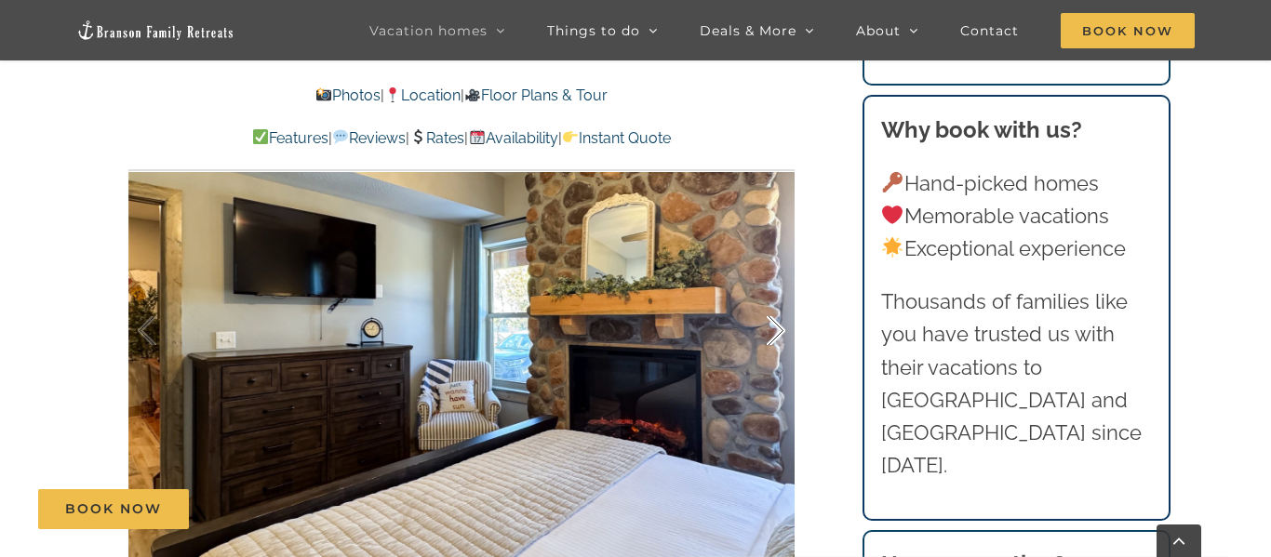
click at [778, 298] on div at bounding box center [756, 331] width 58 height 115
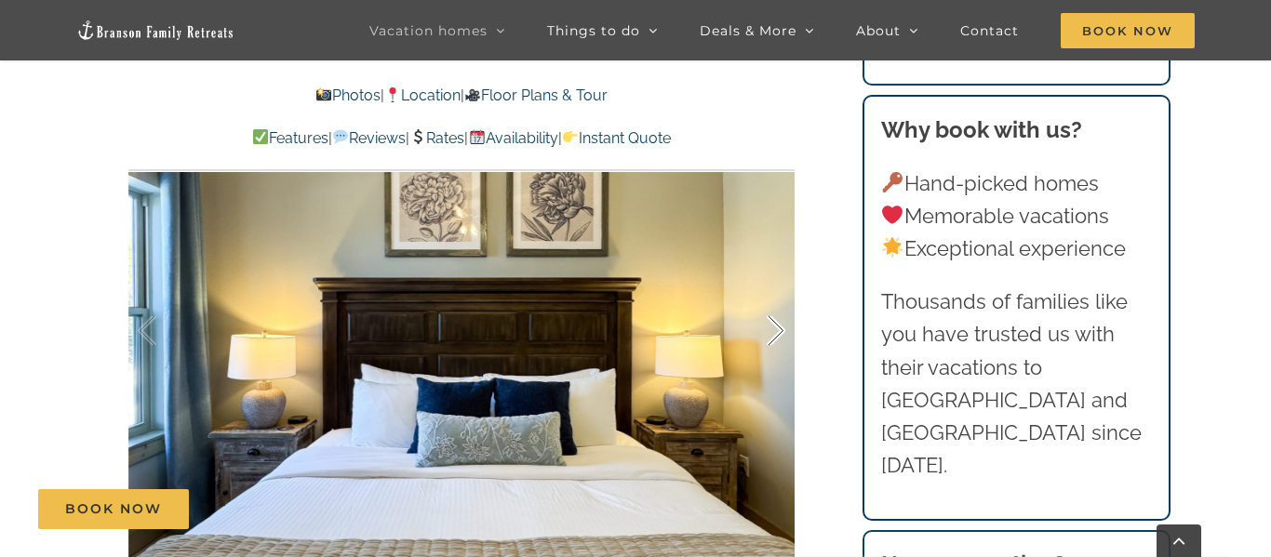
click at [778, 298] on div at bounding box center [756, 331] width 58 height 115
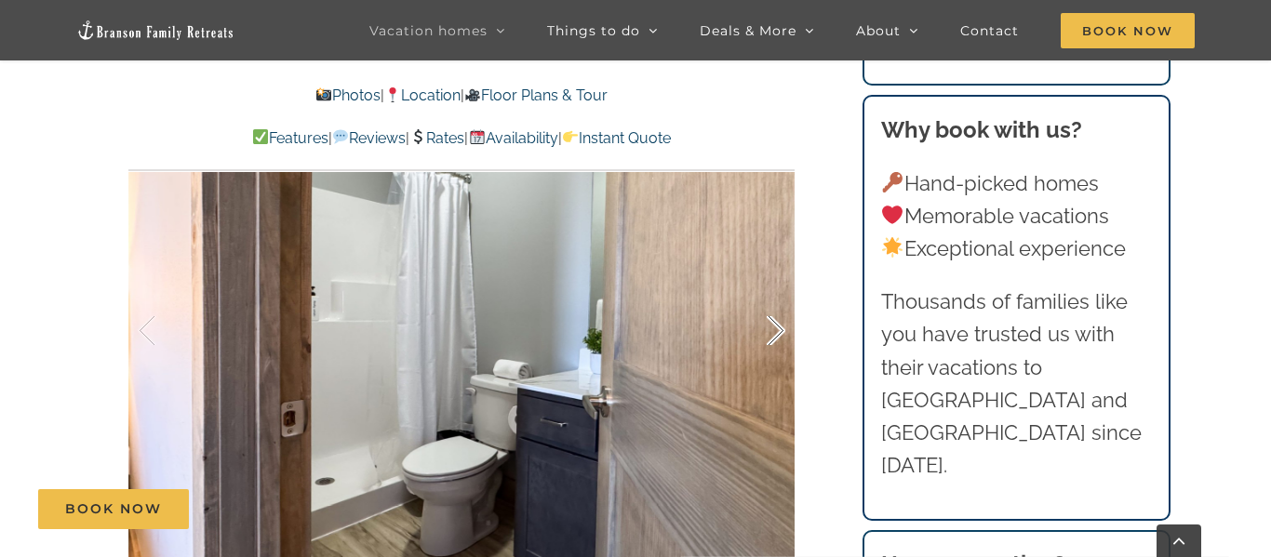
click at [778, 298] on div at bounding box center [756, 331] width 58 height 115
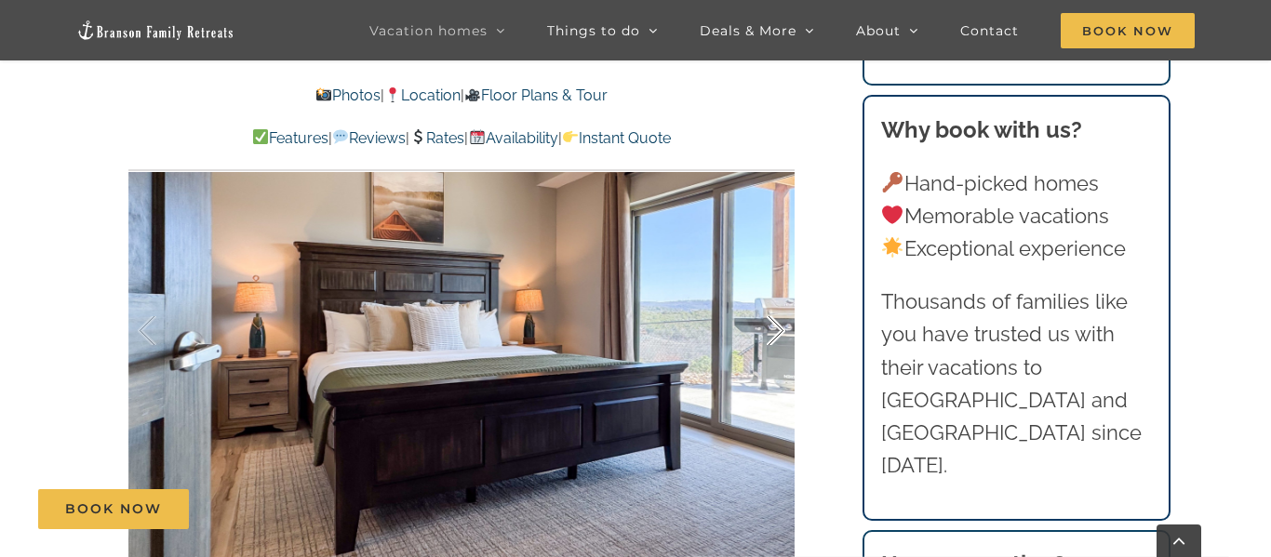
click at [778, 298] on div at bounding box center [756, 331] width 58 height 115
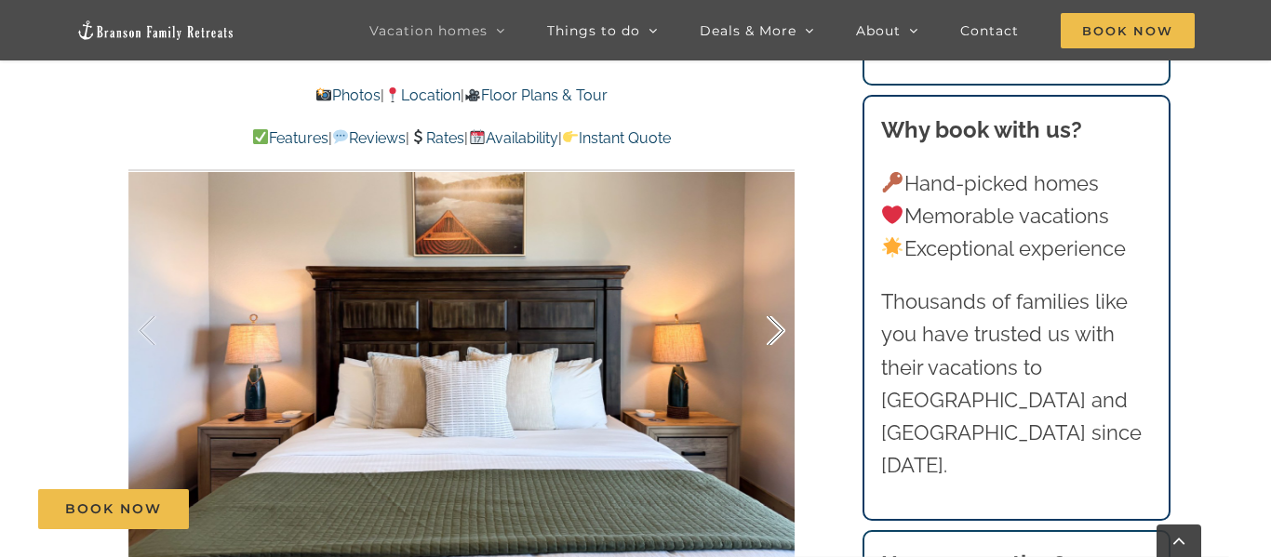
click at [778, 298] on div at bounding box center [756, 331] width 58 height 115
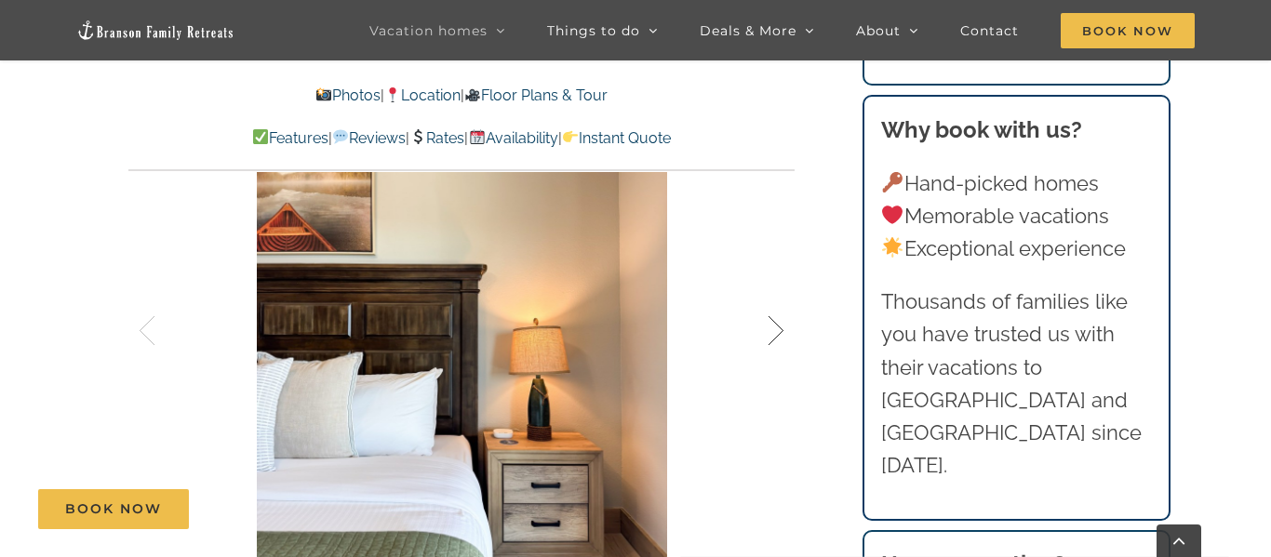
click at [778, 298] on div at bounding box center [756, 331] width 58 height 115
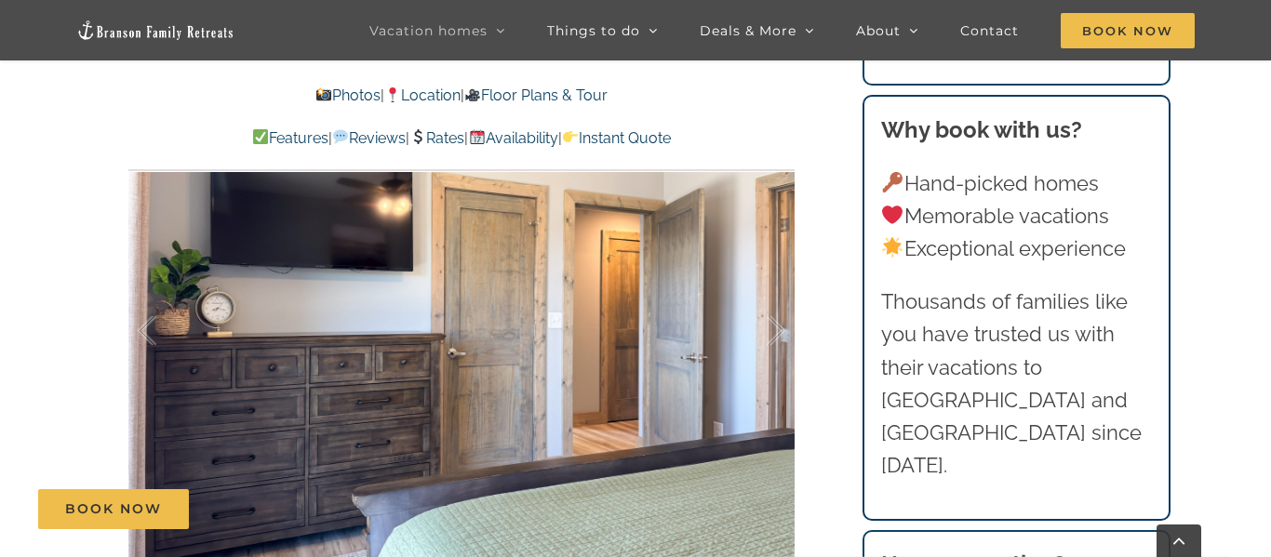
click at [549, 140] on link "Availability" at bounding box center [512, 138] width 89 height 18
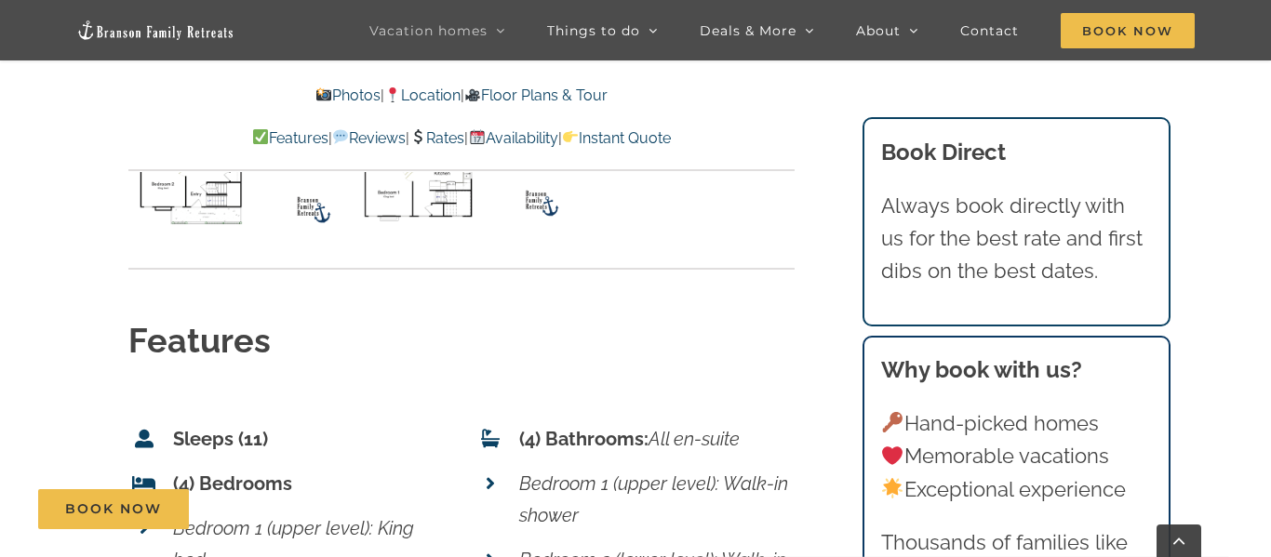
scroll to position [6928, 0]
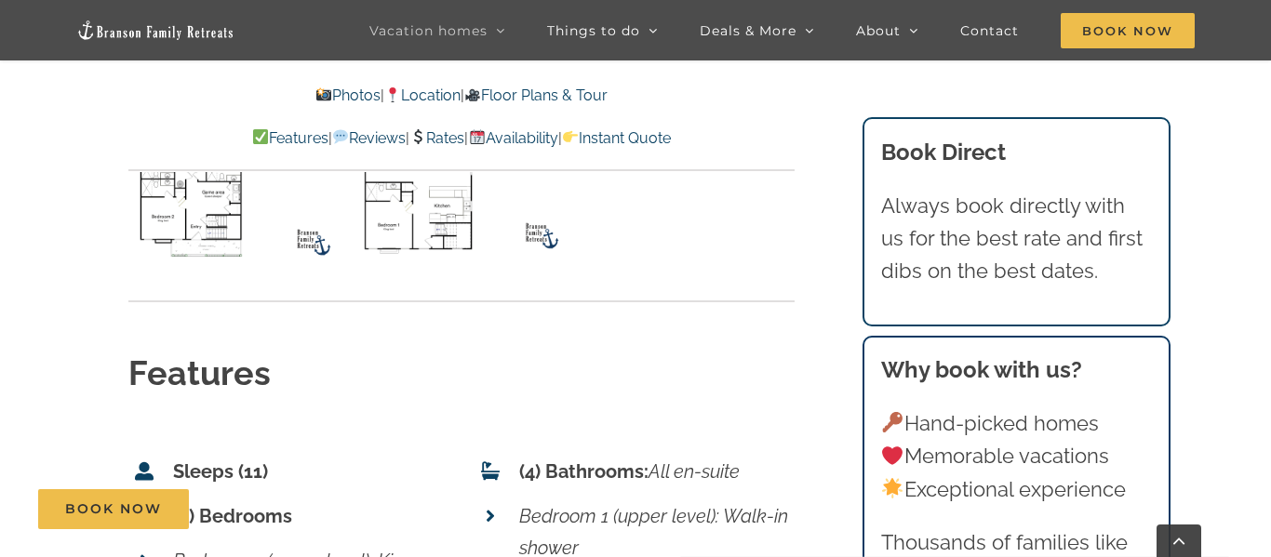
scroll to position [1191, 0]
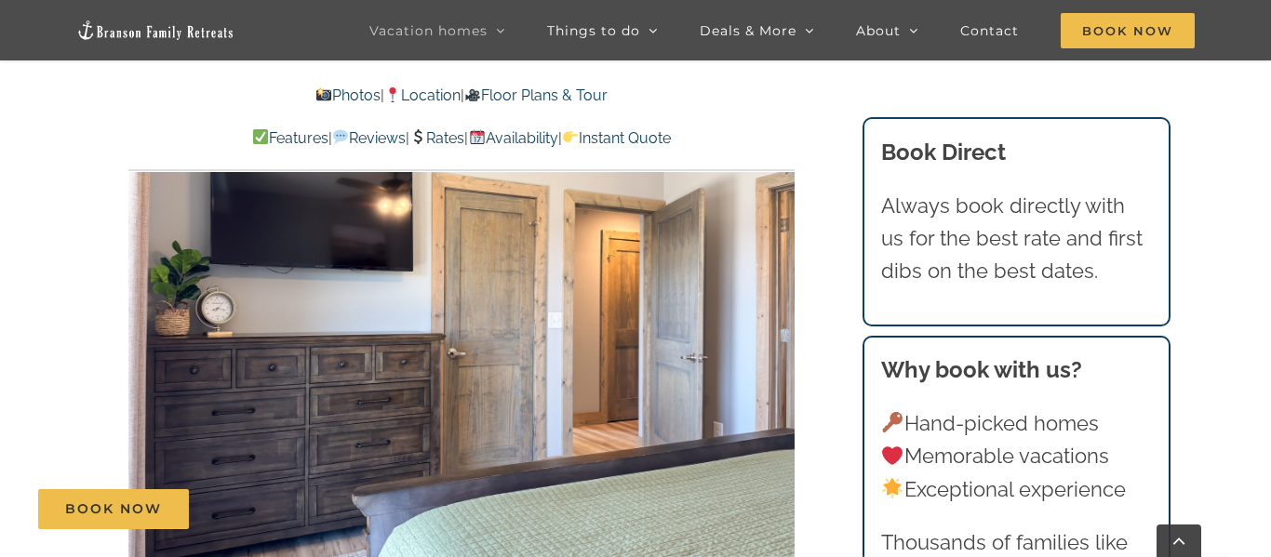
click at [130, 33] on img at bounding box center [155, 30] width 158 height 21
